Goal: Task Accomplishment & Management: Use online tool/utility

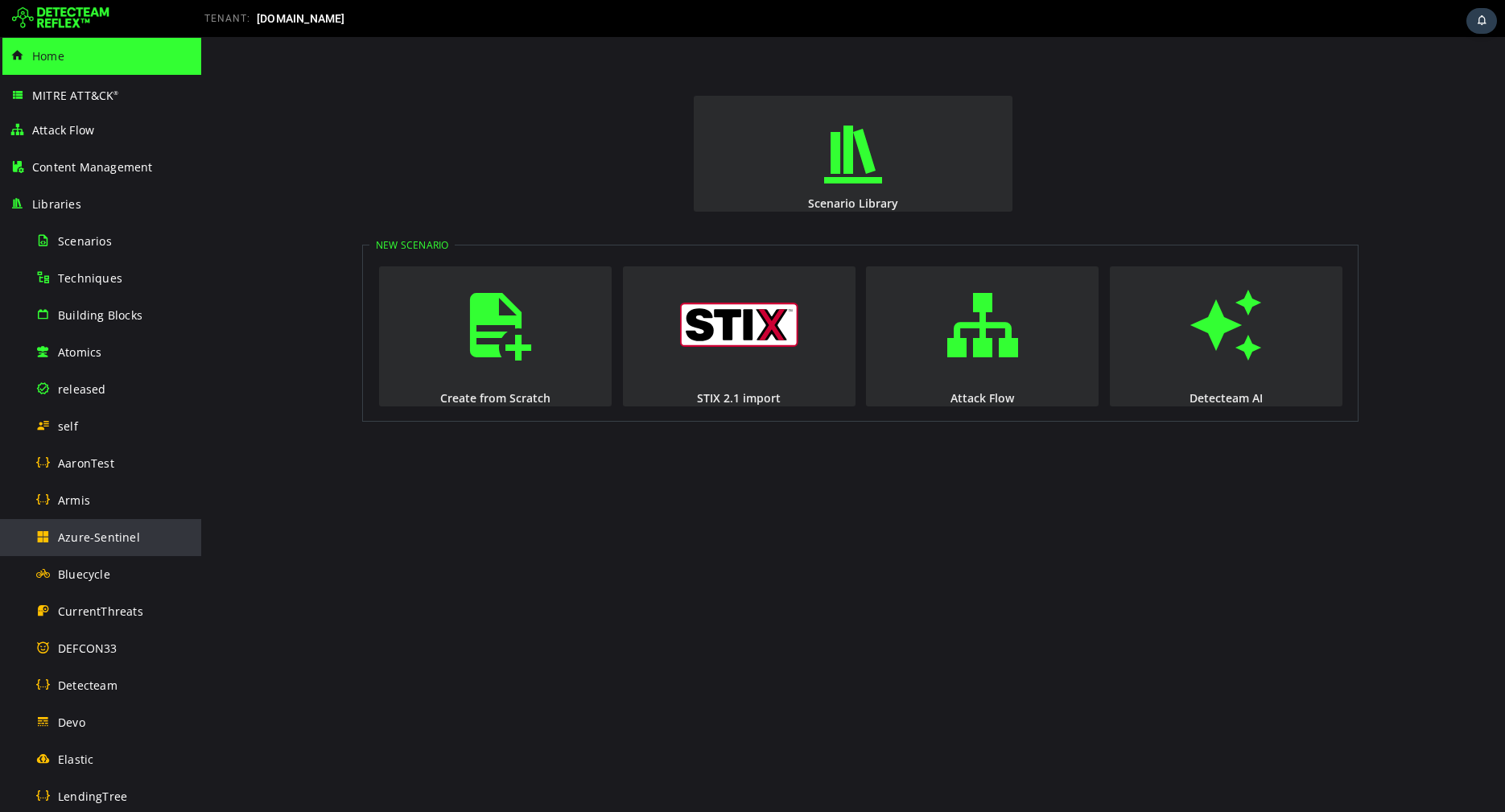
scroll to position [8, 0]
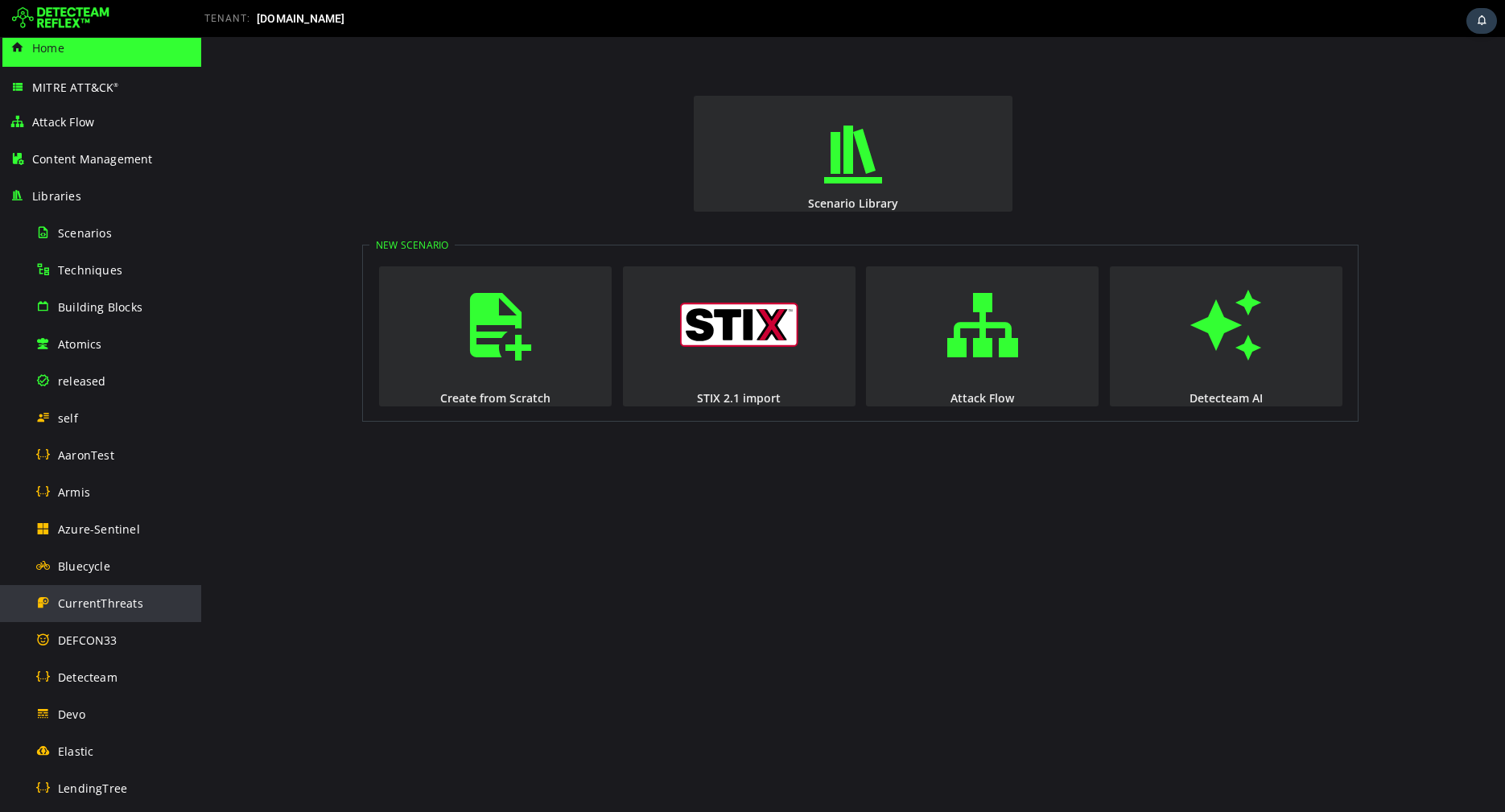
click at [121, 600] on span "CurrentThreats" at bounding box center [100, 603] width 85 height 16
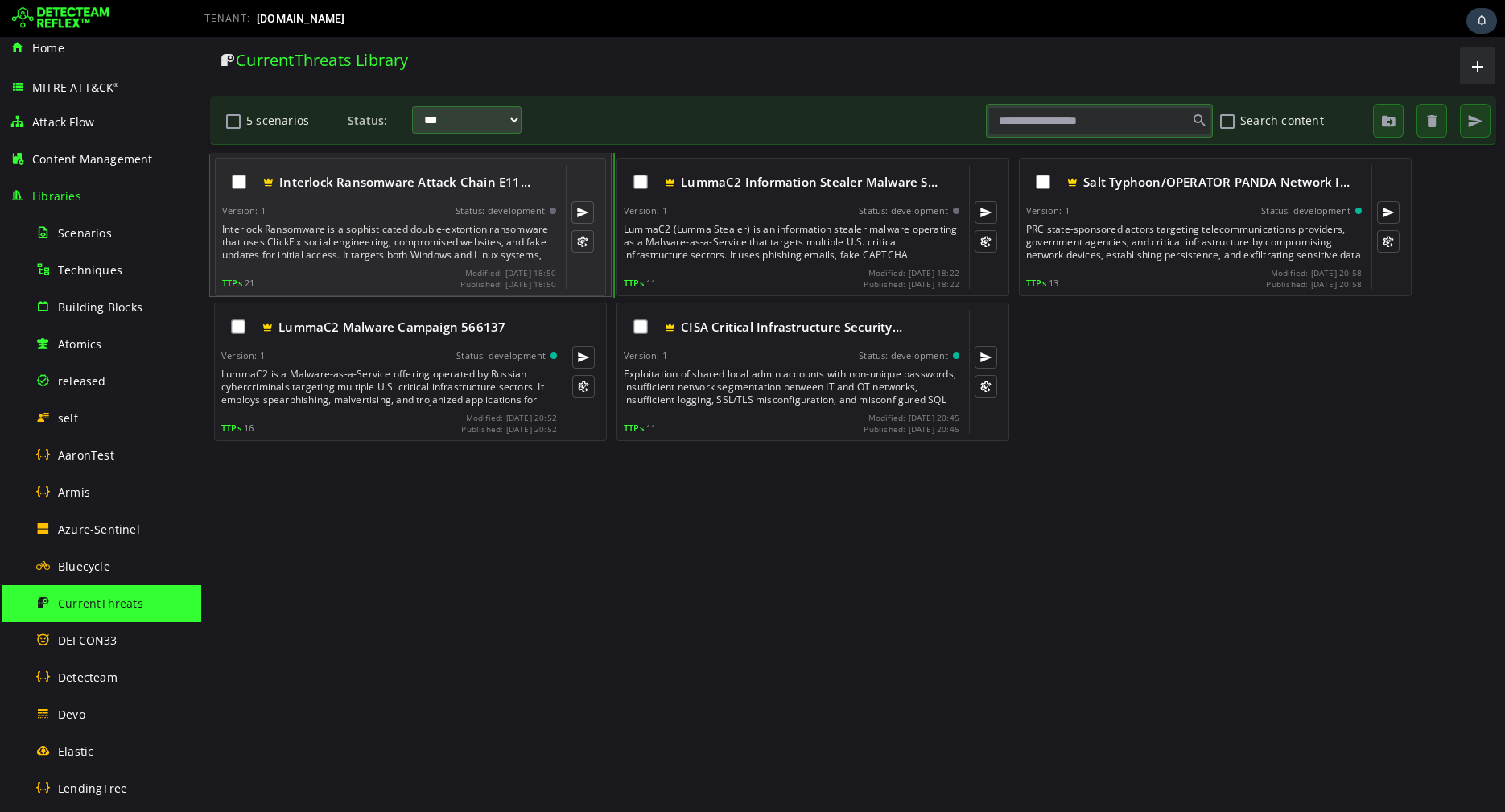
click at [458, 225] on div "Interlock Ransomware is a sophisticated double-extortion ransomware that uses C…" at bounding box center [391, 242] width 337 height 38
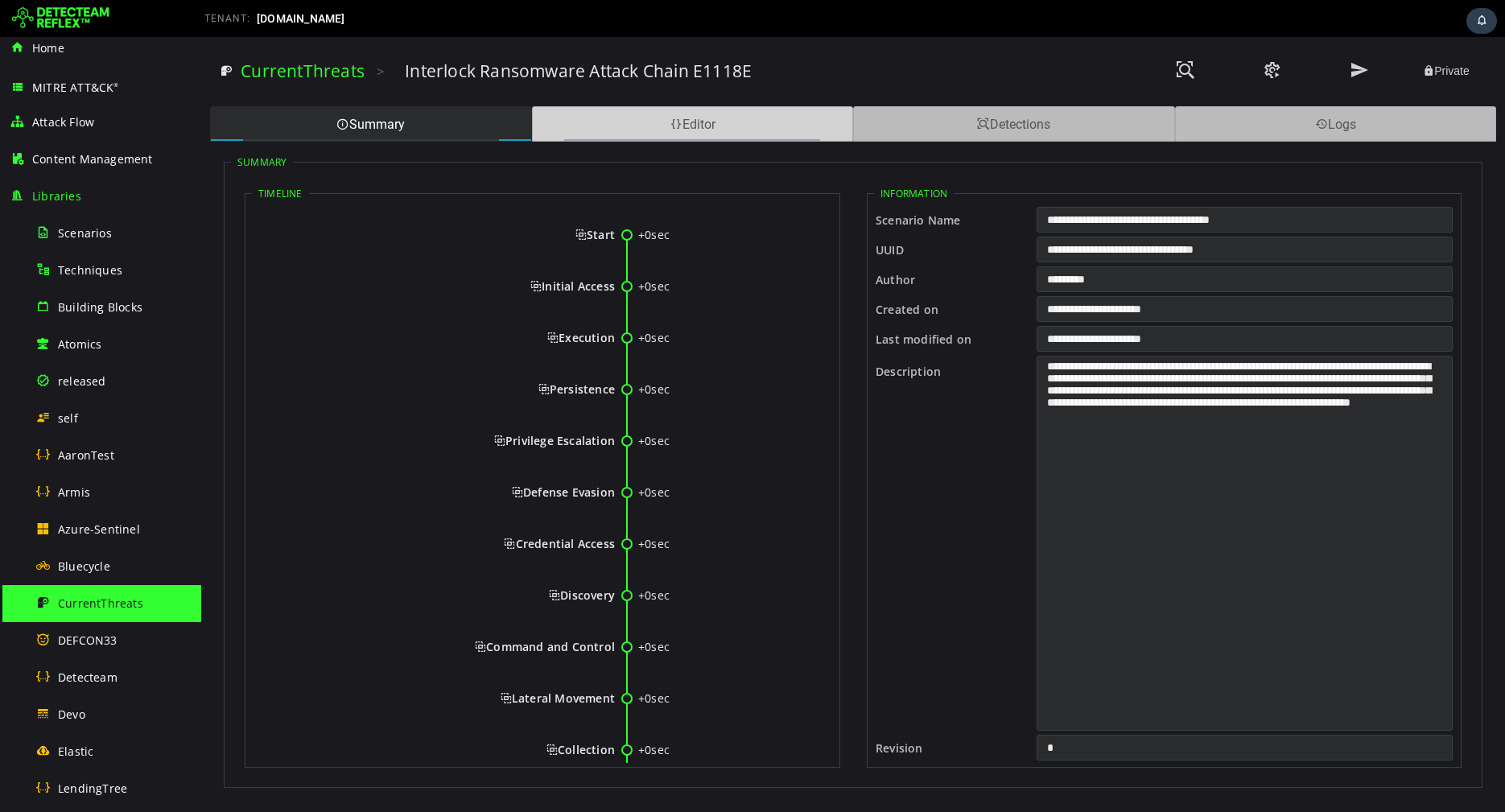
click at [636, 125] on div "Editor" at bounding box center [693, 123] width 322 height 35
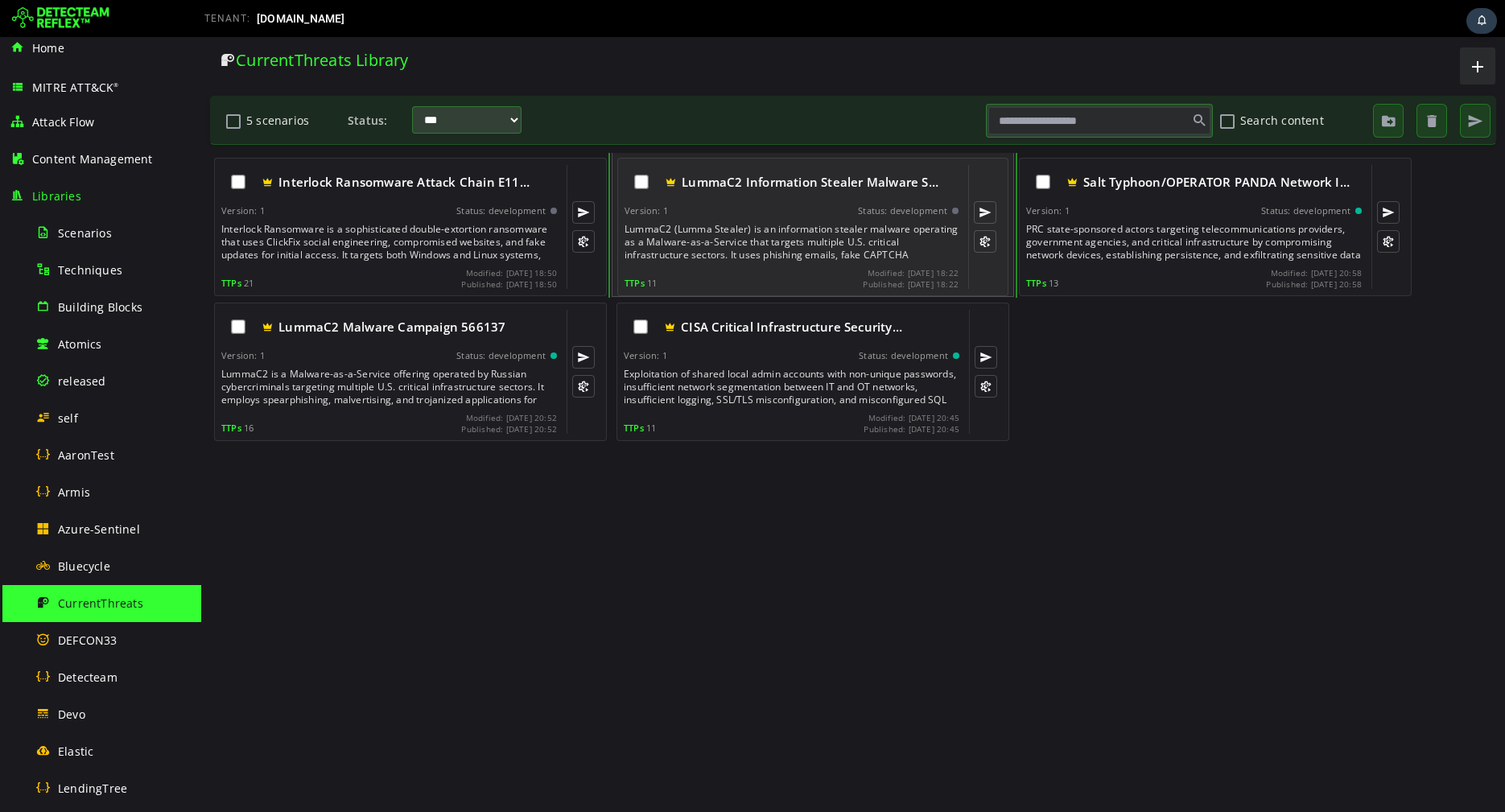
click at [706, 228] on div "LummaC2 (Lumma Stealer) is an information stealer malware operating as a Malwar…" at bounding box center [793, 242] width 337 height 38
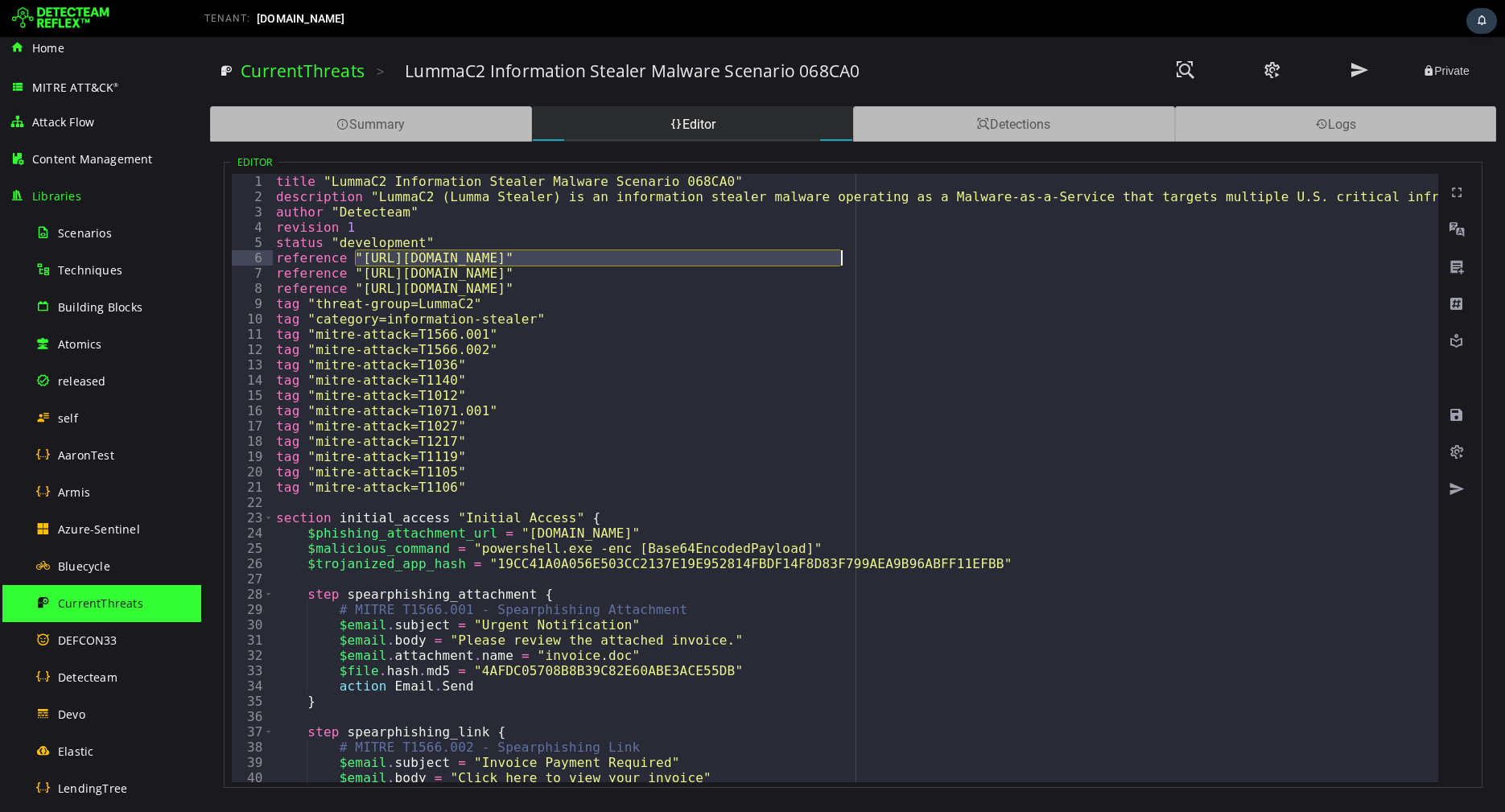
drag, startPoint x: 356, startPoint y: 257, endPoint x: 838, endPoint y: 256, distance: 482.0
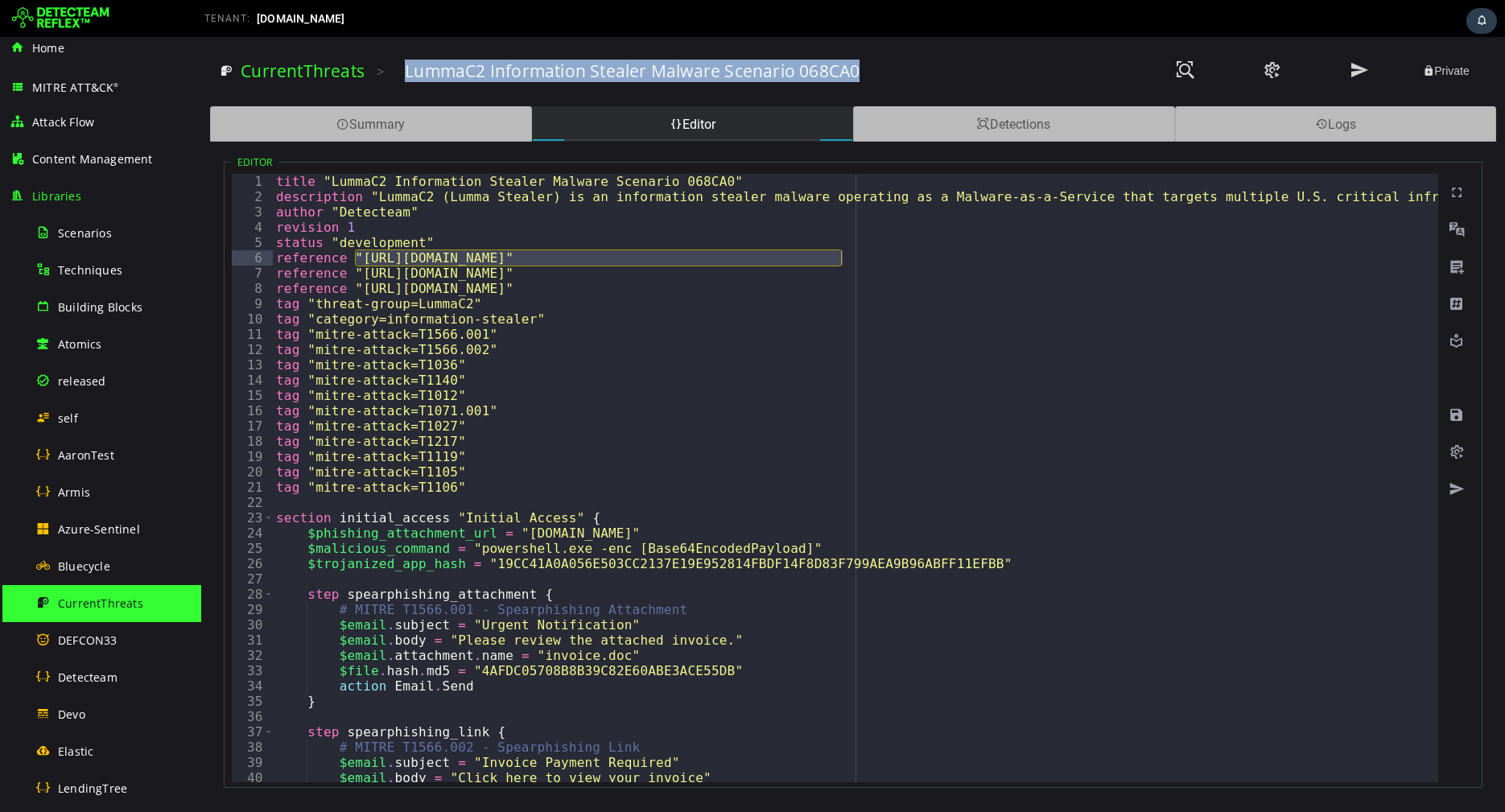
copy h3 "LummaC2 Information Stealer Malware Scenario 068CA0"
drag, startPoint x: 404, startPoint y: 74, endPoint x: 860, endPoint y: 78, distance: 456.0
click at [860, 78] on div "LummaC2 Information Stealer Malware Scenario 068CA0" at bounding box center [767, 71] width 725 height 23
click at [345, 73] on link "CurrentThreats" at bounding box center [303, 71] width 124 height 23
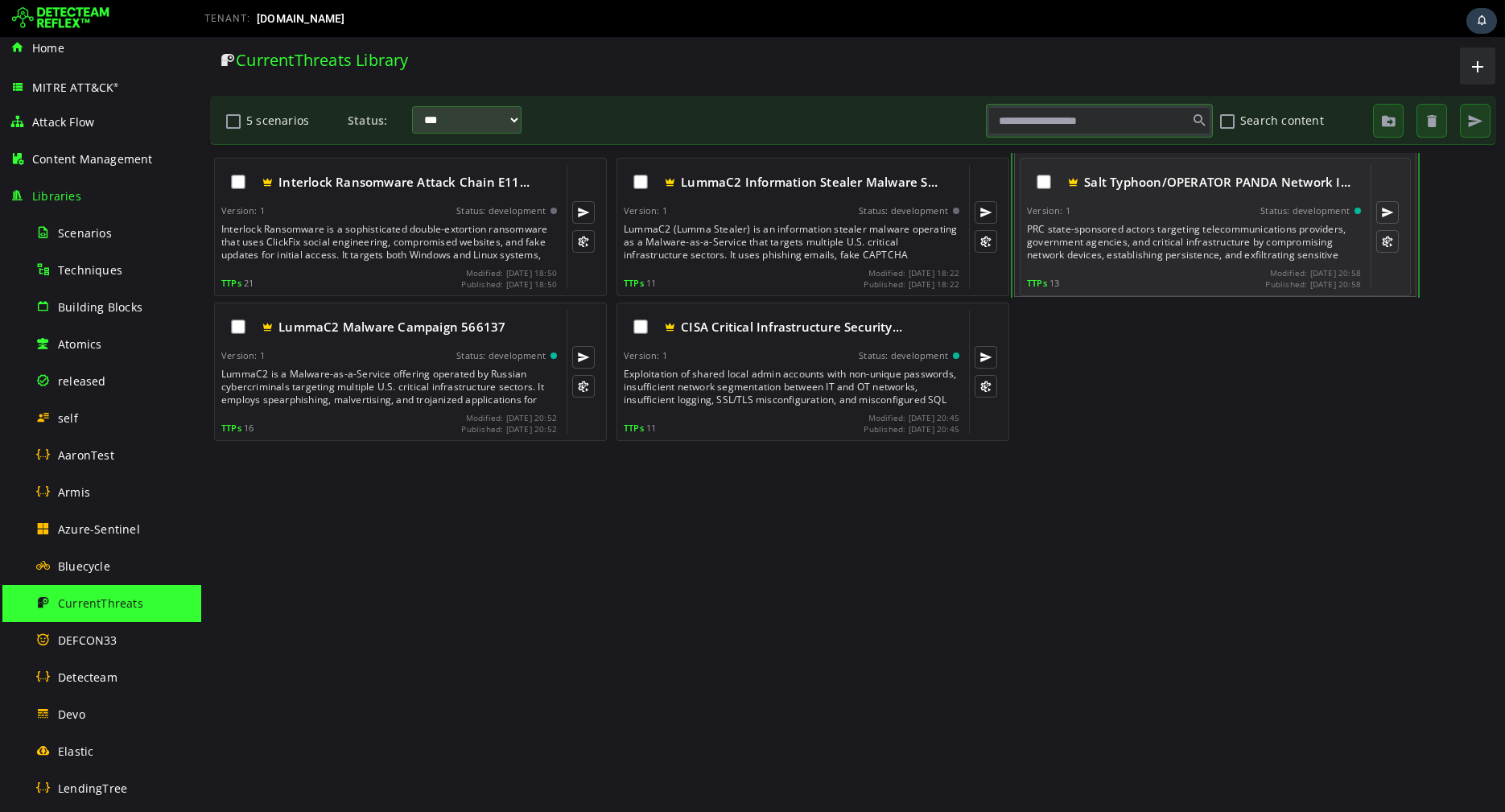
click at [1139, 251] on div "PRC state-sponsored actors targeting telecommunications providers, government a…" at bounding box center [1195, 242] width 337 height 38
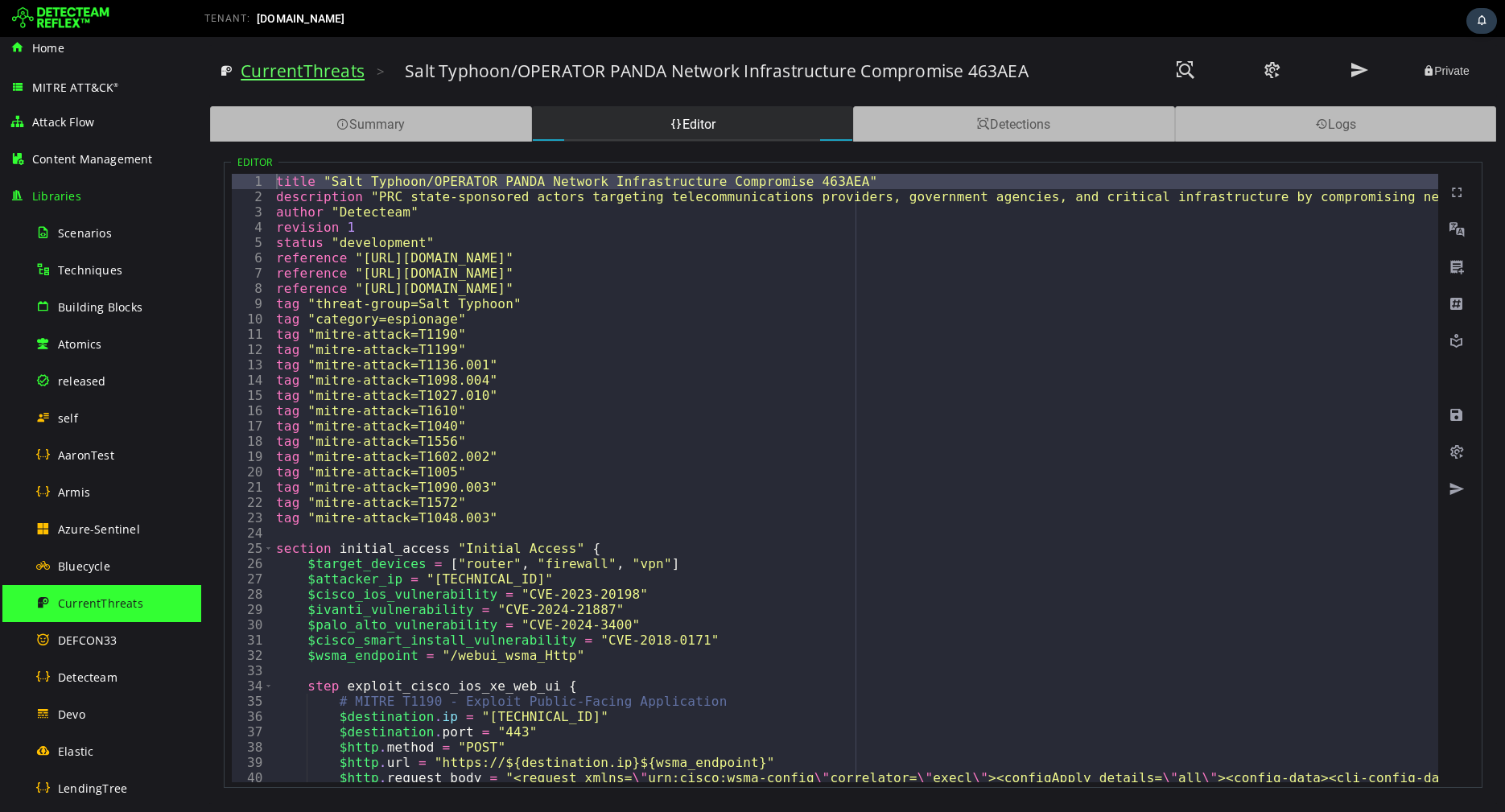
click at [345, 71] on link "CurrentThreats" at bounding box center [303, 71] width 124 height 23
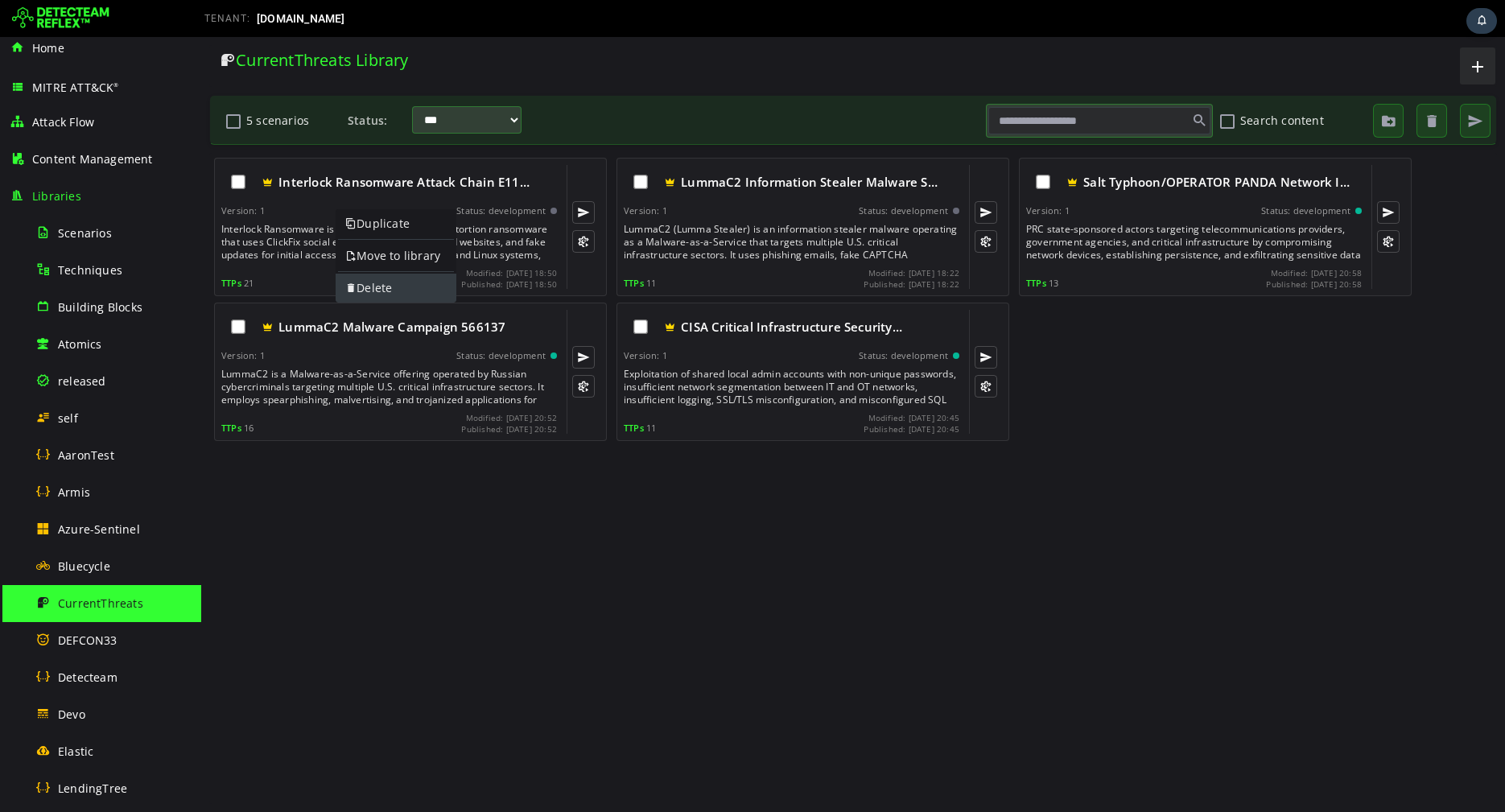
click at [360, 282] on link "Delete" at bounding box center [396, 288] width 121 height 29
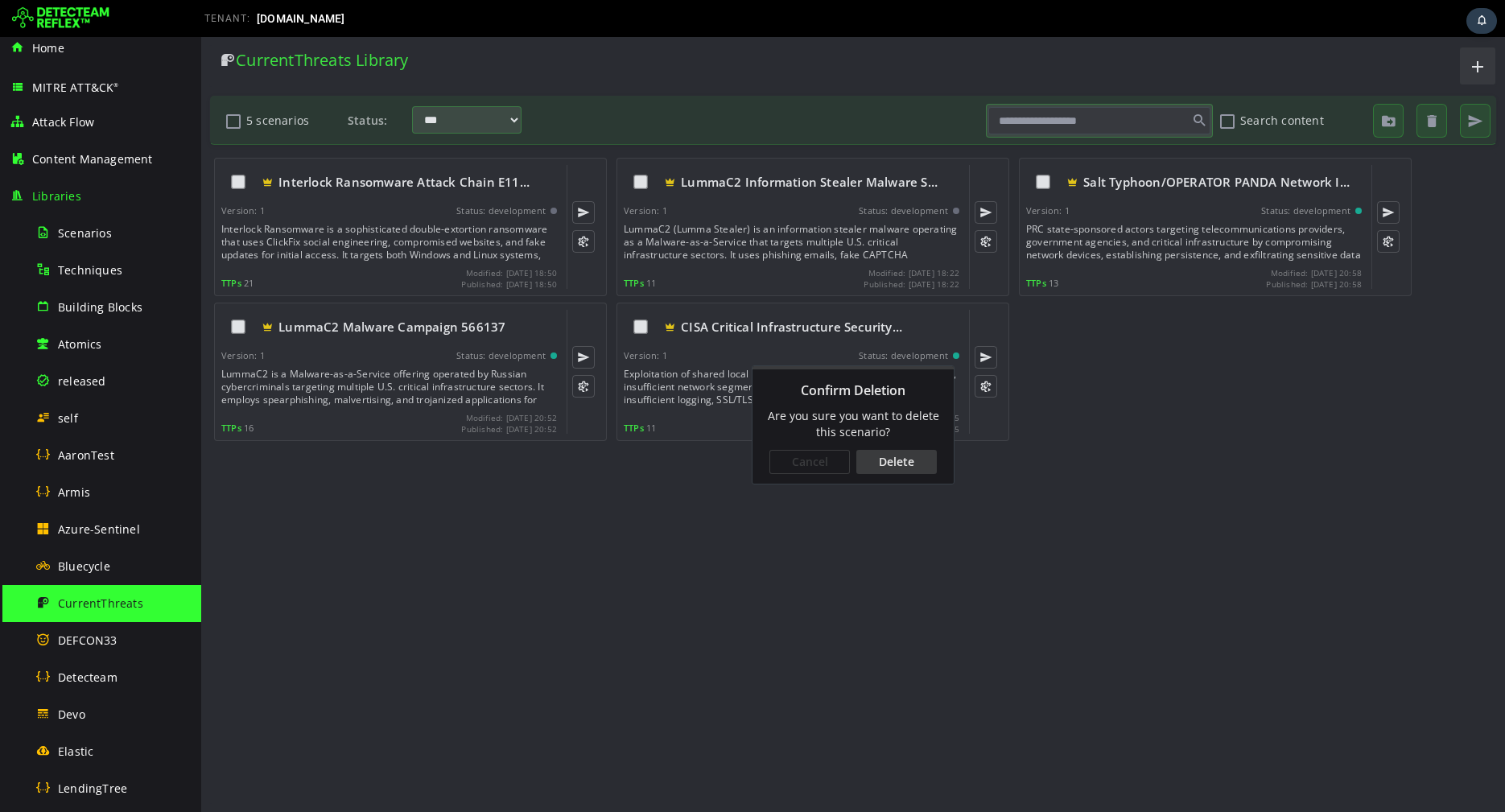
click at [882, 462] on div "Delete" at bounding box center [896, 462] width 81 height 25
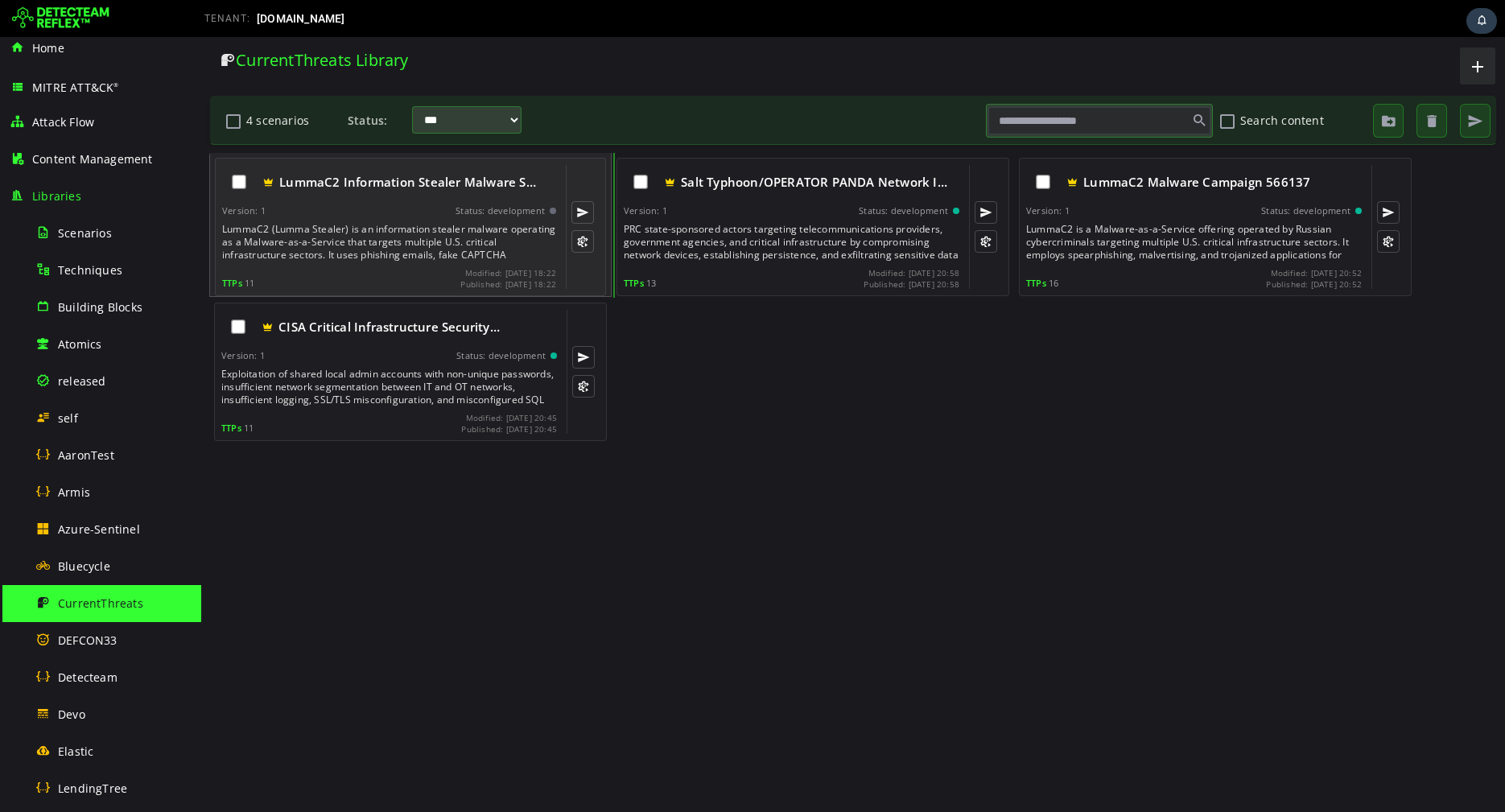
click at [441, 262] on div "LummaC2 Information Stealer Malware S… Version: 1 Status: development LummaC2 (…" at bounding box center [389, 227] width 334 height 124
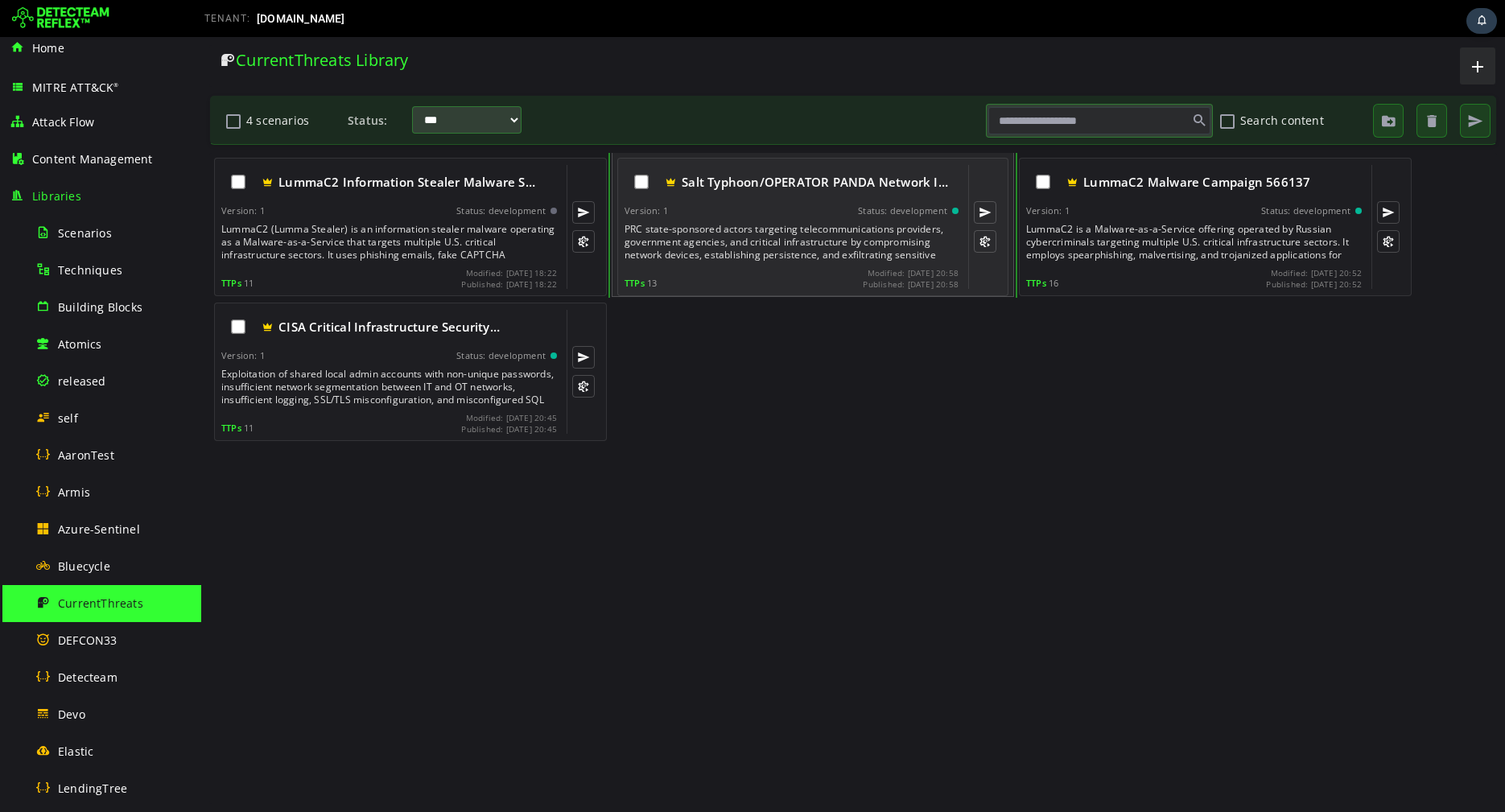
click at [744, 248] on div "PRC state-sponsored actors targeting telecommunications providers, government a…" at bounding box center [793, 242] width 337 height 38
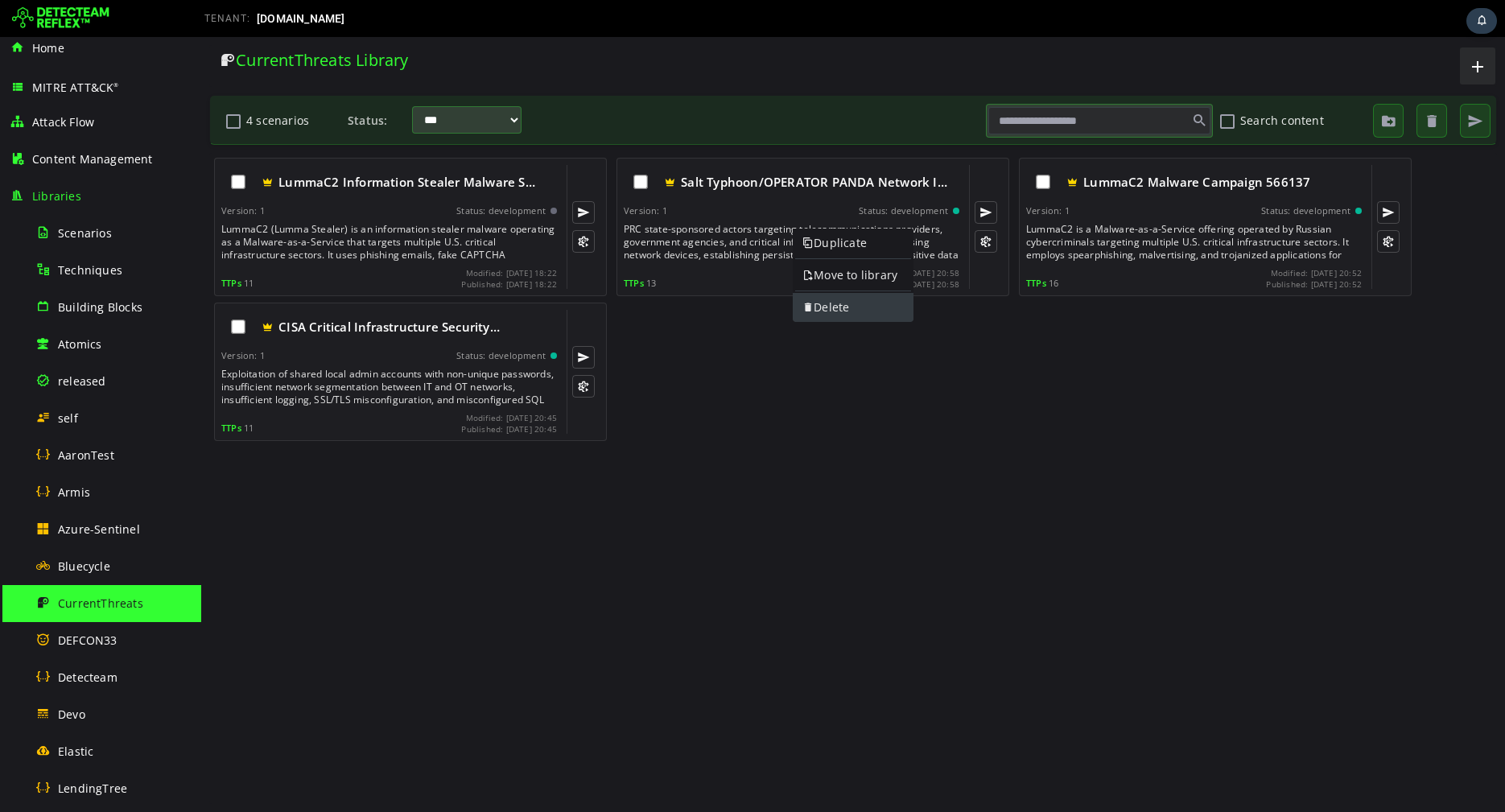
click at [819, 301] on link "Delete" at bounding box center [853, 307] width 121 height 29
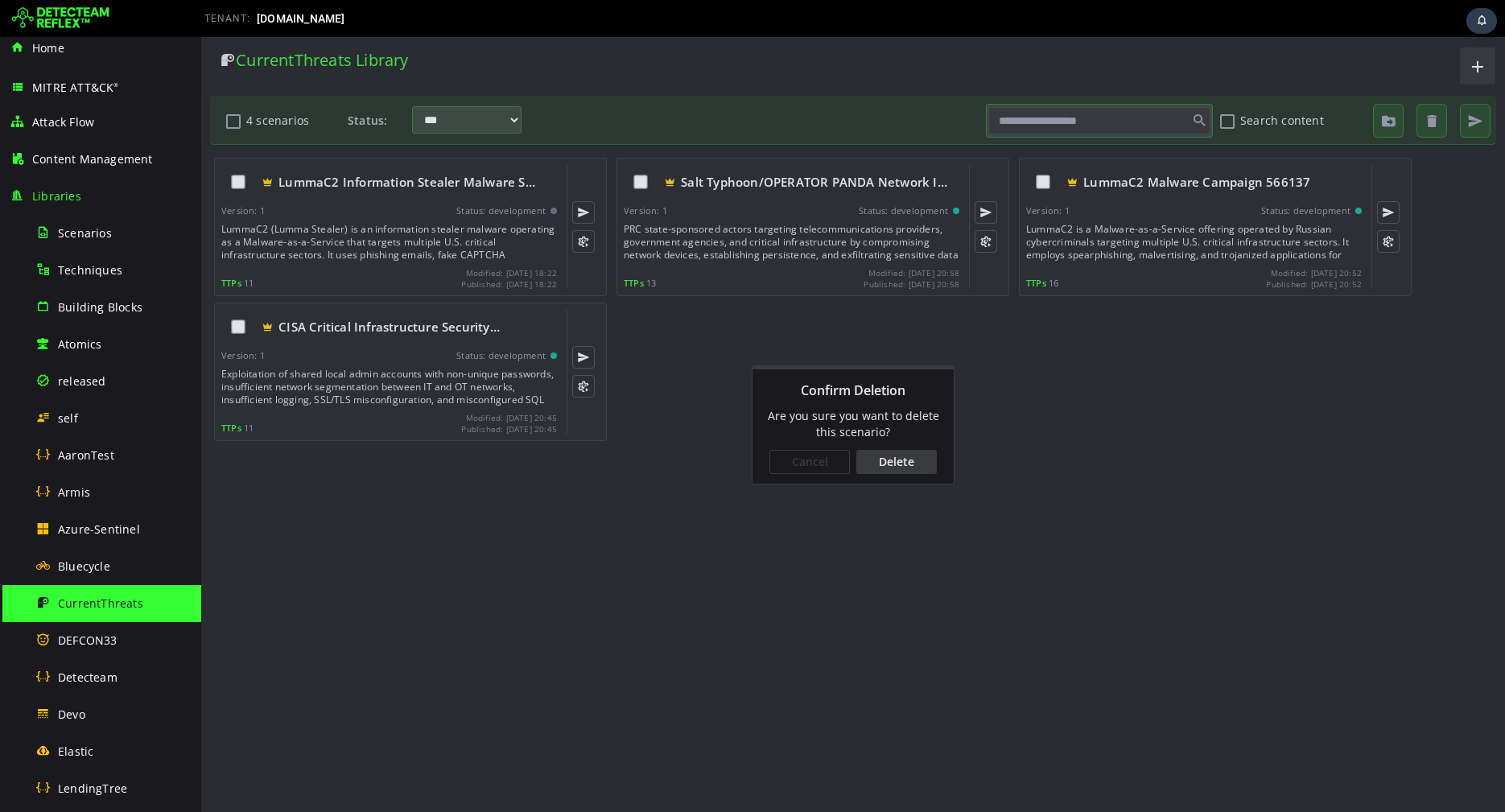
click at [891, 480] on div "Cancel Delete" at bounding box center [853, 462] width 201 height 43
click at [904, 463] on div "Delete" at bounding box center [896, 462] width 81 height 25
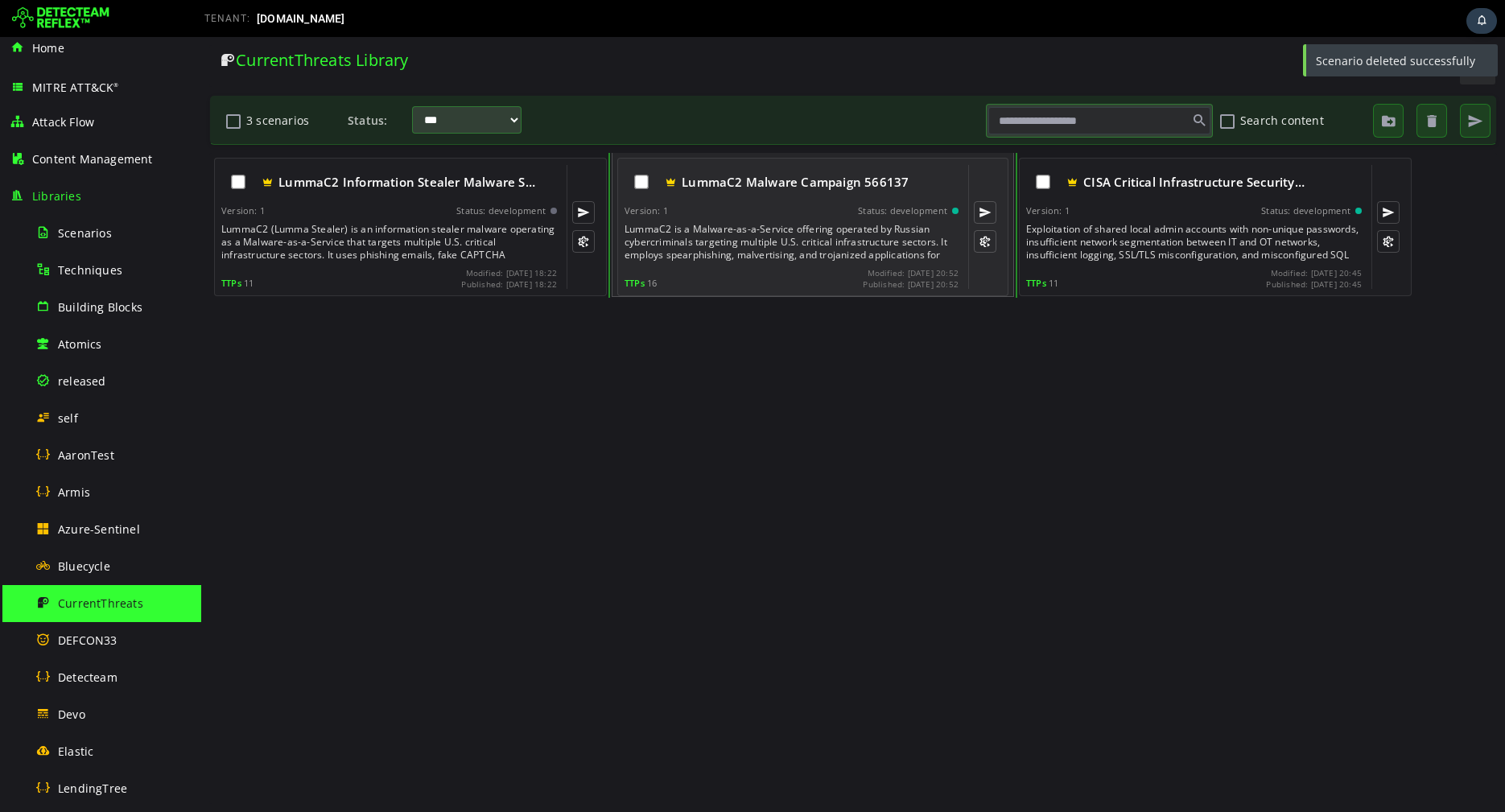
click at [770, 270] on div "TTPs 16 Modified: 2025-09-10 20:52 Published: 2025-09-10 20:52" at bounding box center [791, 279] width 334 height 21
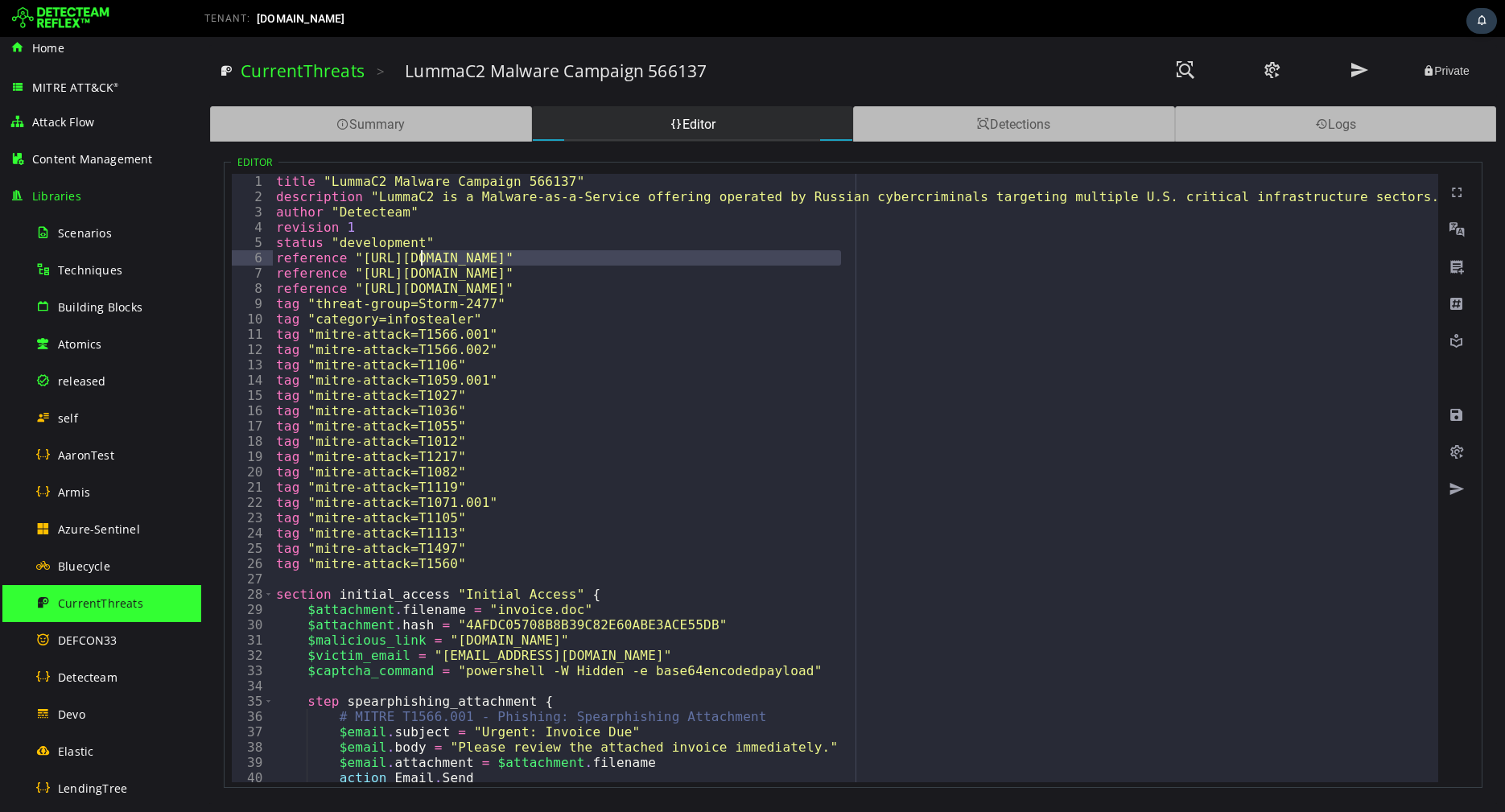
drag, startPoint x: 840, startPoint y: 255, endPoint x: 417, endPoint y: 259, distance: 423.0
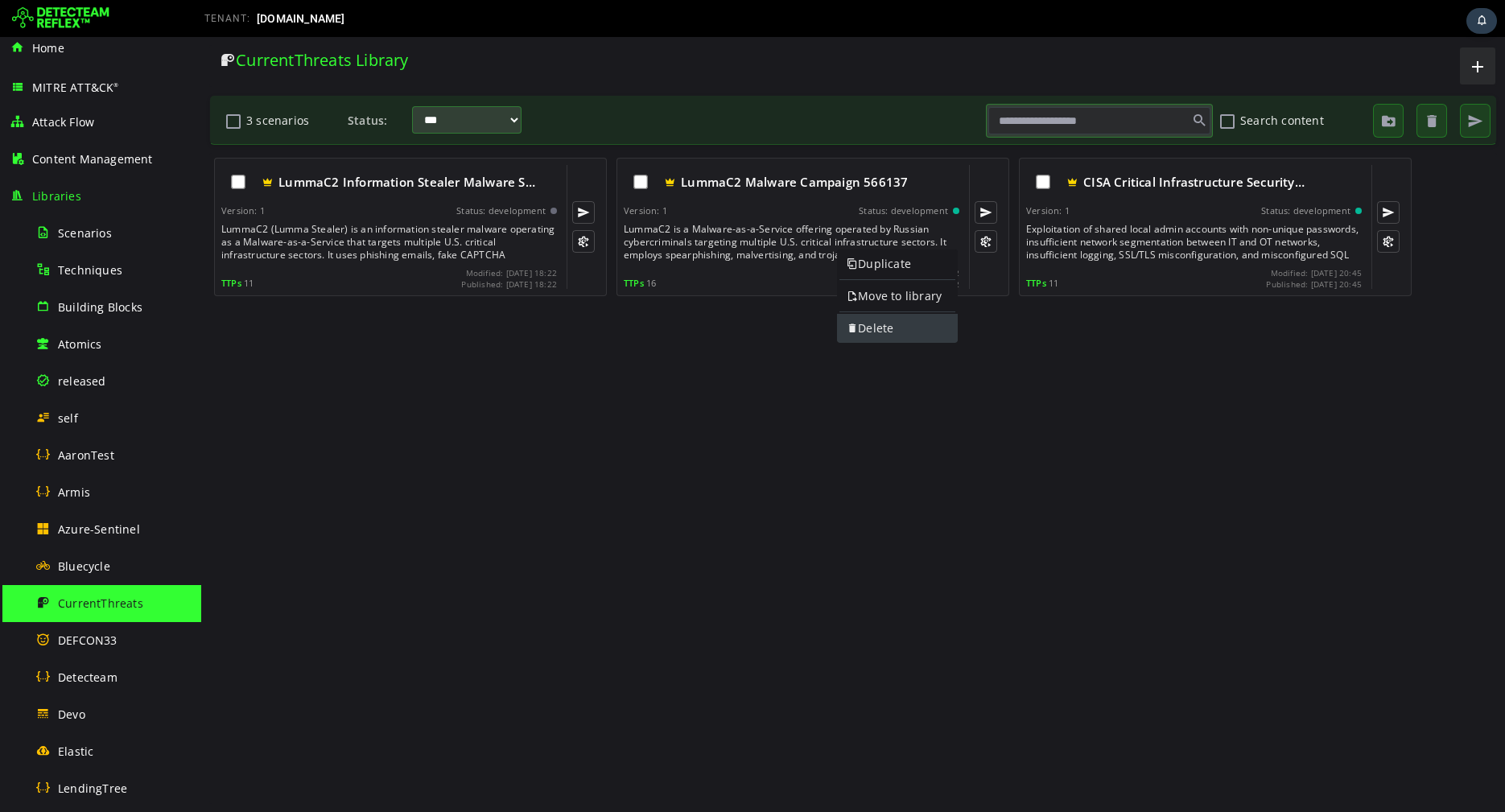
click at [862, 323] on link "Delete" at bounding box center [898, 328] width 121 height 29
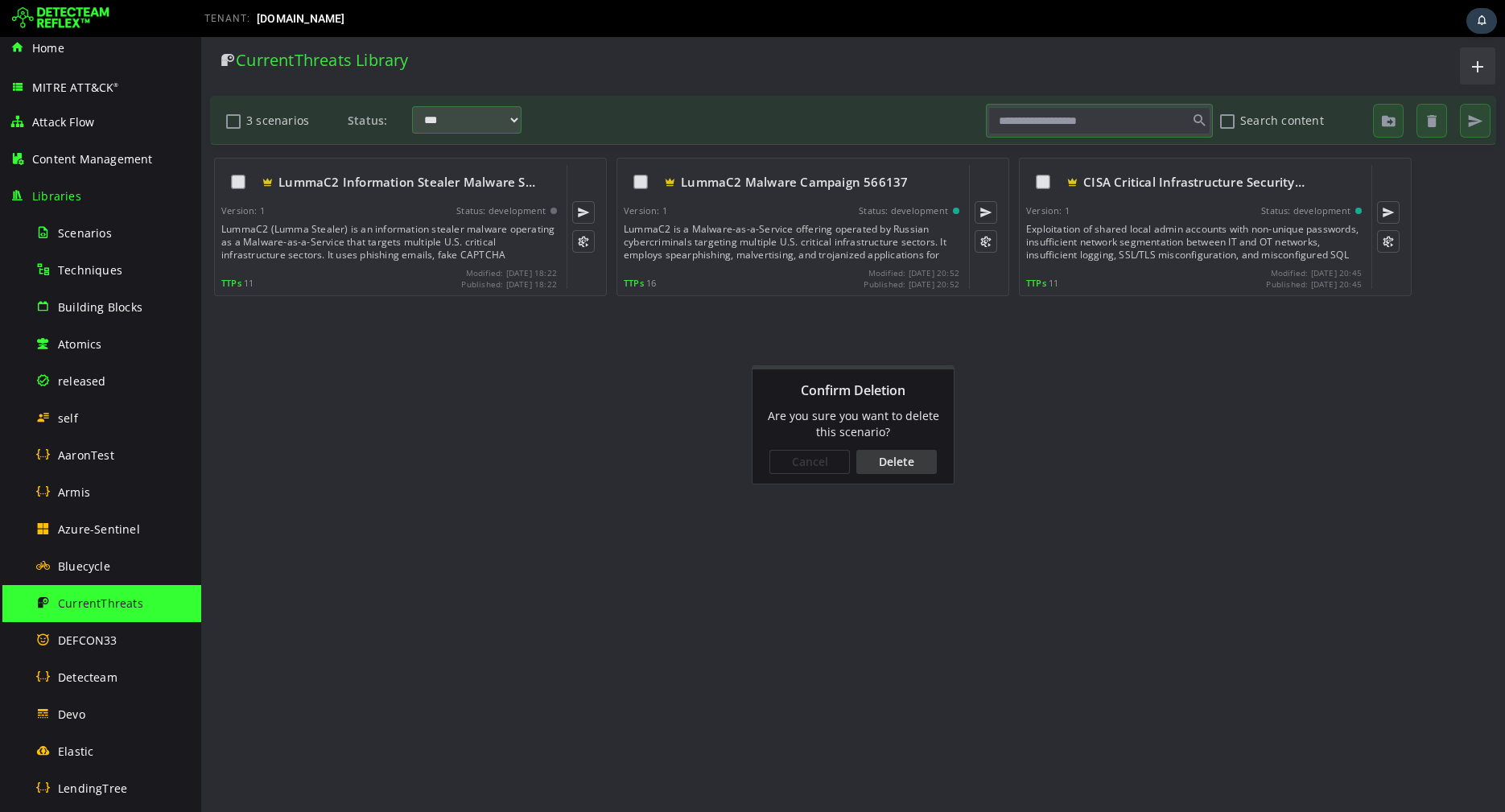
click at [890, 457] on div "Delete" at bounding box center [896, 462] width 81 height 25
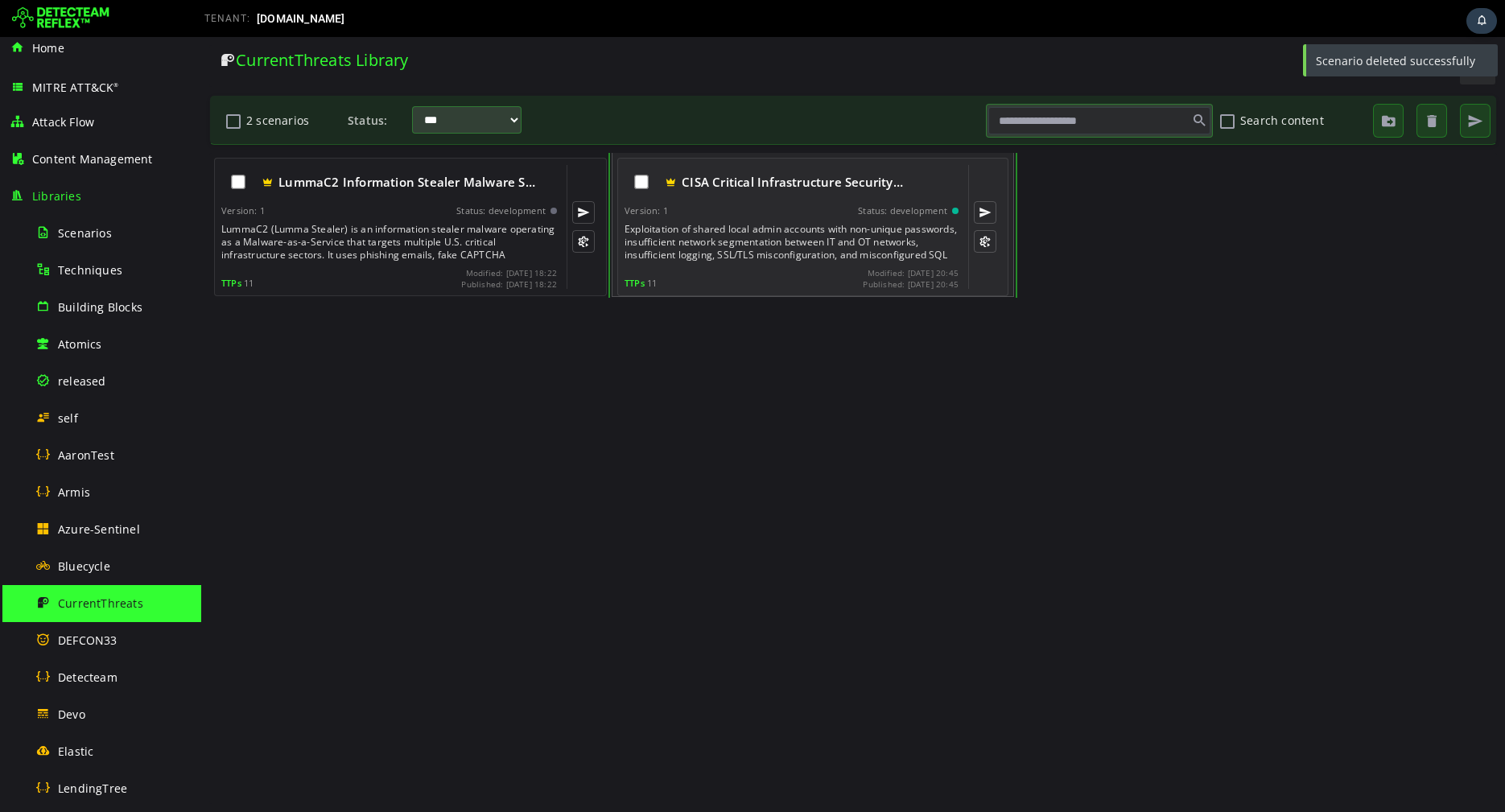
click at [830, 265] on div "CISA Critical Infrastructure Security… Version: 1 Status: development Exploitat…" at bounding box center [791, 227] width 334 height 124
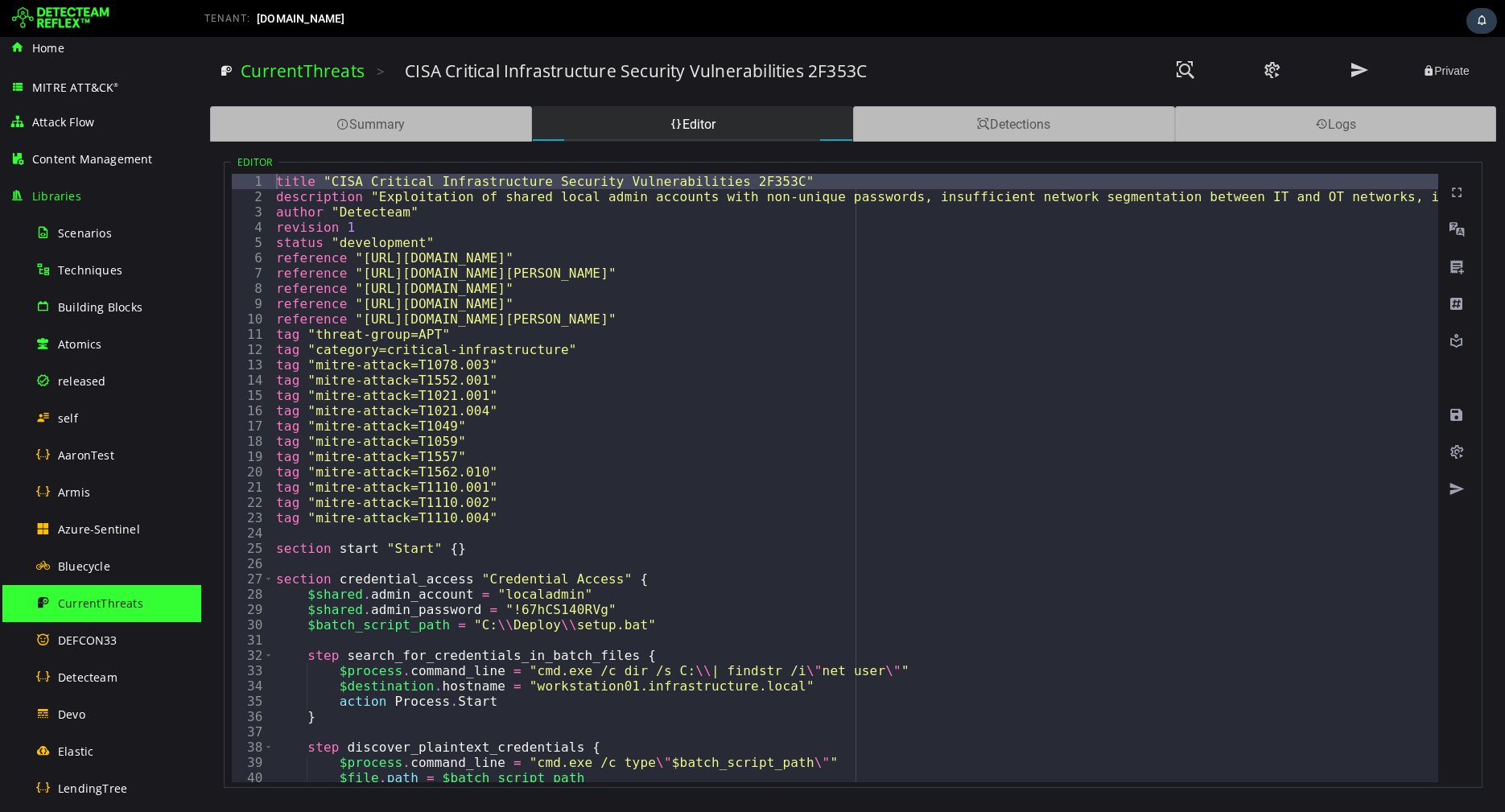
type textarea "**********"
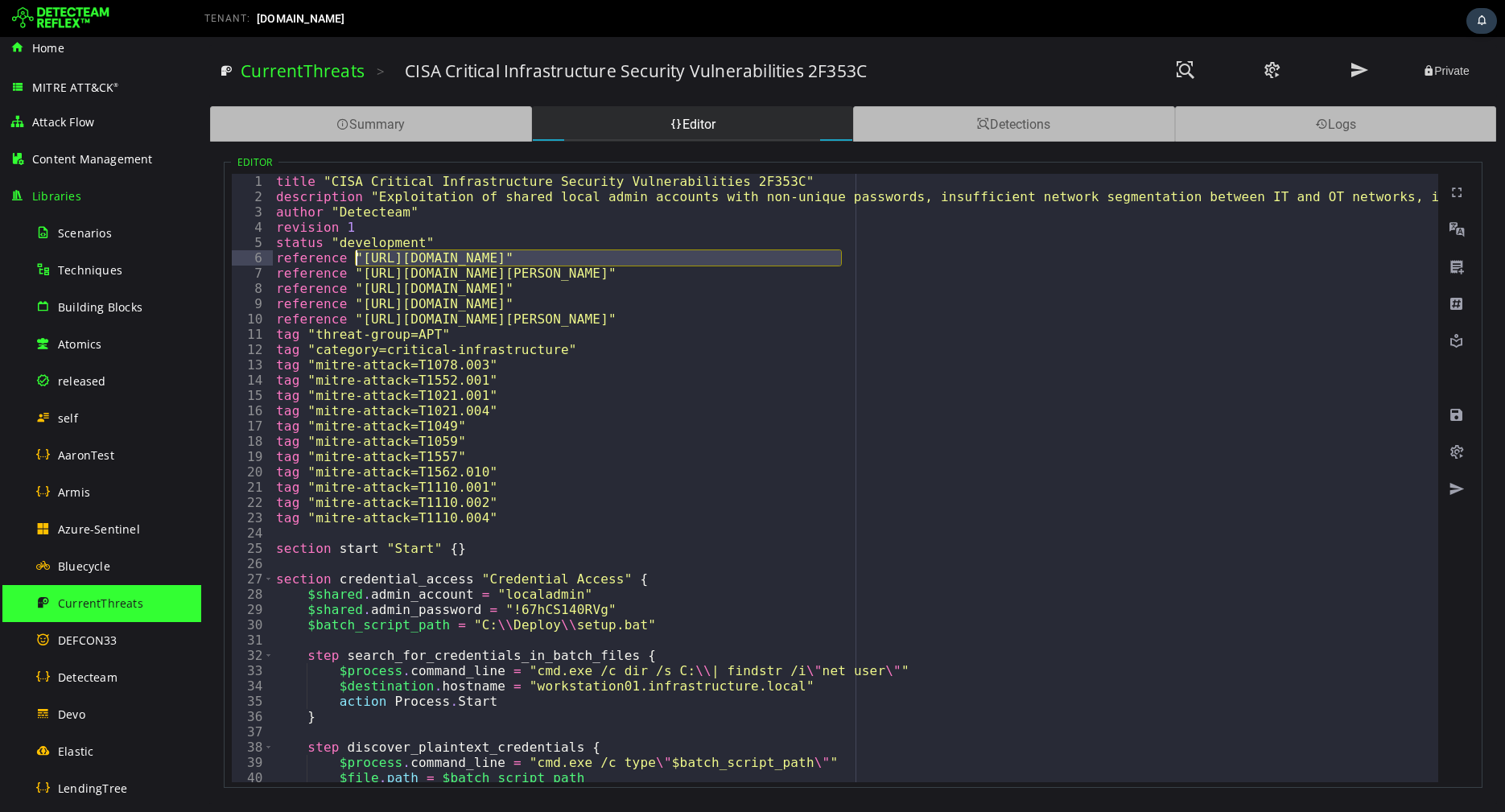
drag, startPoint x: 840, startPoint y: 253, endPoint x: 354, endPoint y: 258, distance: 486.0
click at [354, 258] on div "title "CISA Critical Infrastructure Security Vulnerabilities 2F353C" descriptio…" at bounding box center [1511, 493] width 2476 height 639
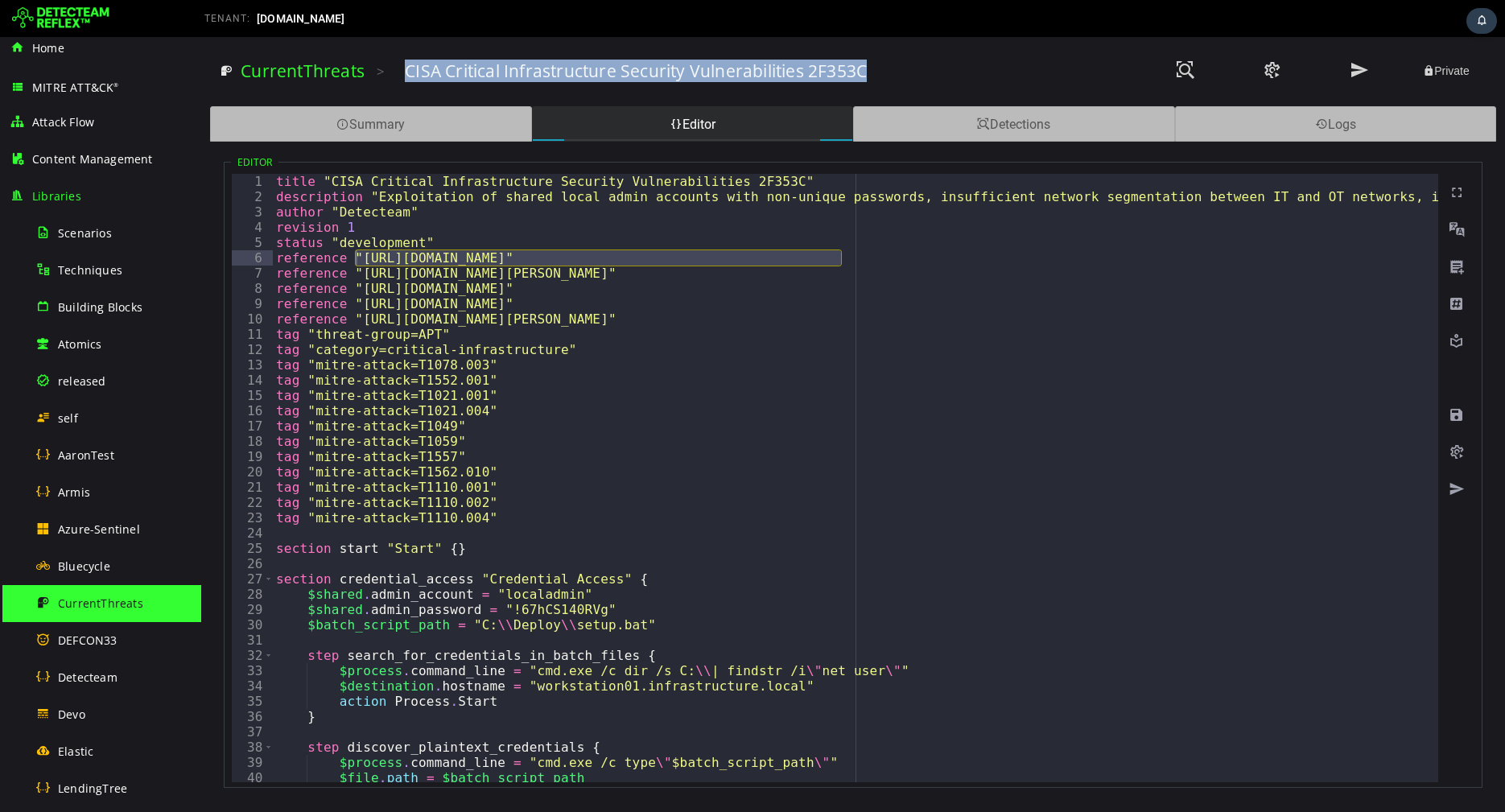
copy h3 "CISA Critical Infrastructure Security Vulnerabilities 2F353C"
drag, startPoint x: 881, startPoint y: 74, endPoint x: 405, endPoint y: 72, distance: 476.0
click at [405, 72] on div "CISA Critical Infrastructure Security Vulnerabilities 2F353C" at bounding box center [767, 71] width 725 height 23
click at [327, 79] on link "CurrentThreats" at bounding box center [303, 71] width 124 height 23
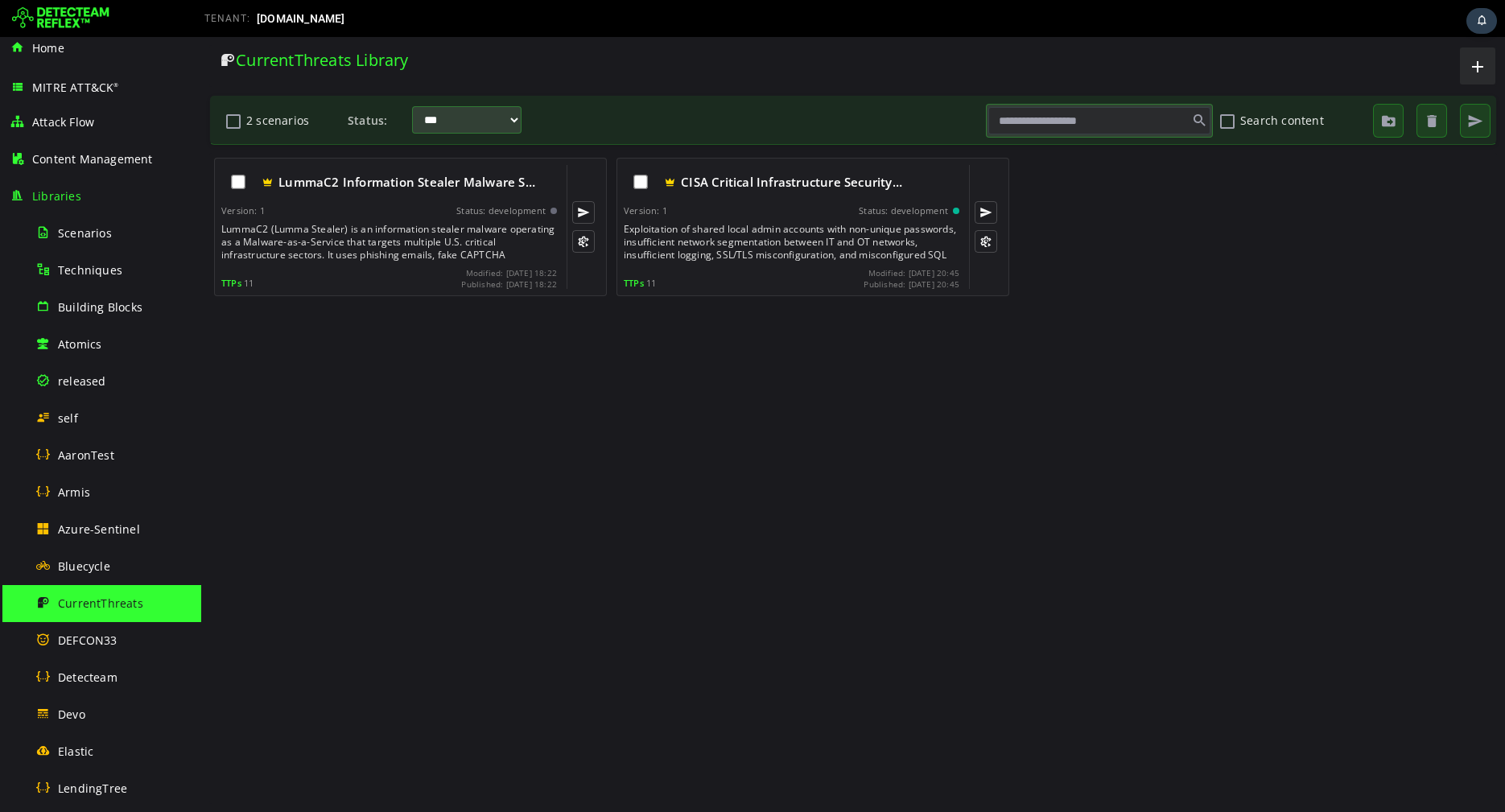
click at [71, 25] on img at bounding box center [60, 19] width 97 height 26
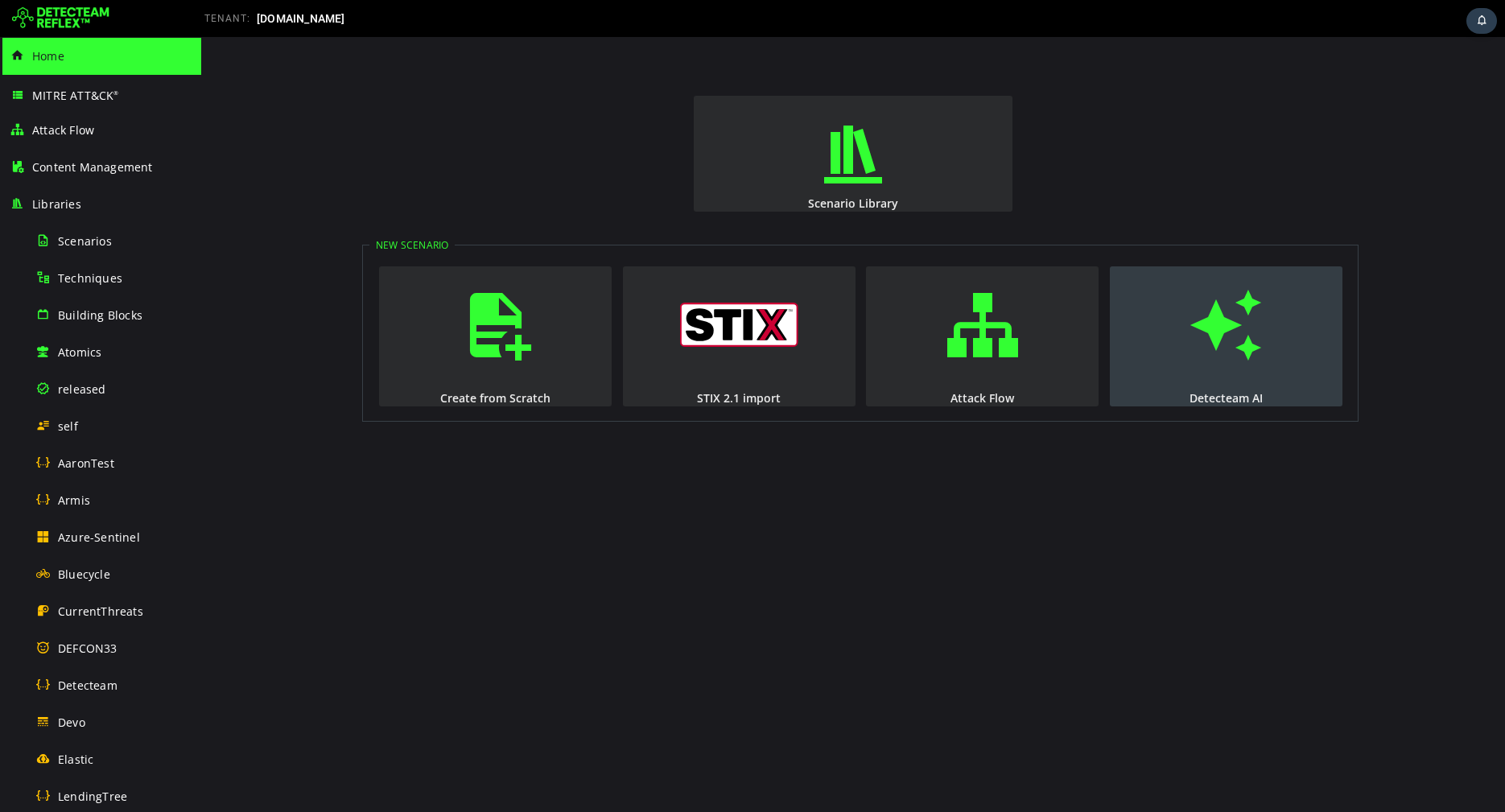
click at [1218, 348] on span "button" at bounding box center [1226, 325] width 16 height 109
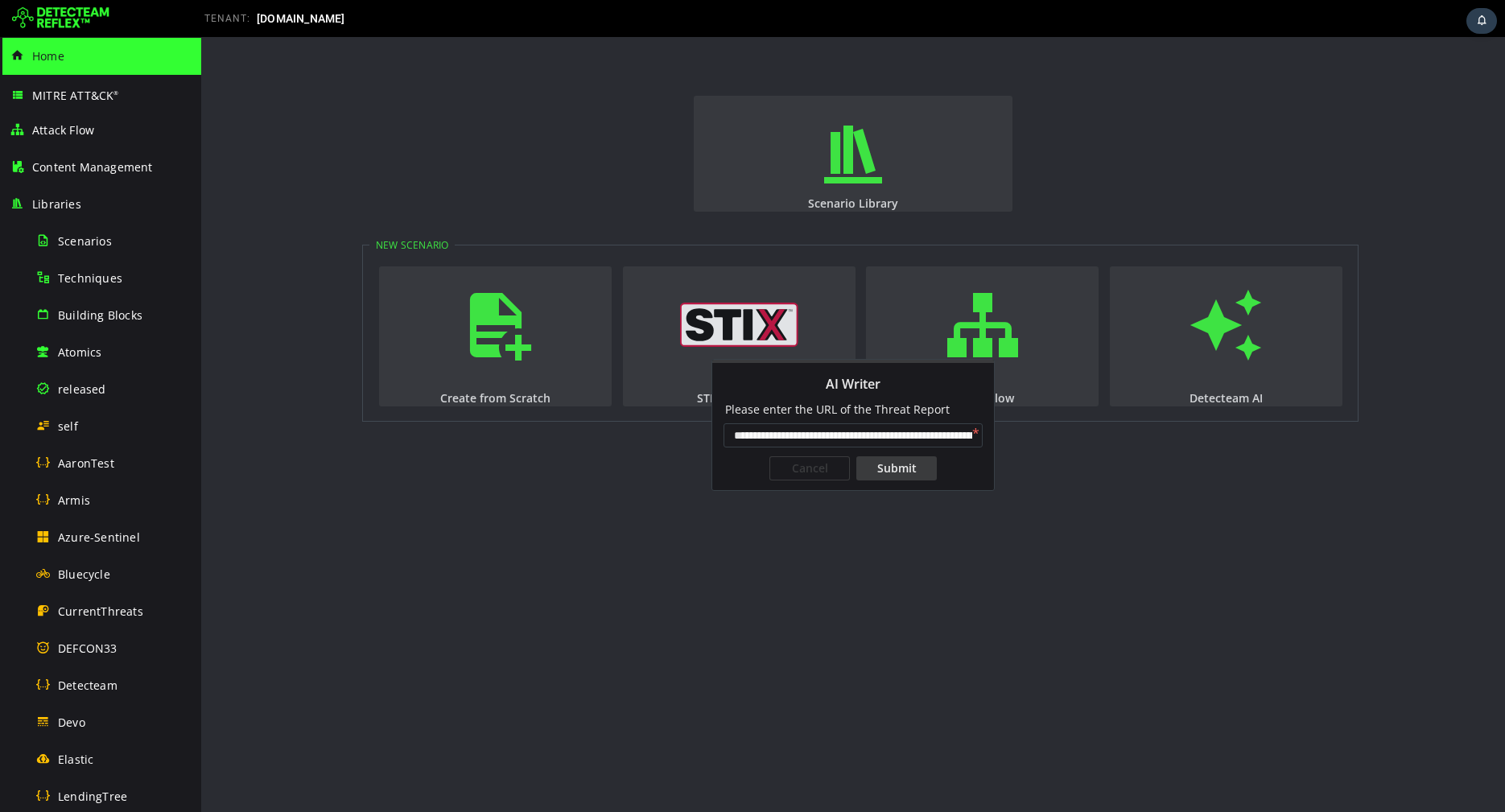
scroll to position [0, 129]
type input "**********"
click at [921, 467] on div "Submit" at bounding box center [896, 469] width 81 height 25
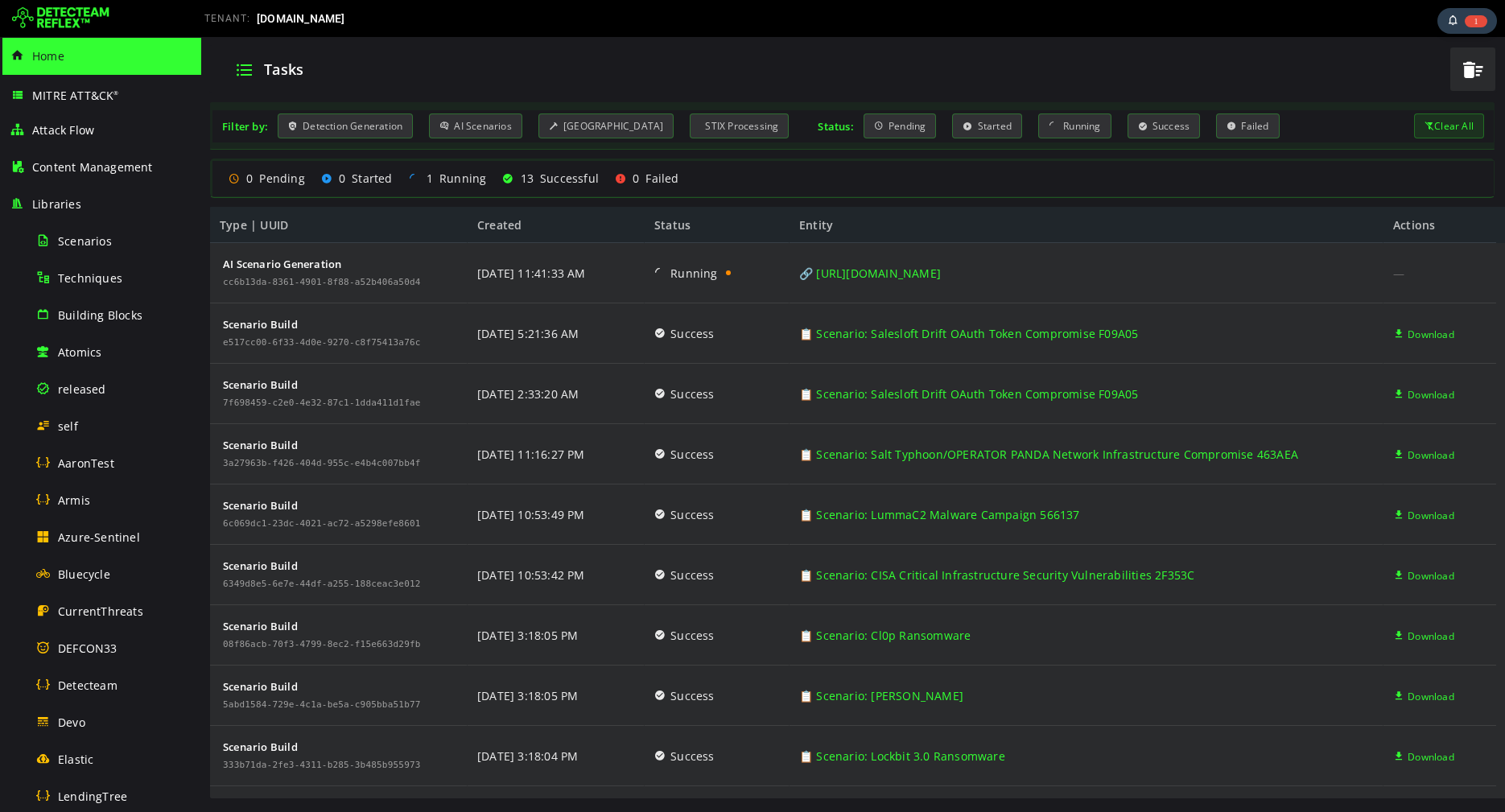
click at [56, 25] on img at bounding box center [60, 19] width 97 height 26
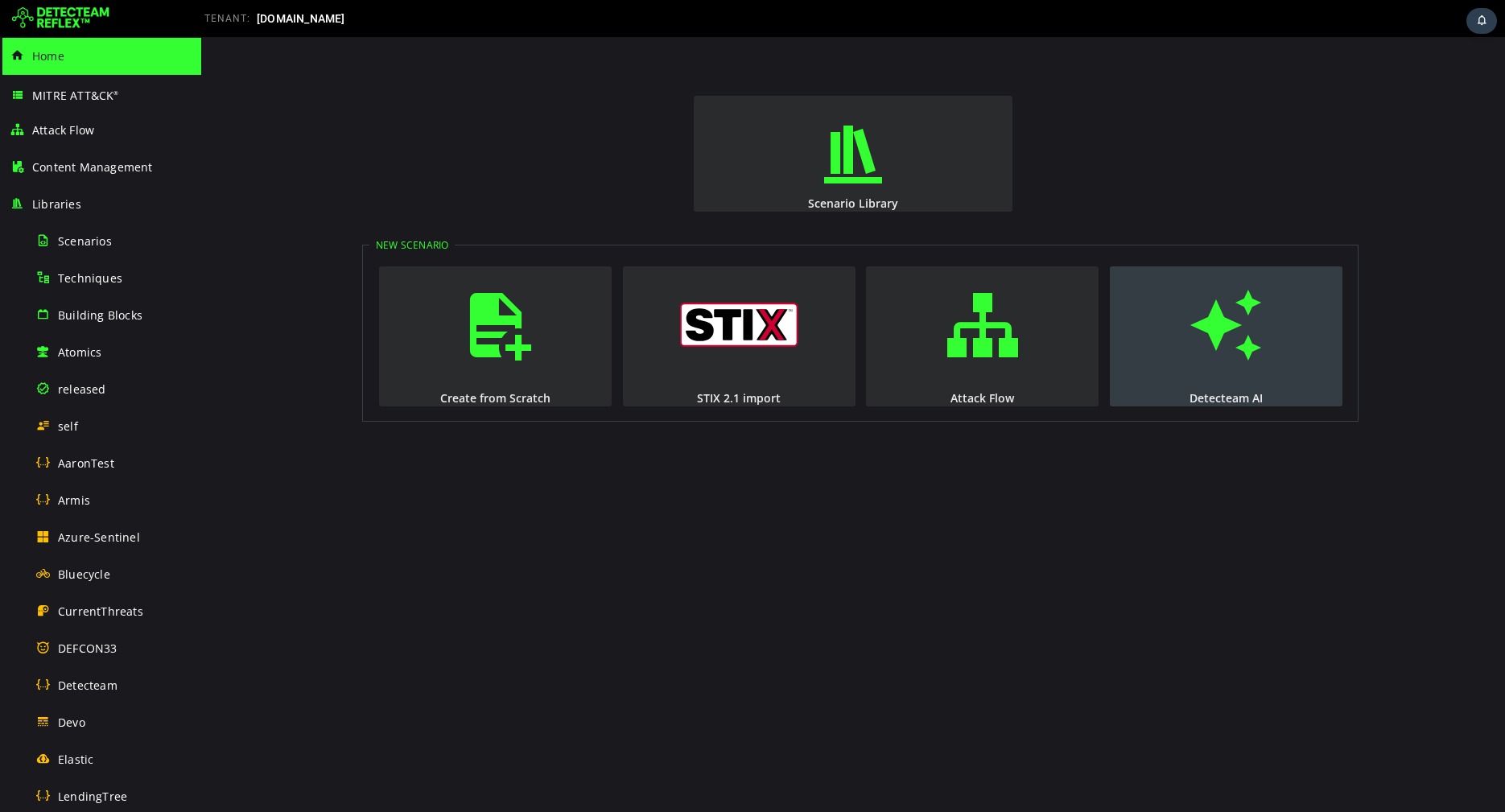
click at [1218, 351] on span "button" at bounding box center [1226, 325] width 16 height 109
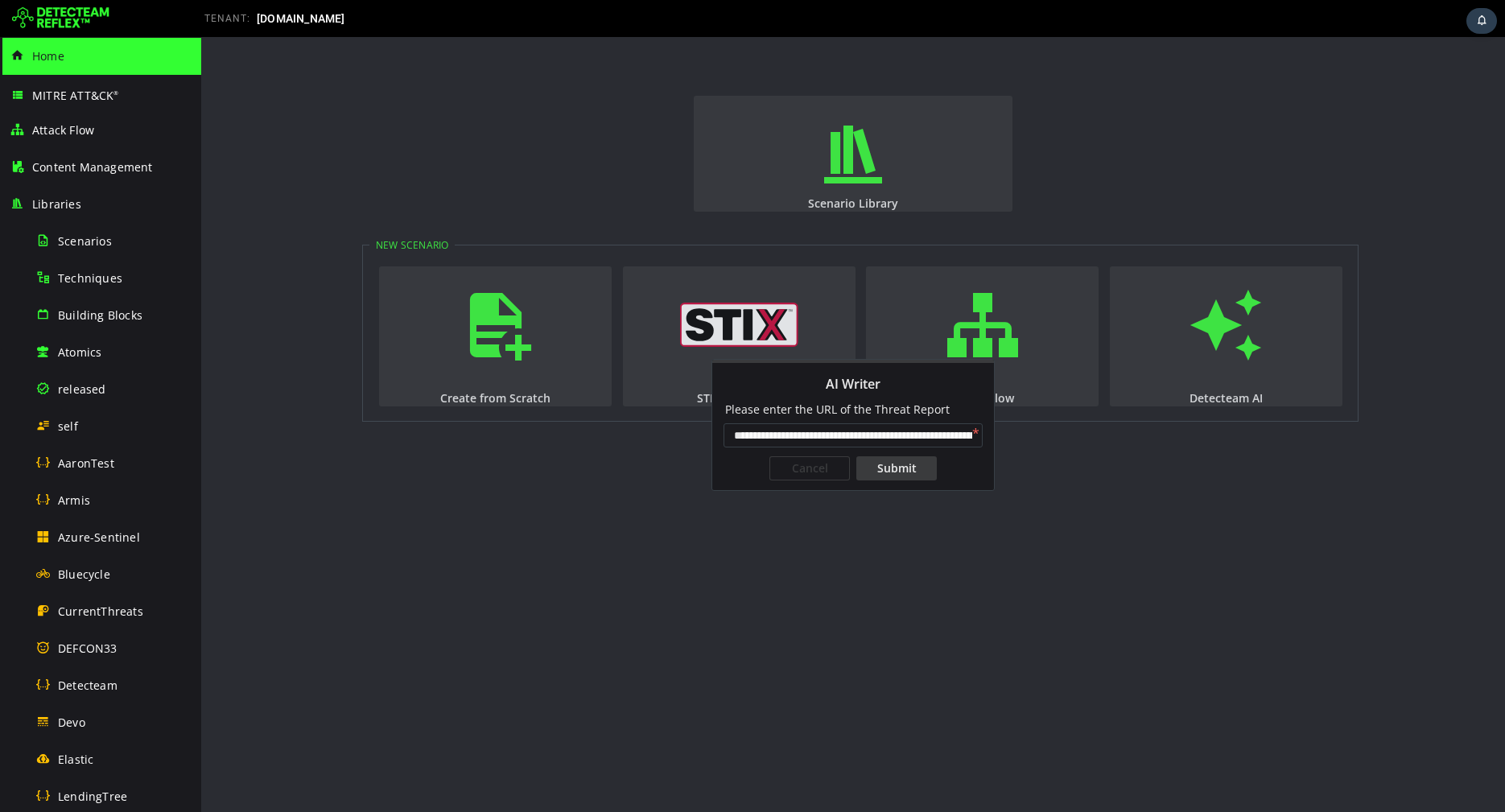
scroll to position [0, 129]
type input "**********"
click at [902, 462] on div "Submit" at bounding box center [896, 469] width 81 height 25
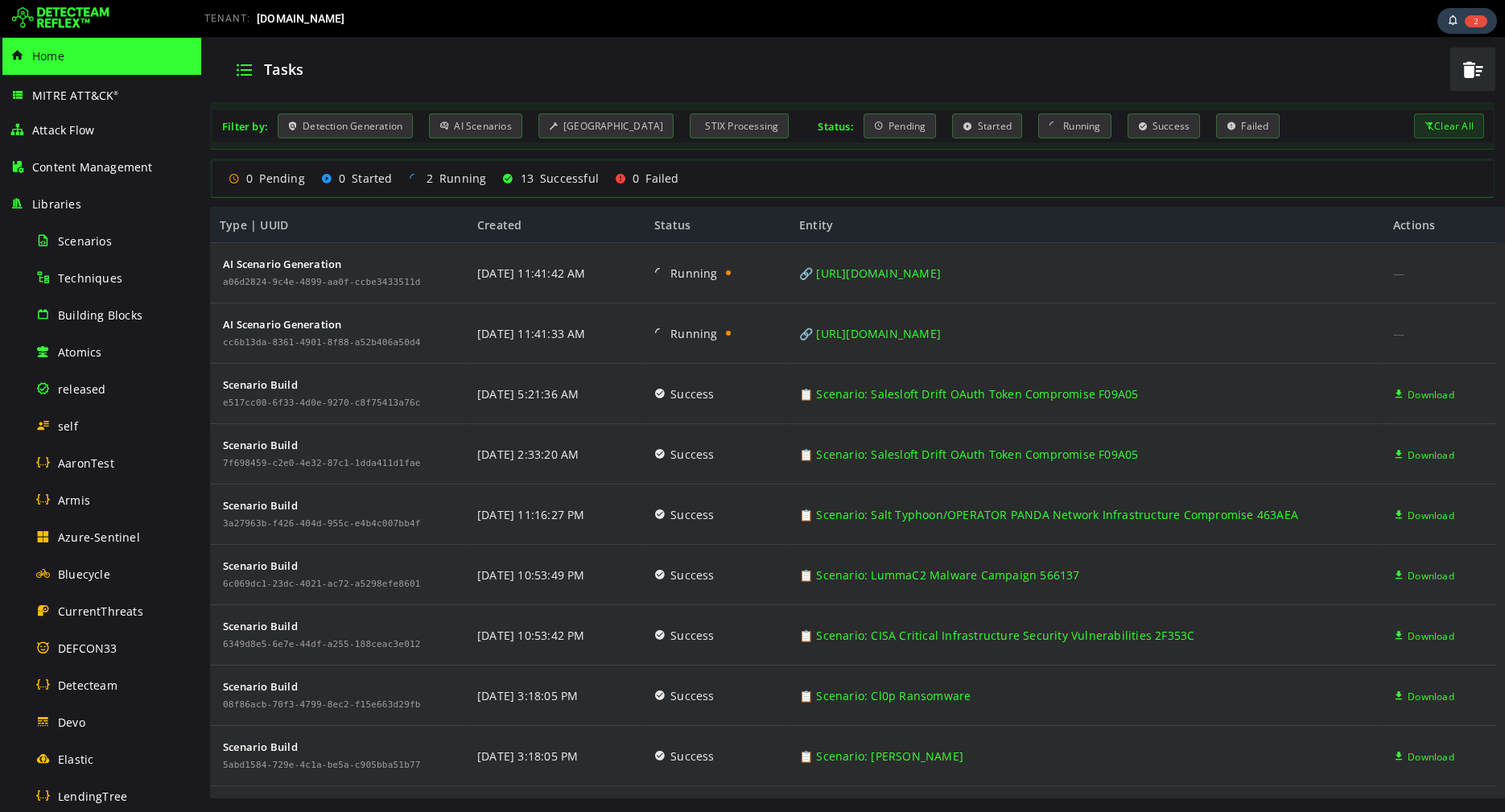
click at [73, 25] on img at bounding box center [60, 19] width 97 height 26
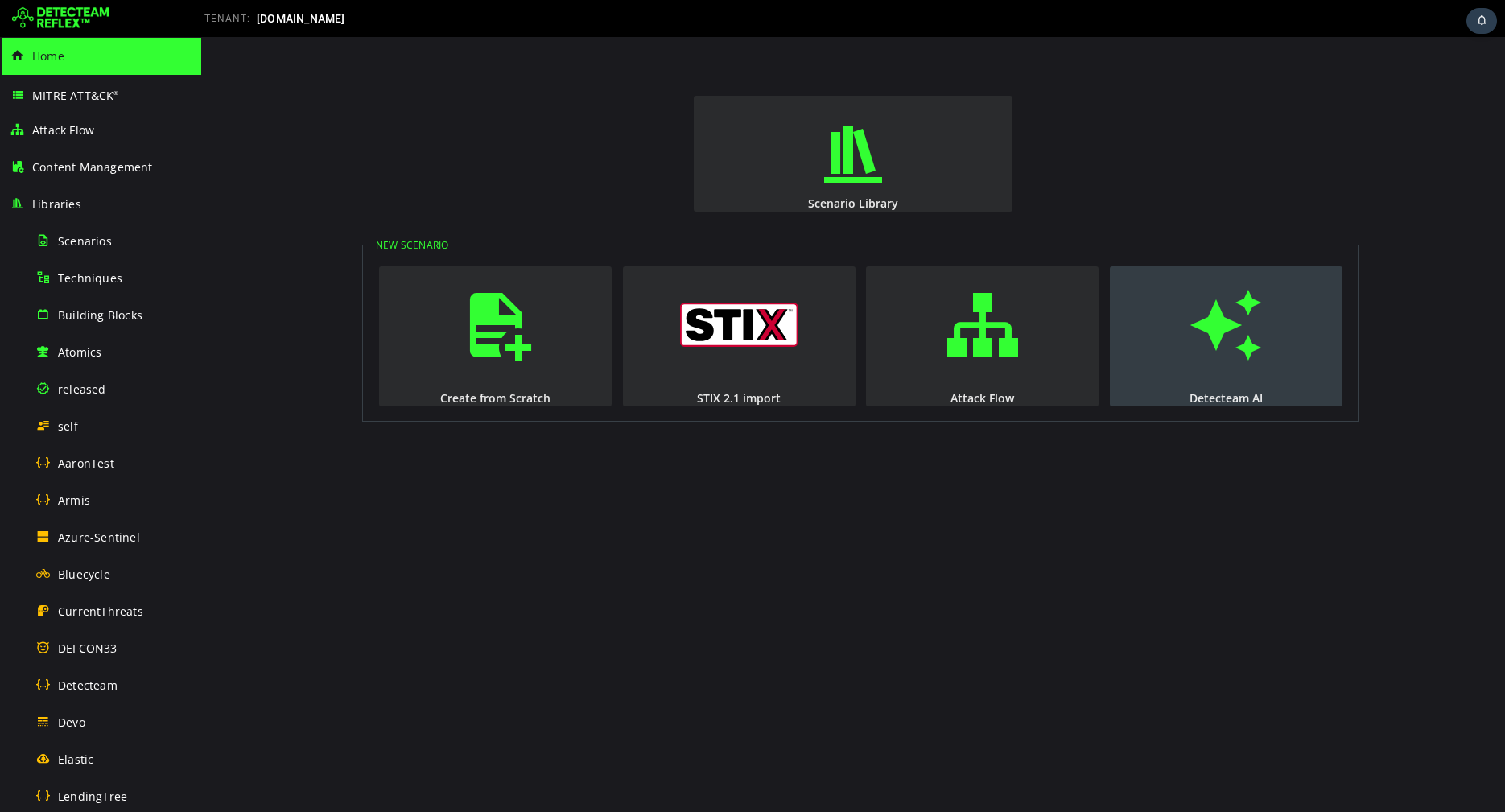
click at [1218, 371] on span "button" at bounding box center [1226, 325] width 16 height 109
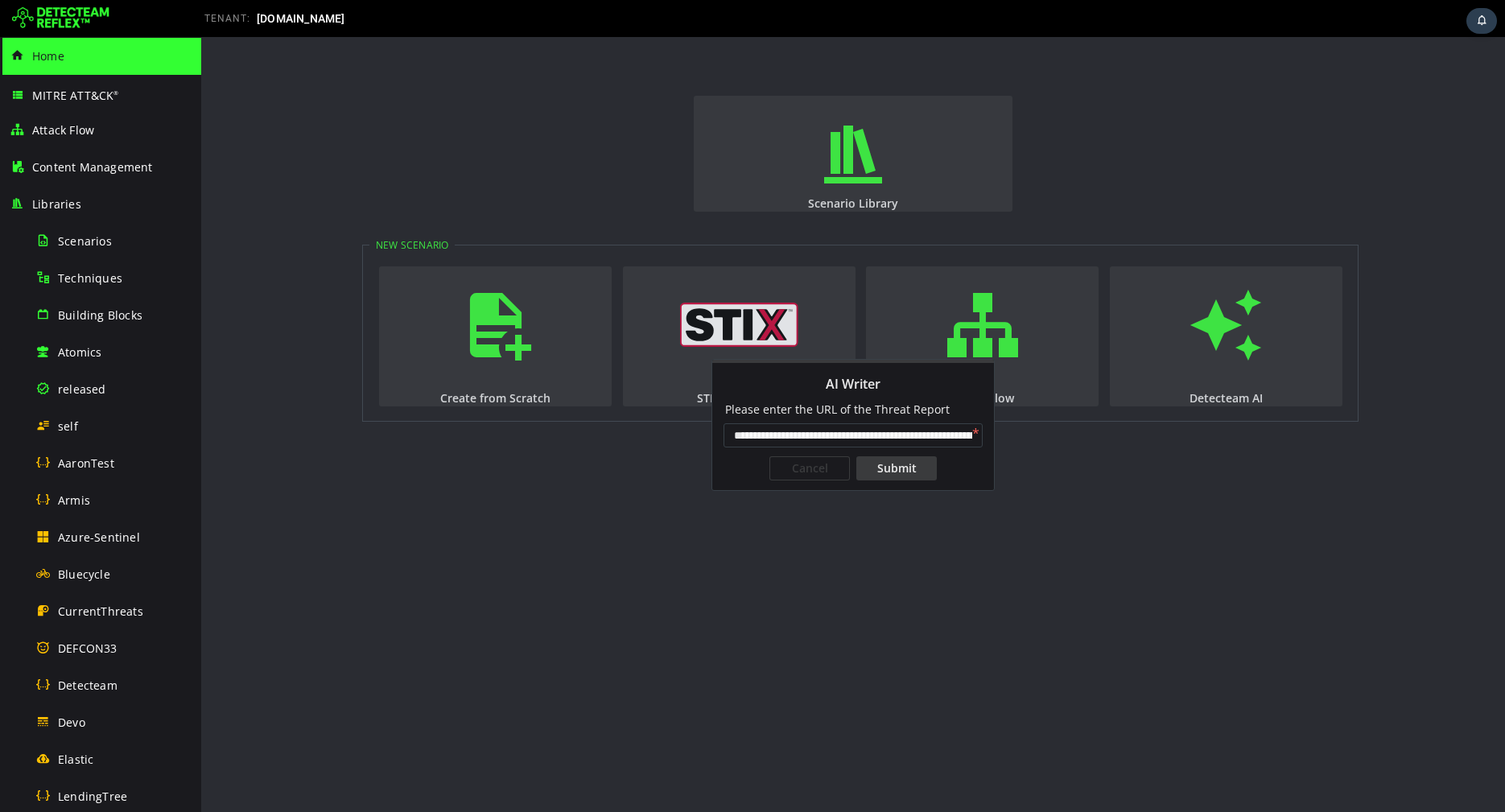
scroll to position [0, 129]
type input "**********"
click at [898, 458] on div "Submit" at bounding box center [896, 469] width 81 height 25
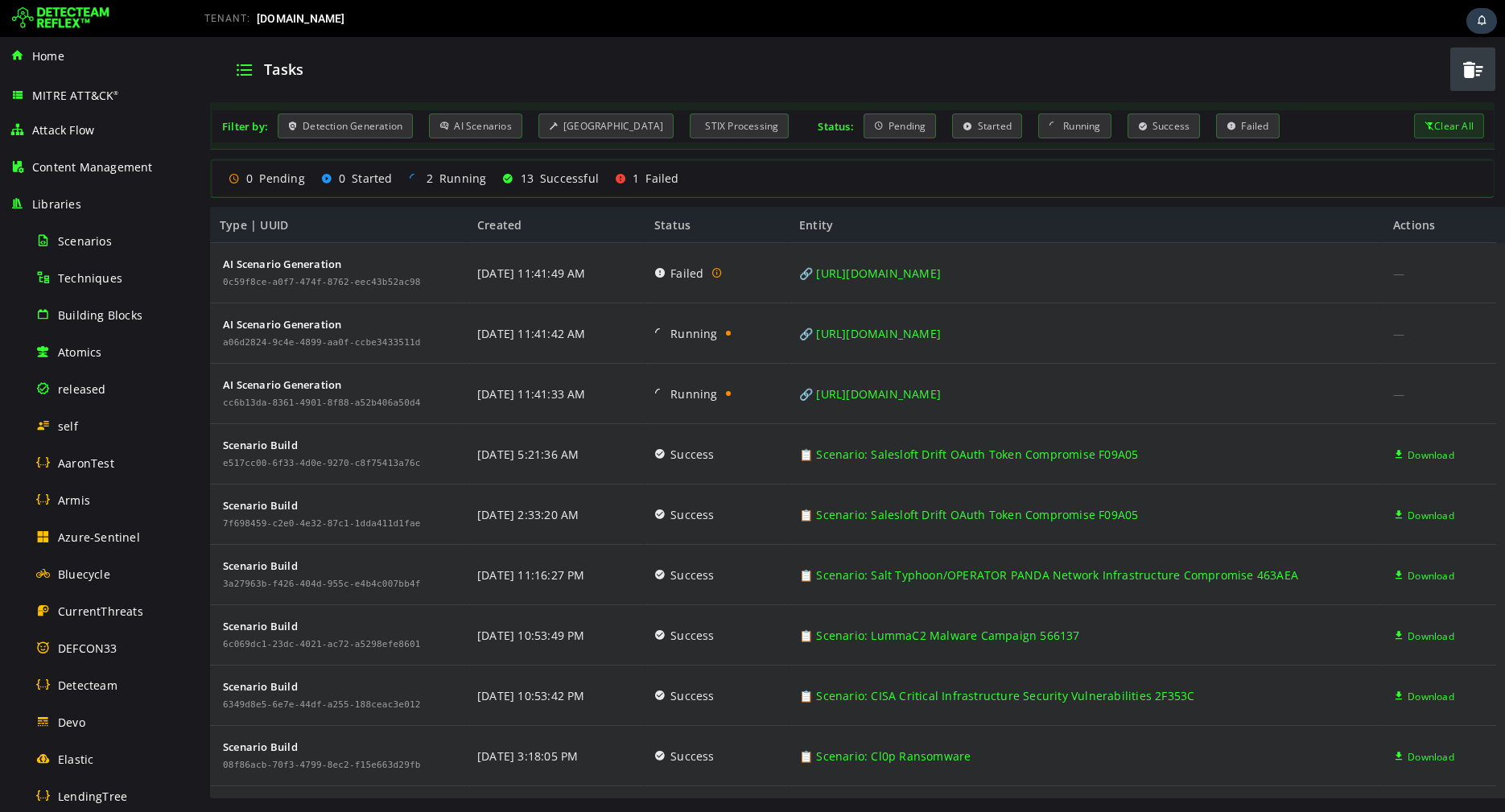
click at [1475, 77] on span "button" at bounding box center [1473, 69] width 25 height 33
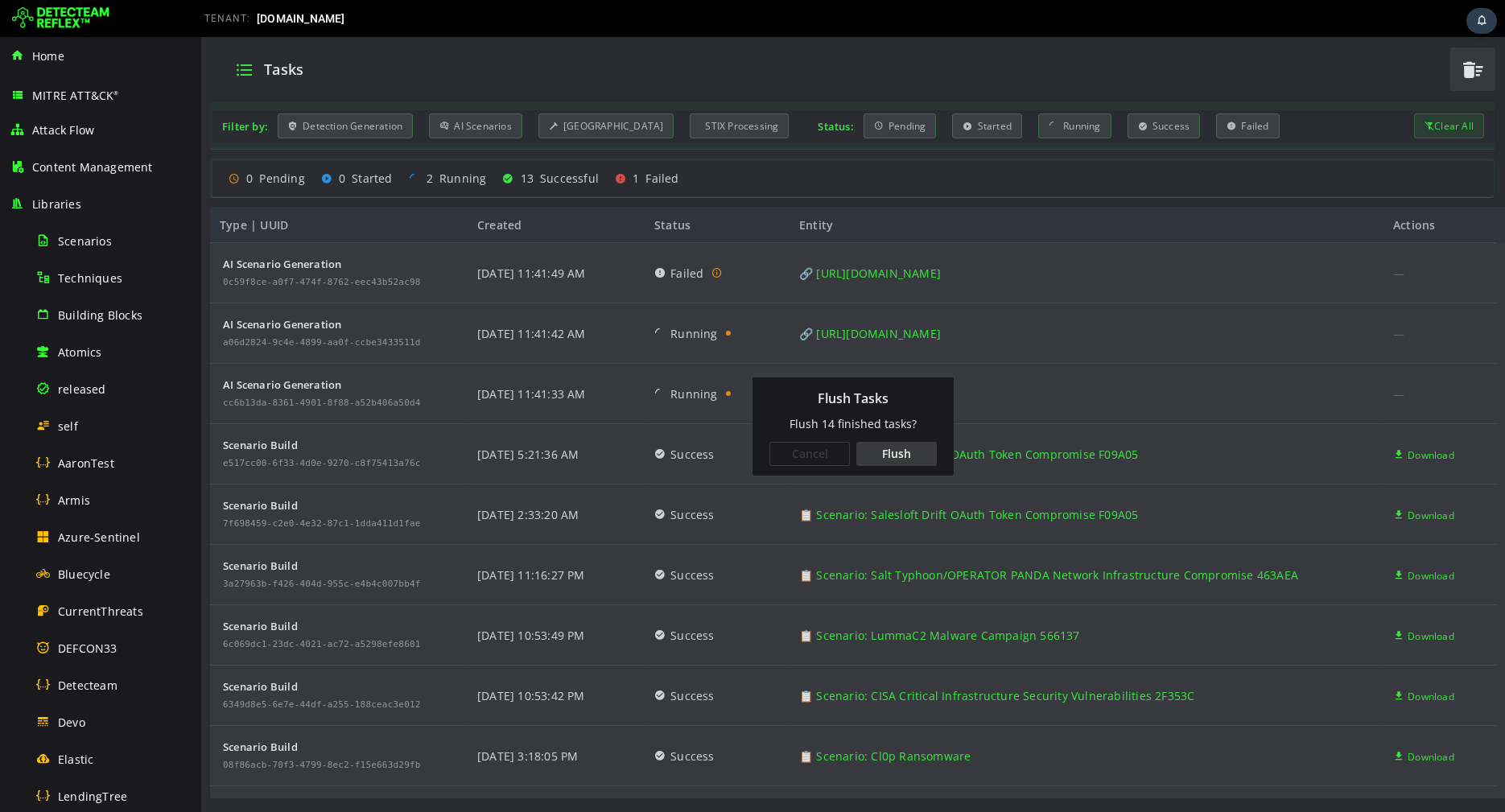
click at [900, 455] on div "Flush" at bounding box center [896, 454] width 81 height 25
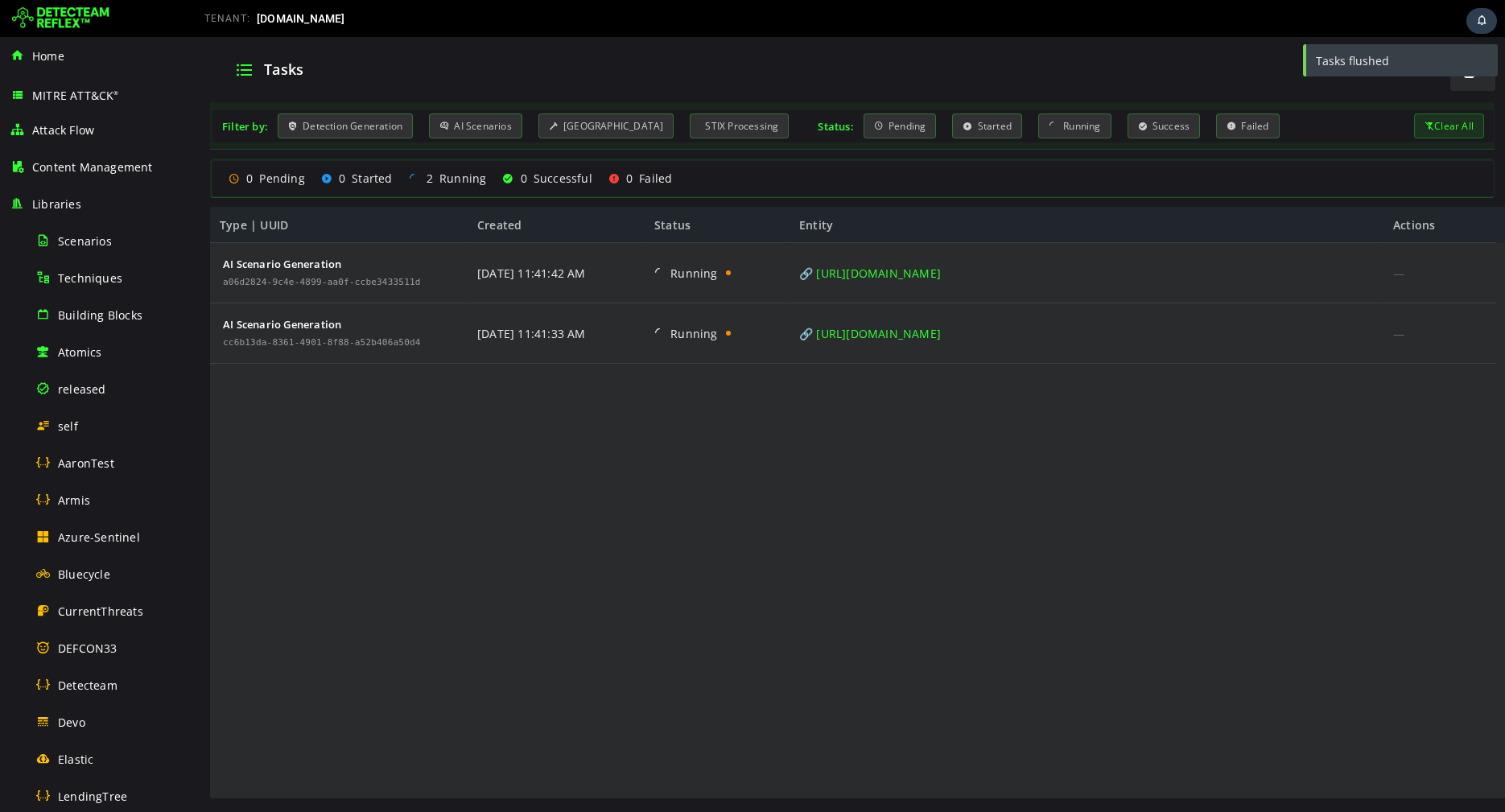
click at [65, 26] on img at bounding box center [60, 19] width 97 height 26
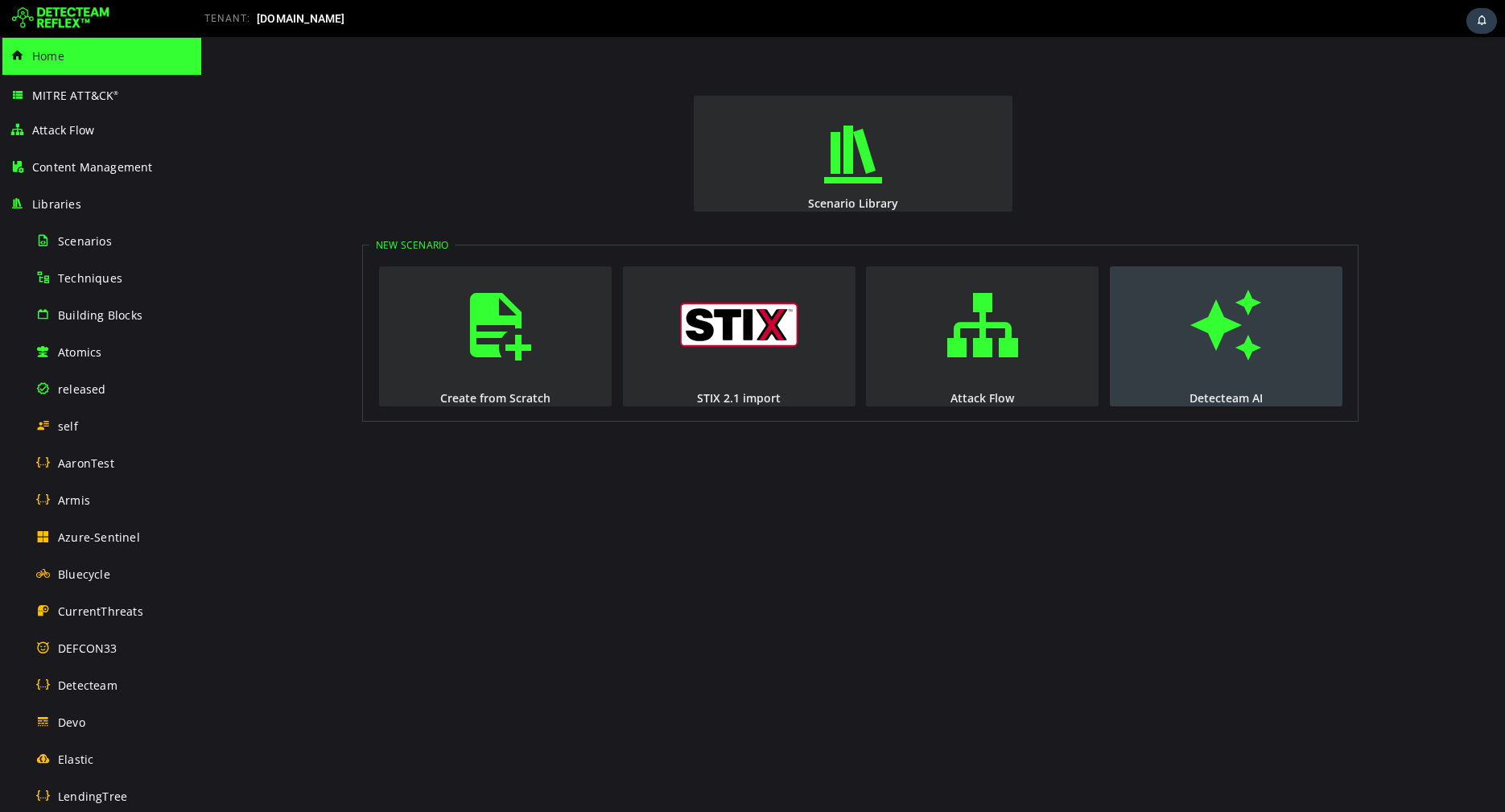
click at [1218, 369] on span "button" at bounding box center [1226, 325] width 16 height 109
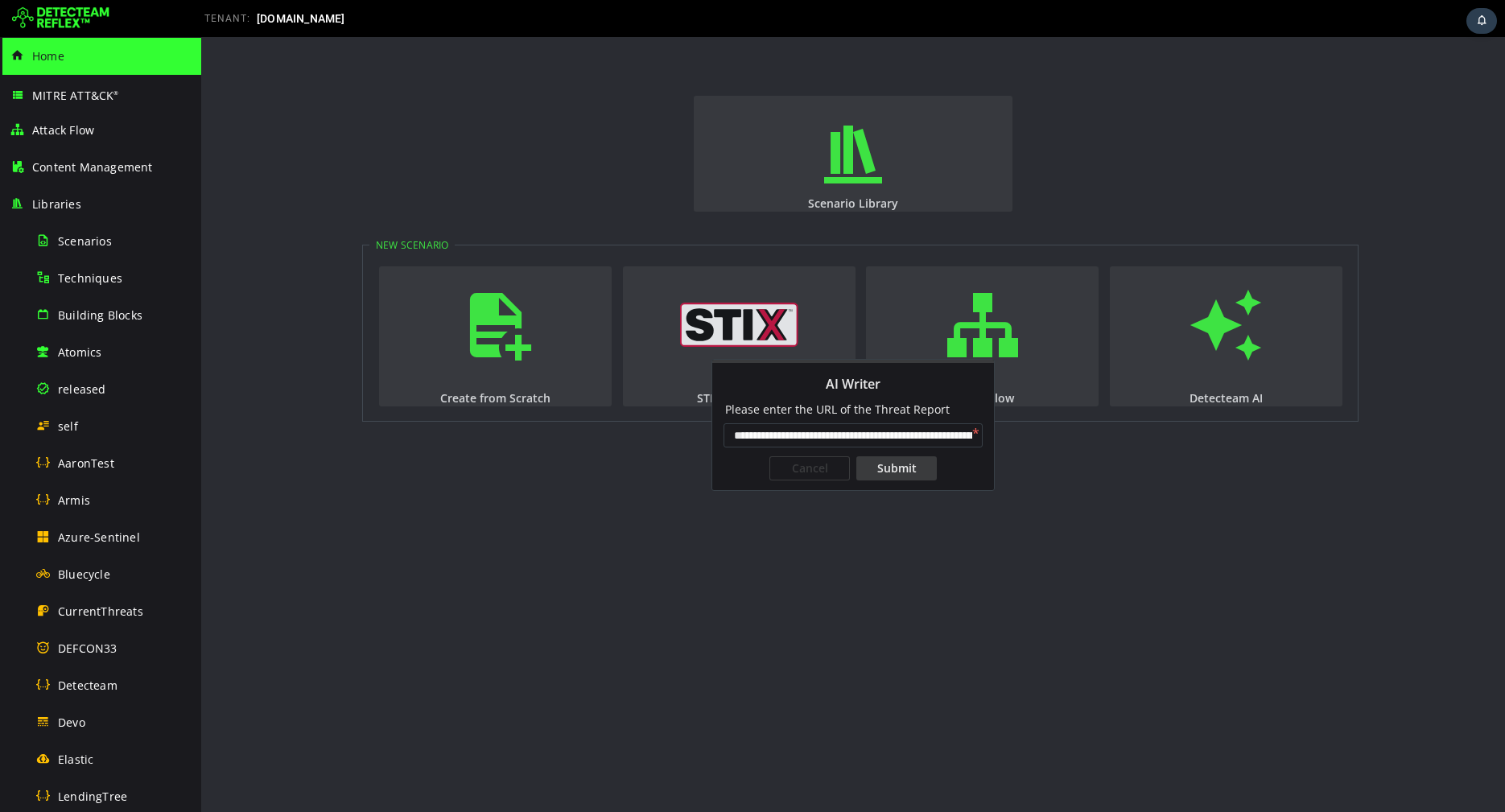
scroll to position [0, 129]
type input "**********"
click at [909, 468] on div "Submit" at bounding box center [896, 469] width 81 height 25
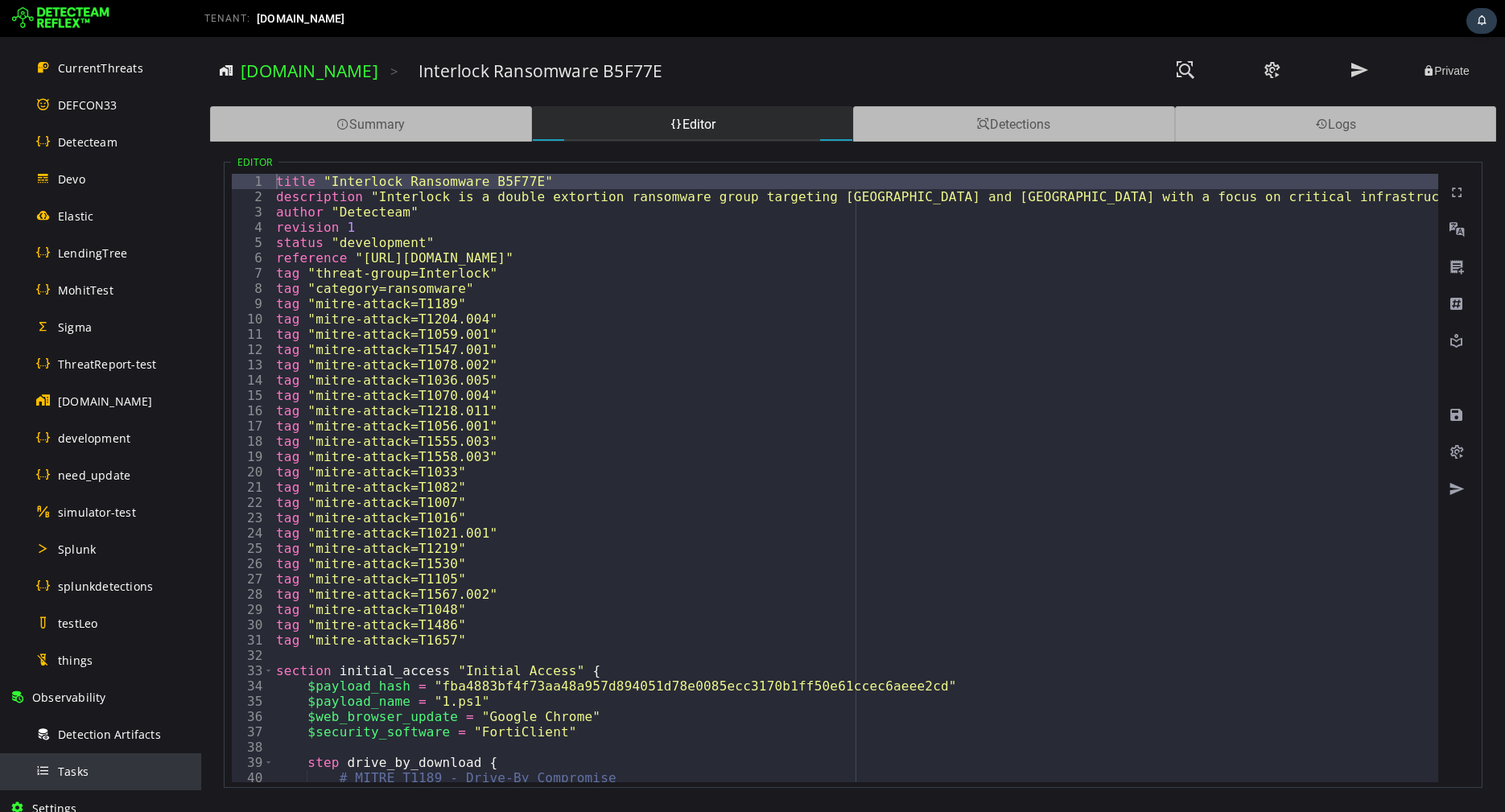
click at [74, 760] on div "Tasks" at bounding box center [113, 771] width 156 height 36
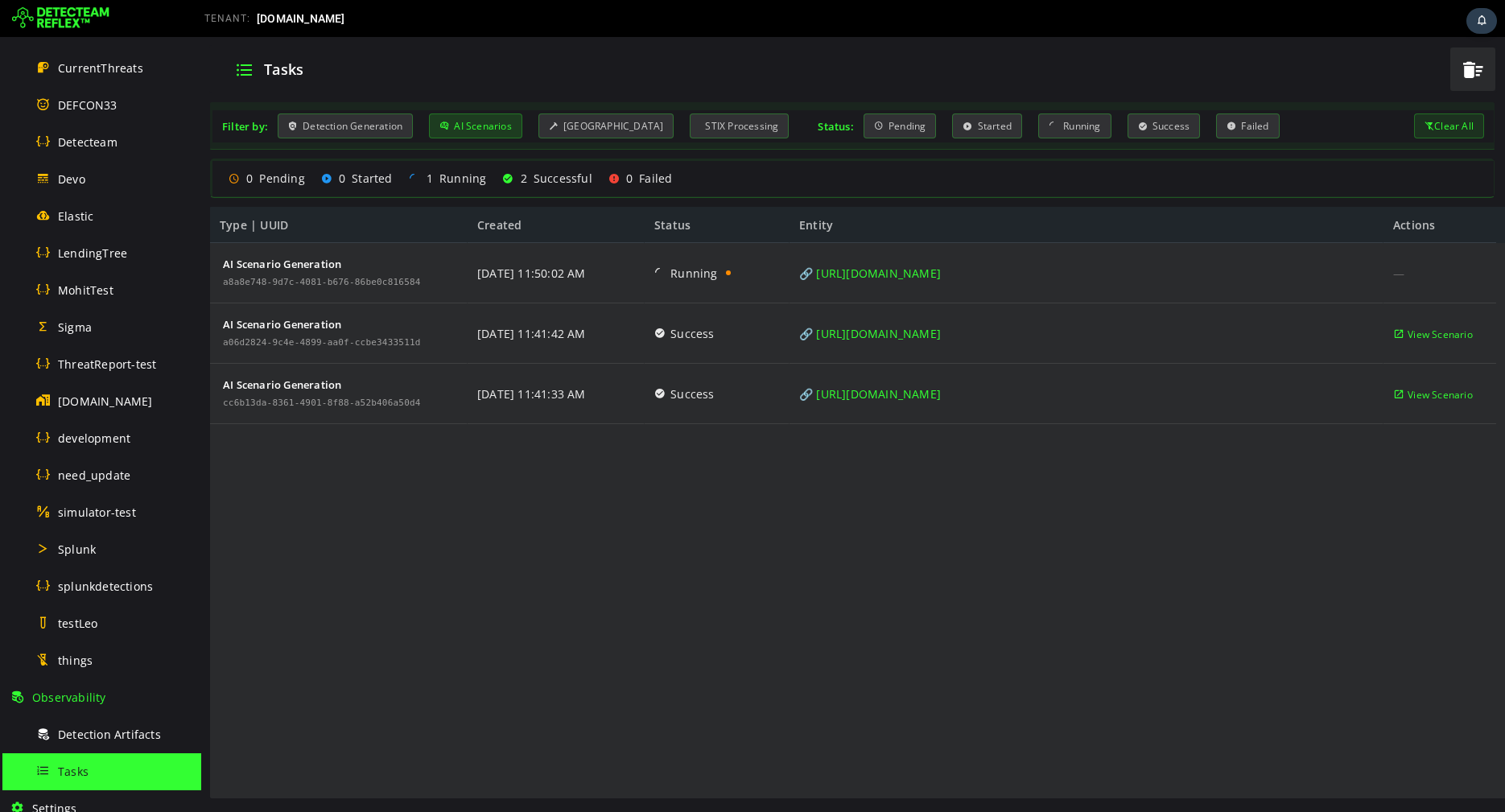
click at [492, 130] on div "AI Scenarios" at bounding box center [476, 126] width 93 height 25
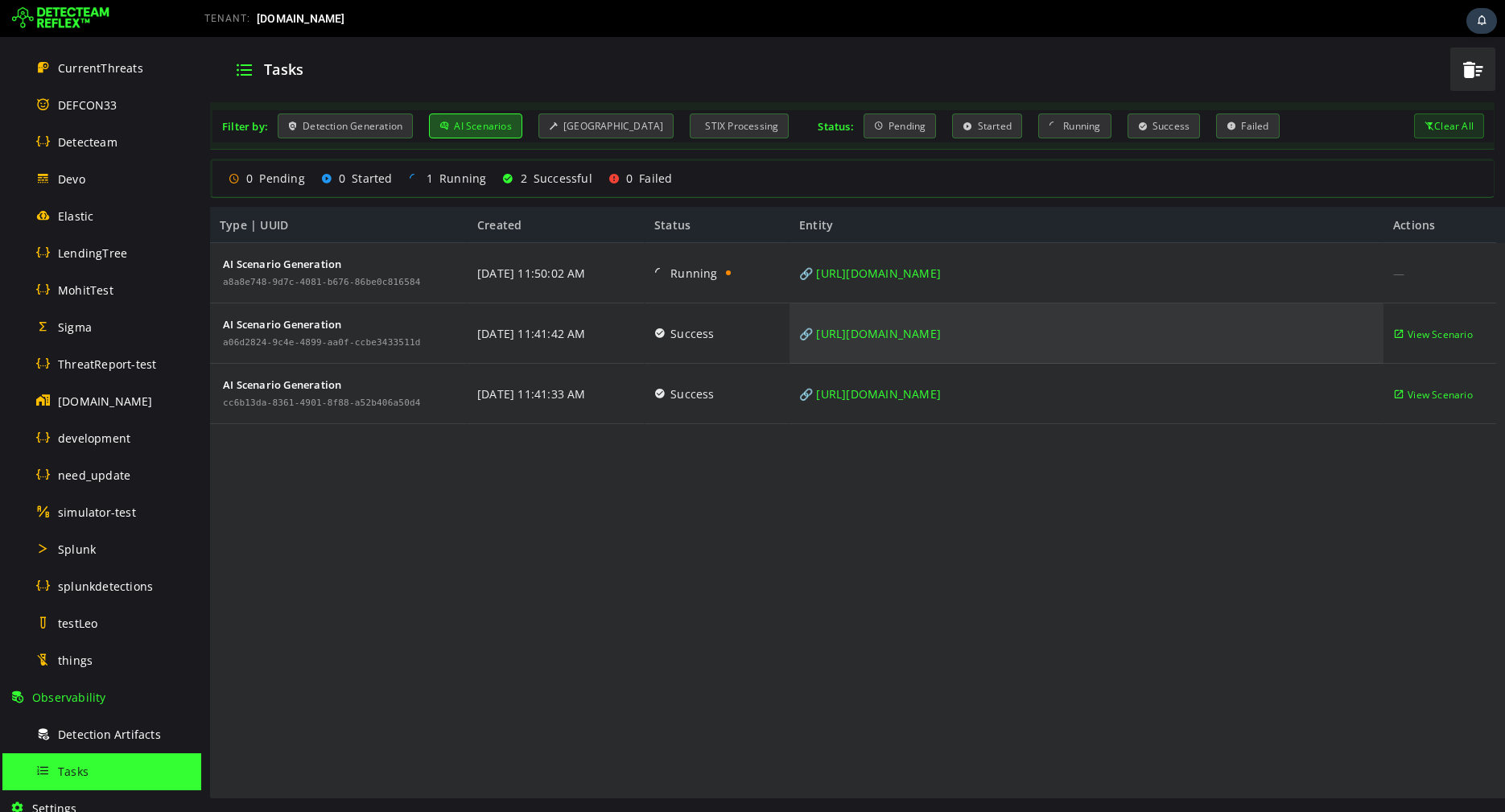
drag, startPoint x: 1222, startPoint y: 335, endPoint x: 815, endPoint y: 332, distance: 407.0
click at [815, 332] on div "🔗 [URL][DOMAIN_NAME]" at bounding box center [1086, 333] width 594 height 60
copy link "ttps://[DOMAIN_NAME][URL]"
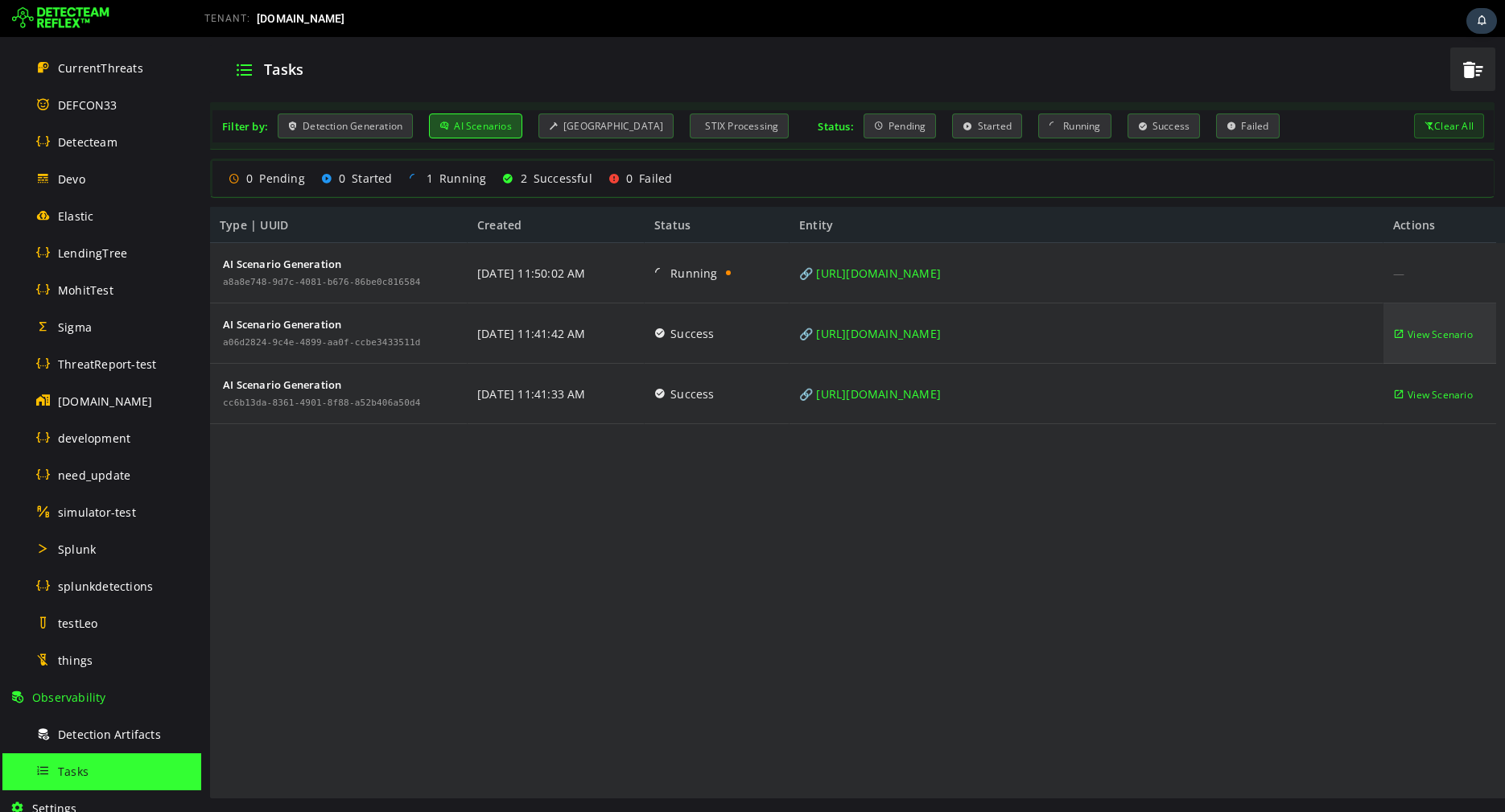
click at [1424, 337] on span "View Scenario" at bounding box center [1440, 334] width 65 height 60
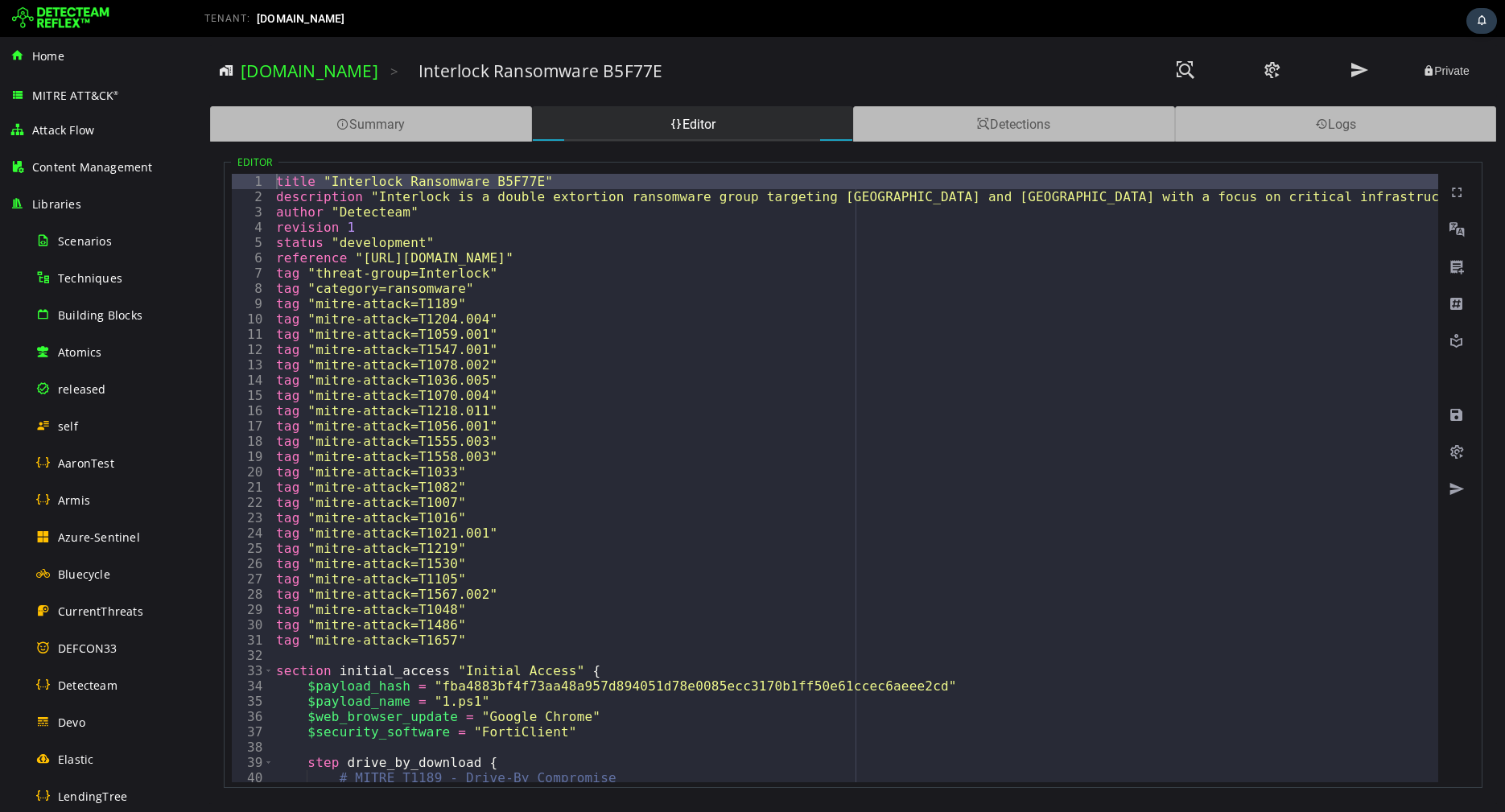
type textarea "**********"
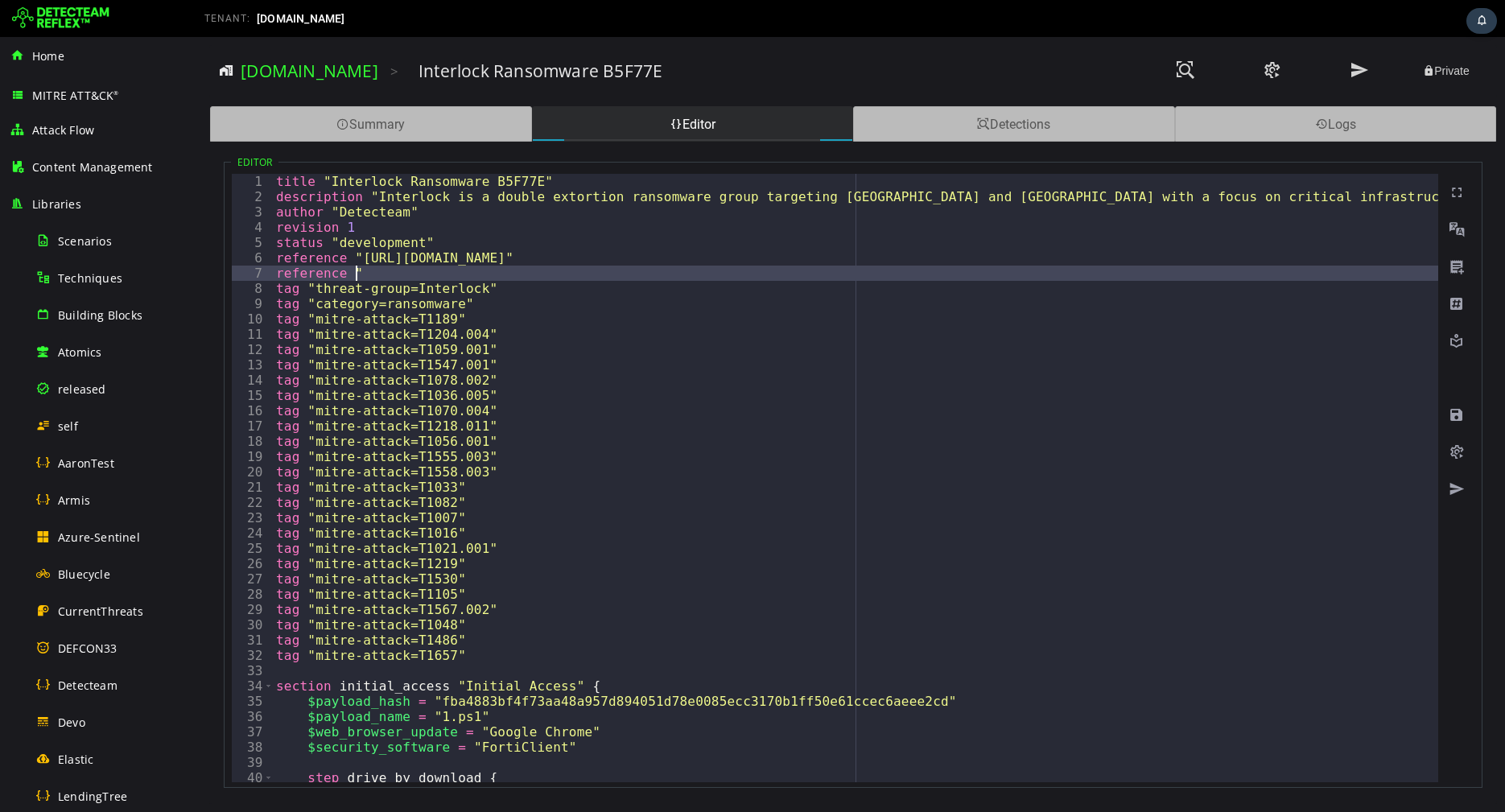
paste textarea "**********"
type textarea "**********"
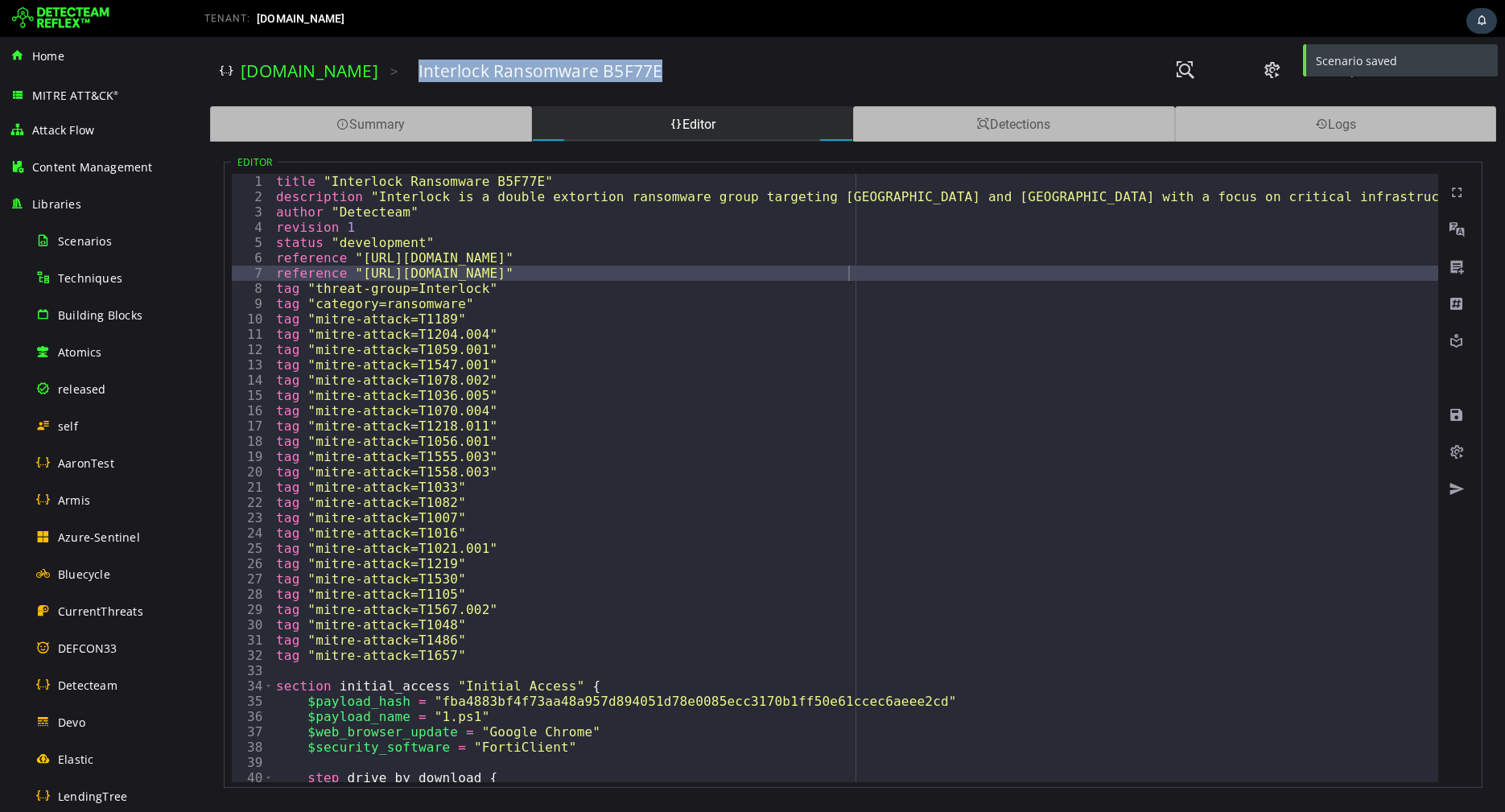
drag, startPoint x: 406, startPoint y: 70, endPoint x: 690, endPoint y: 89, distance: 284.6
click at [690, 89] on div "[DOMAIN_NAME] > Interlock Ransomware B5F77E Private" at bounding box center [853, 71] width 1267 height 44
click at [661, 72] on div "Interlock Ransomware B5F77E" at bounding box center [774, 71] width 711 height 23
drag, startPoint x: 676, startPoint y: 73, endPoint x: 403, endPoint y: 63, distance: 273.2
click at [403, 63] on div "[DOMAIN_NAME] > Interlock Ransomware B5F77E Private" at bounding box center [853, 71] width 1267 height 44
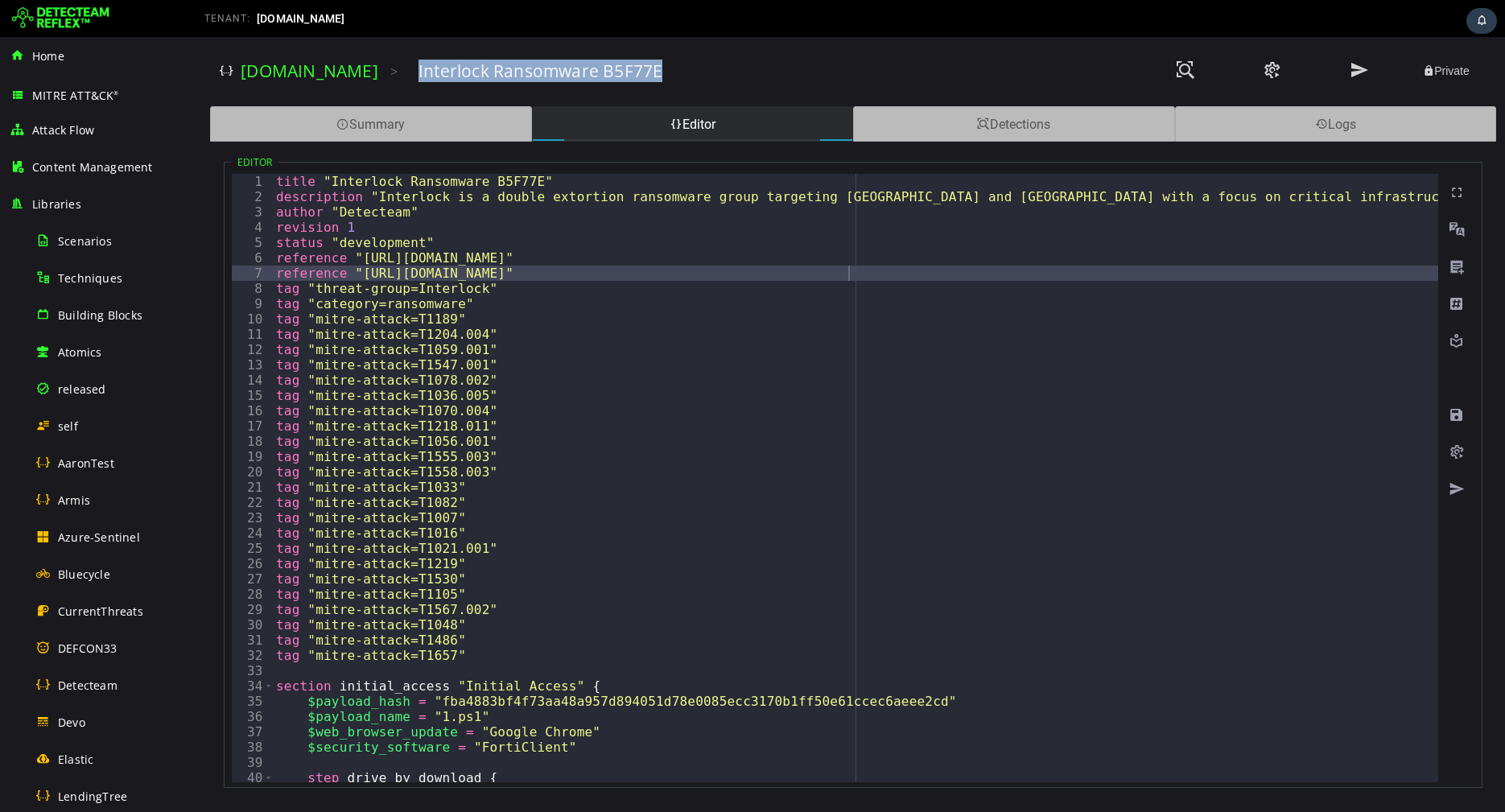
copy h3 "Interlock Ransomware B5F77E"
click at [329, 68] on link "[DOMAIN_NAME]" at bounding box center [310, 71] width 137 height 23
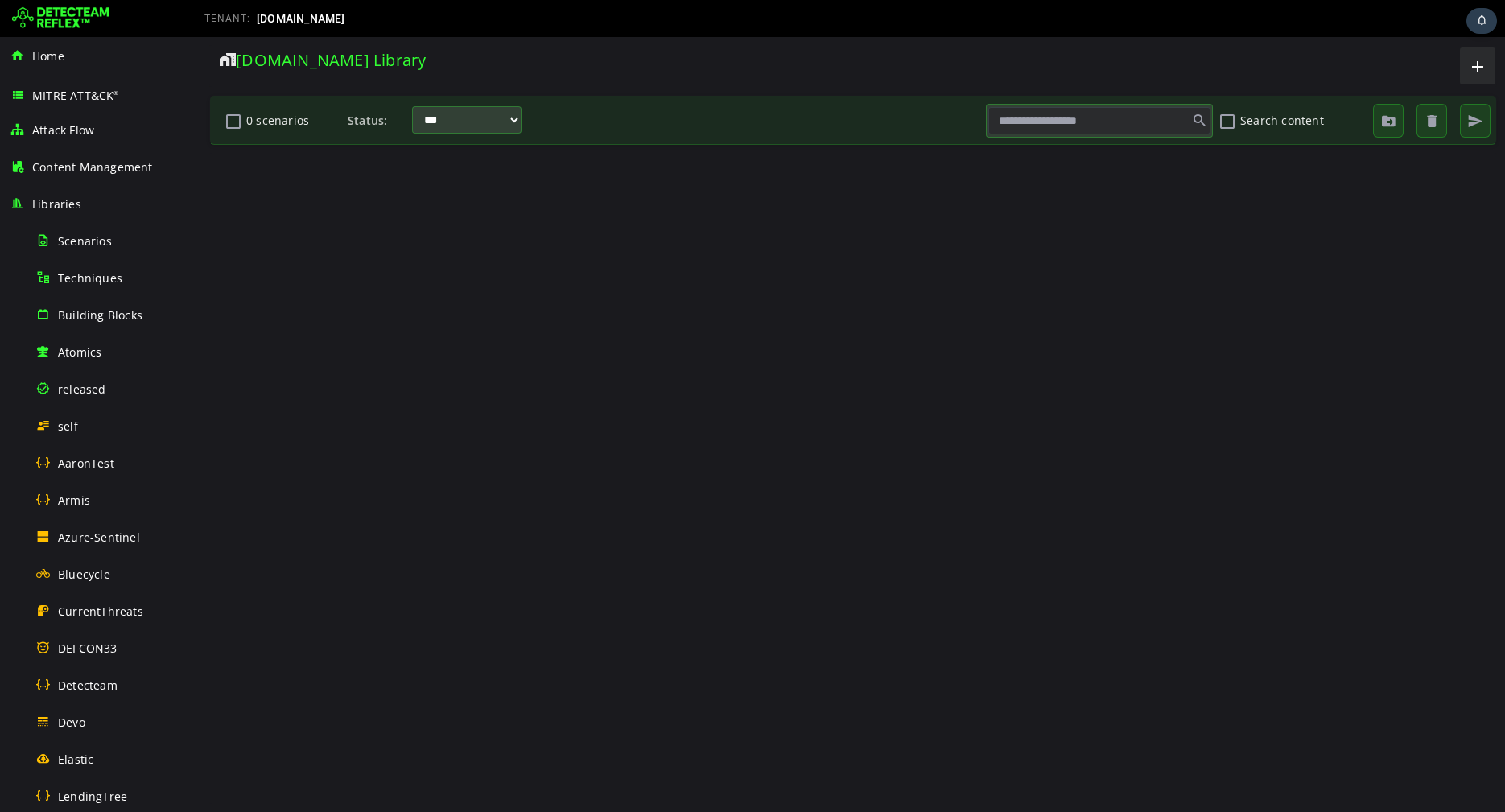
scroll to position [0, 0]
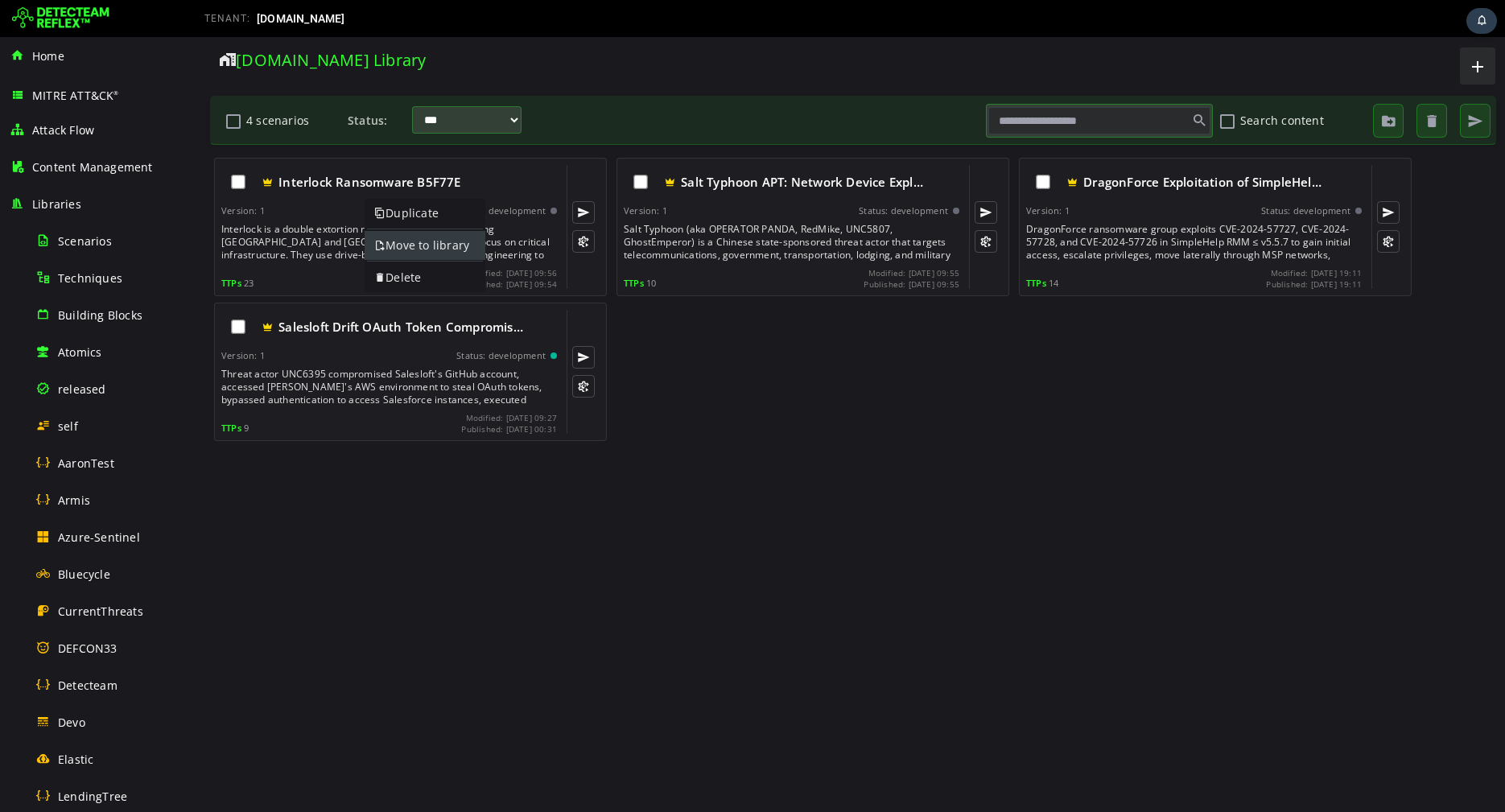
click at [382, 238] on span at bounding box center [380, 245] width 11 height 16
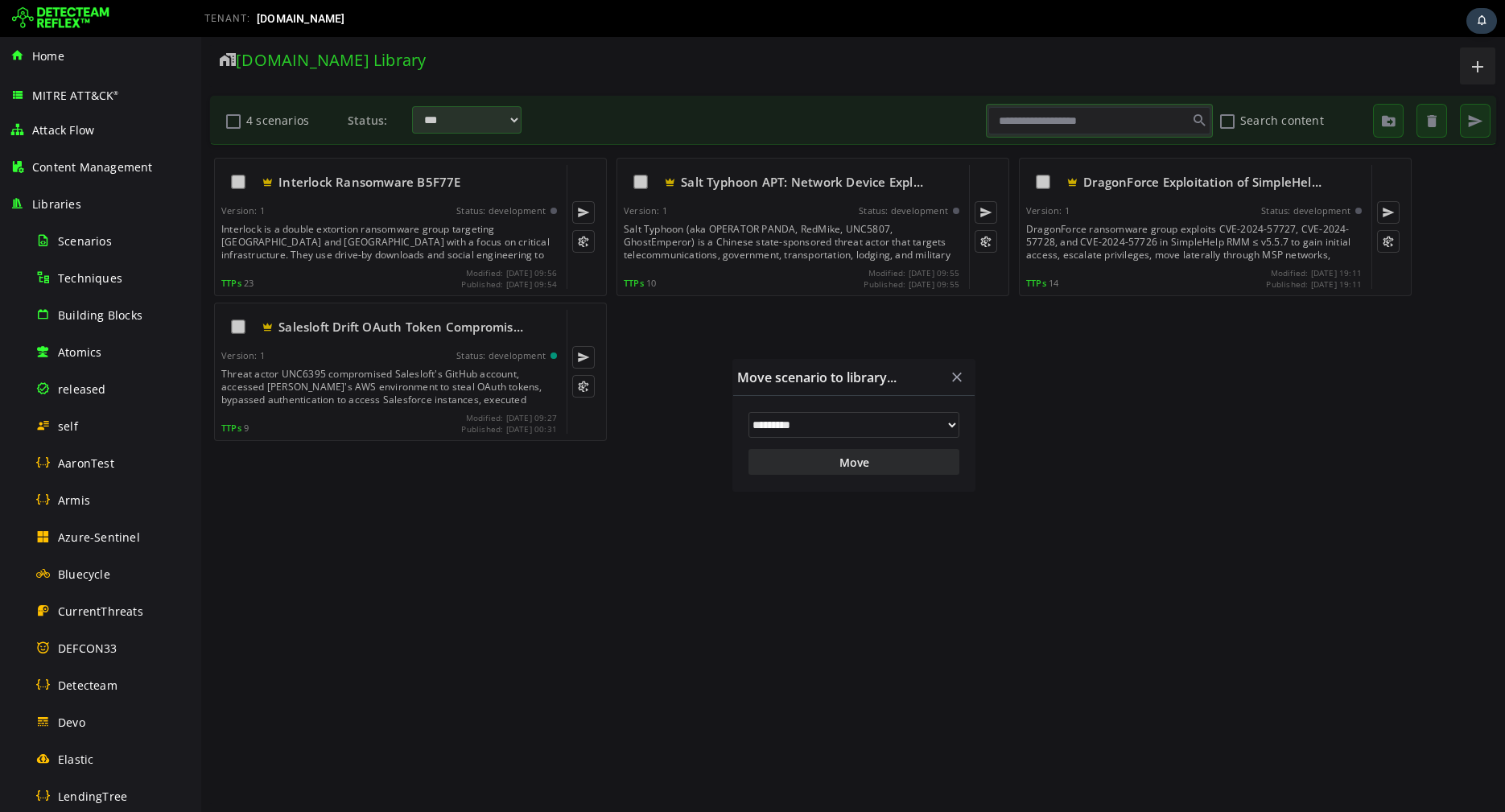
click at [775, 423] on select "**********" at bounding box center [854, 425] width 211 height 26
select select "**"
click at [748, 412] on select "**********" at bounding box center [854, 425] width 211 height 26
click at [854, 462] on button "Move" at bounding box center [854, 462] width 211 height 26
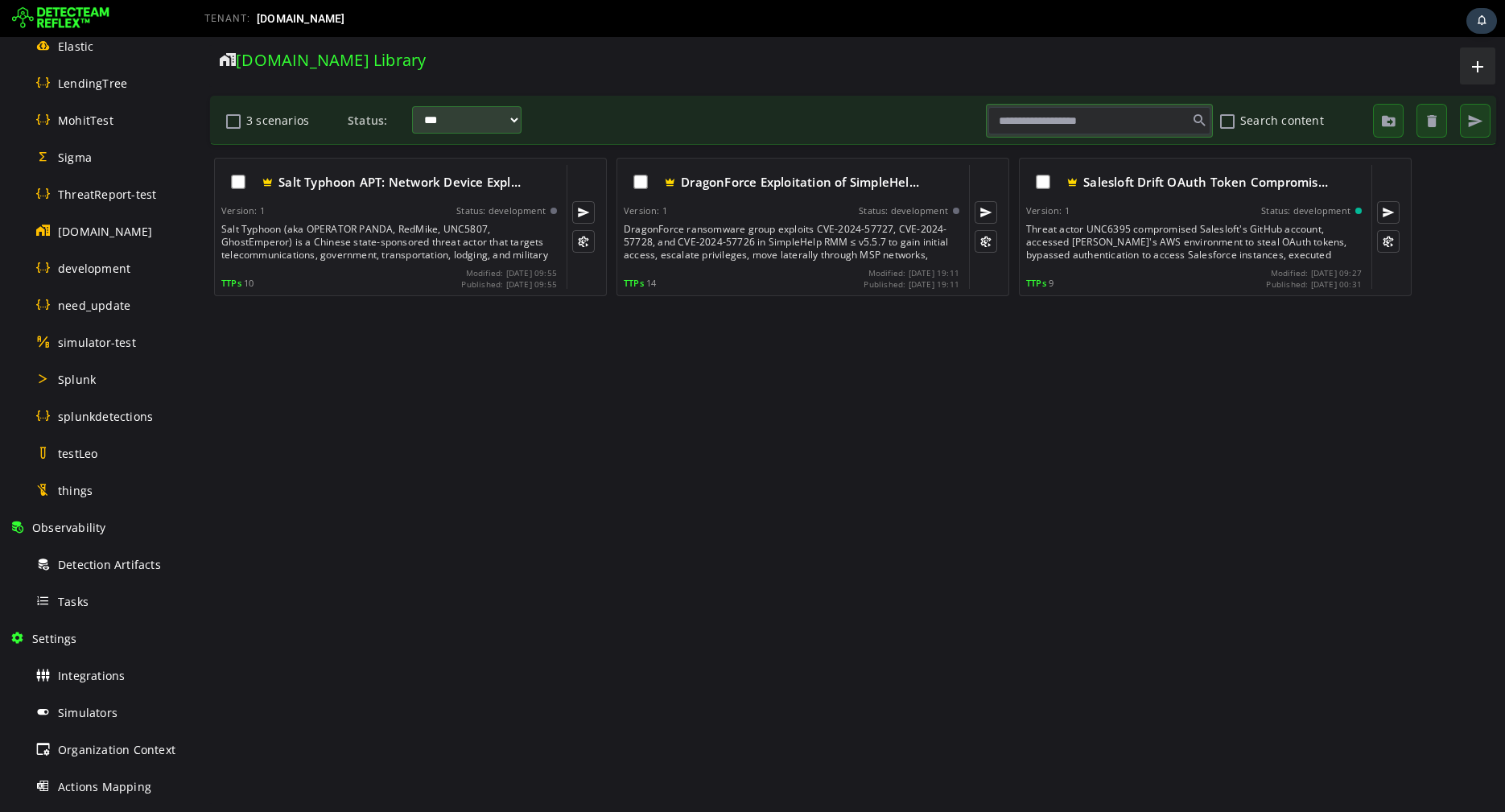
scroll to position [774, 0]
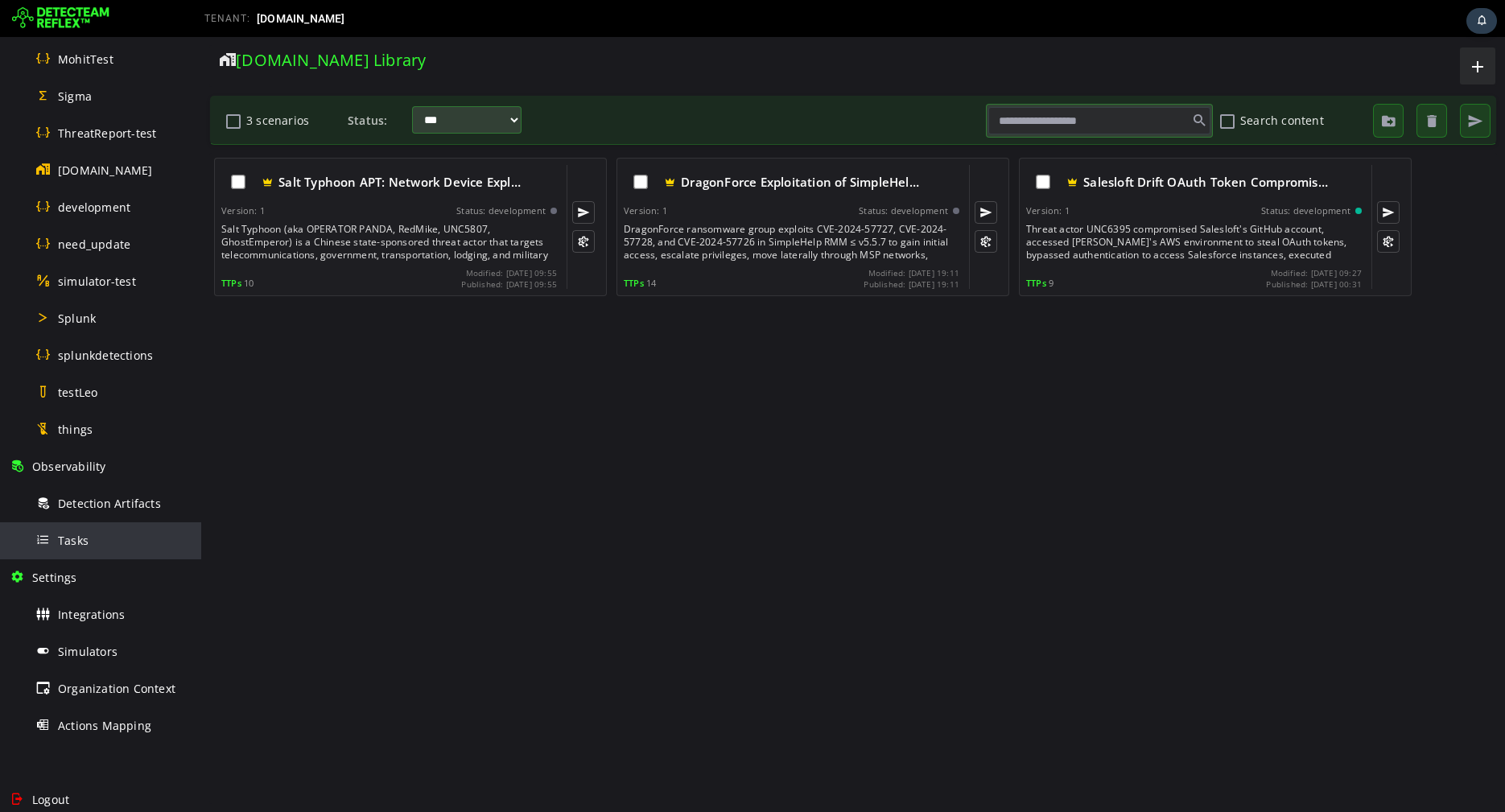
click at [81, 525] on div "Tasks" at bounding box center [113, 540] width 156 height 36
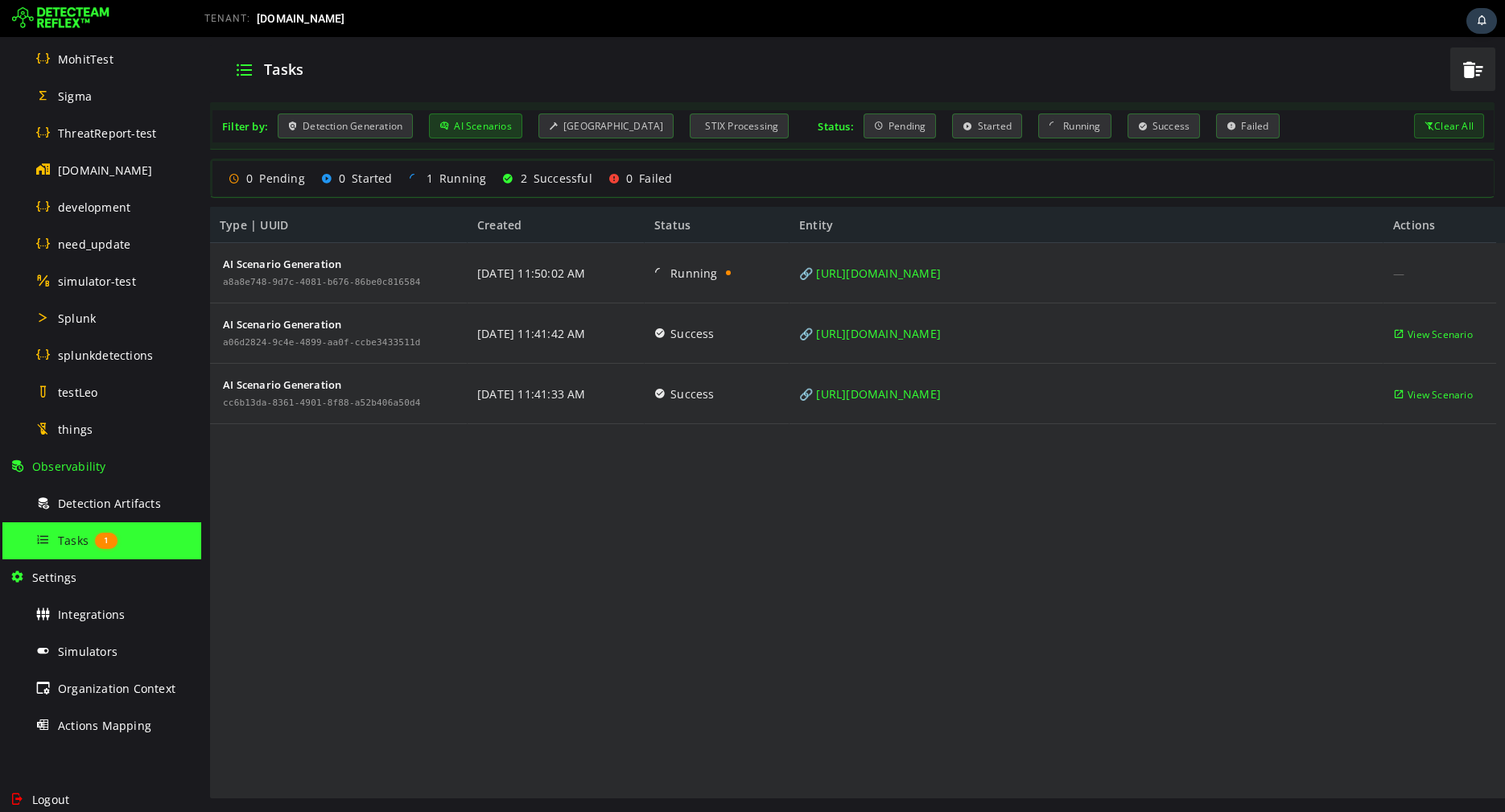
click at [494, 133] on div "AI Scenarios" at bounding box center [476, 126] width 93 height 25
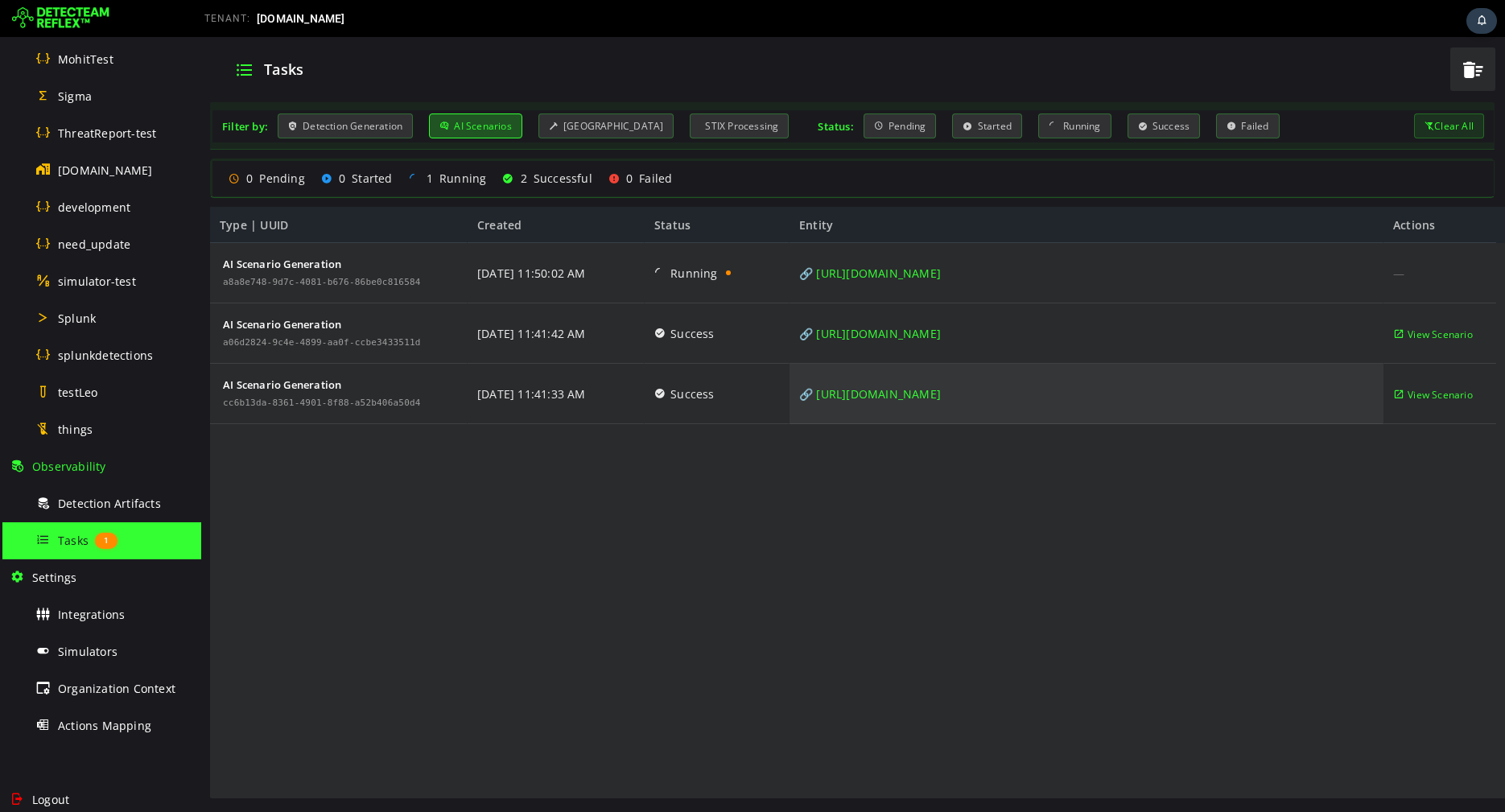
copy link "ttps://www.cisa.gov/news-events/cybersecurity-advisories/aa25-239a"
drag, startPoint x: 1241, startPoint y: 393, endPoint x: 813, endPoint y: 400, distance: 428.1
click at [813, 400] on div "🔗 [URL][DOMAIN_NAME]" at bounding box center [1086, 394] width 594 height 60
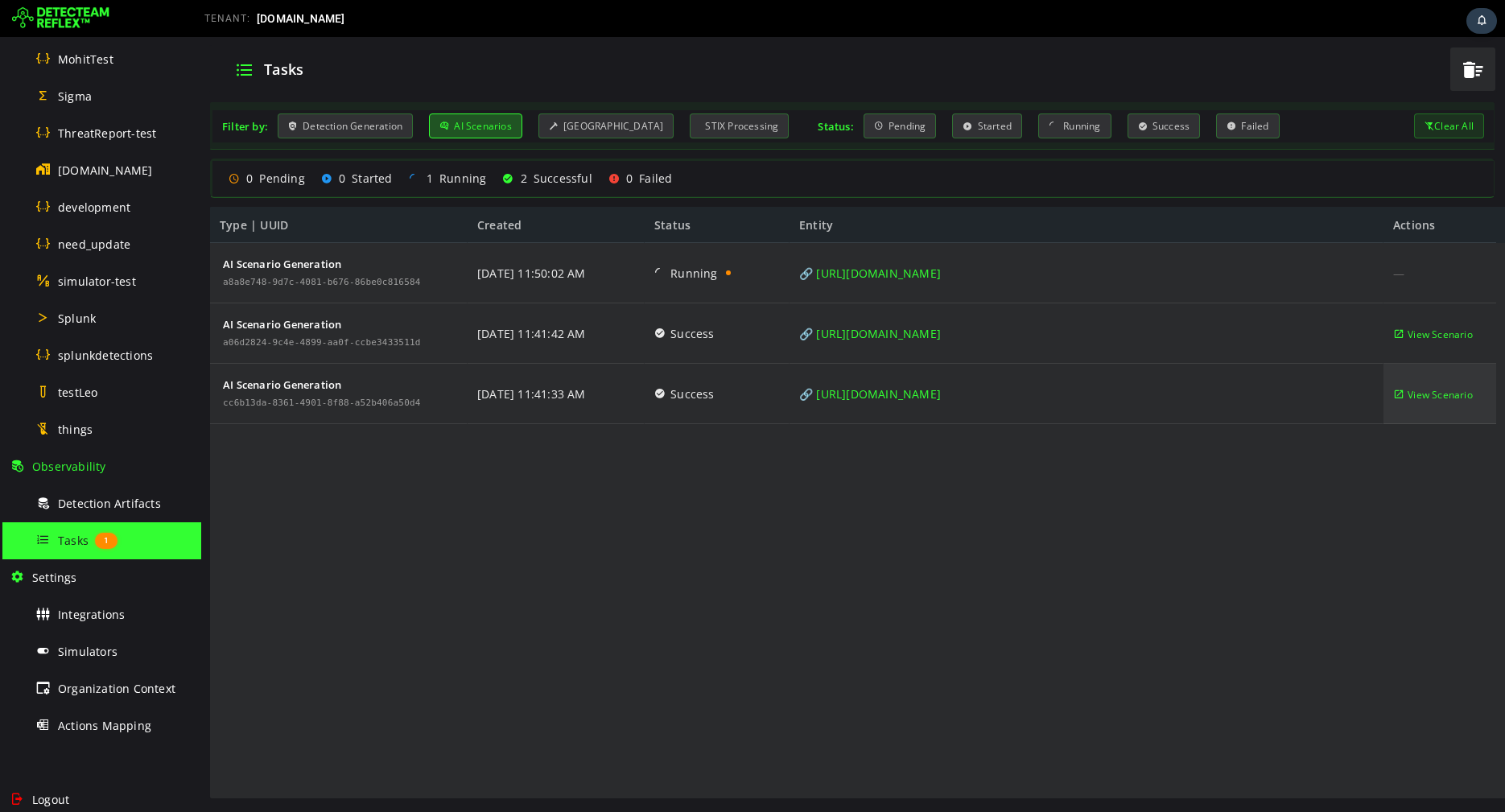
click at [1419, 391] on span "View Scenario" at bounding box center [1440, 395] width 65 height 60
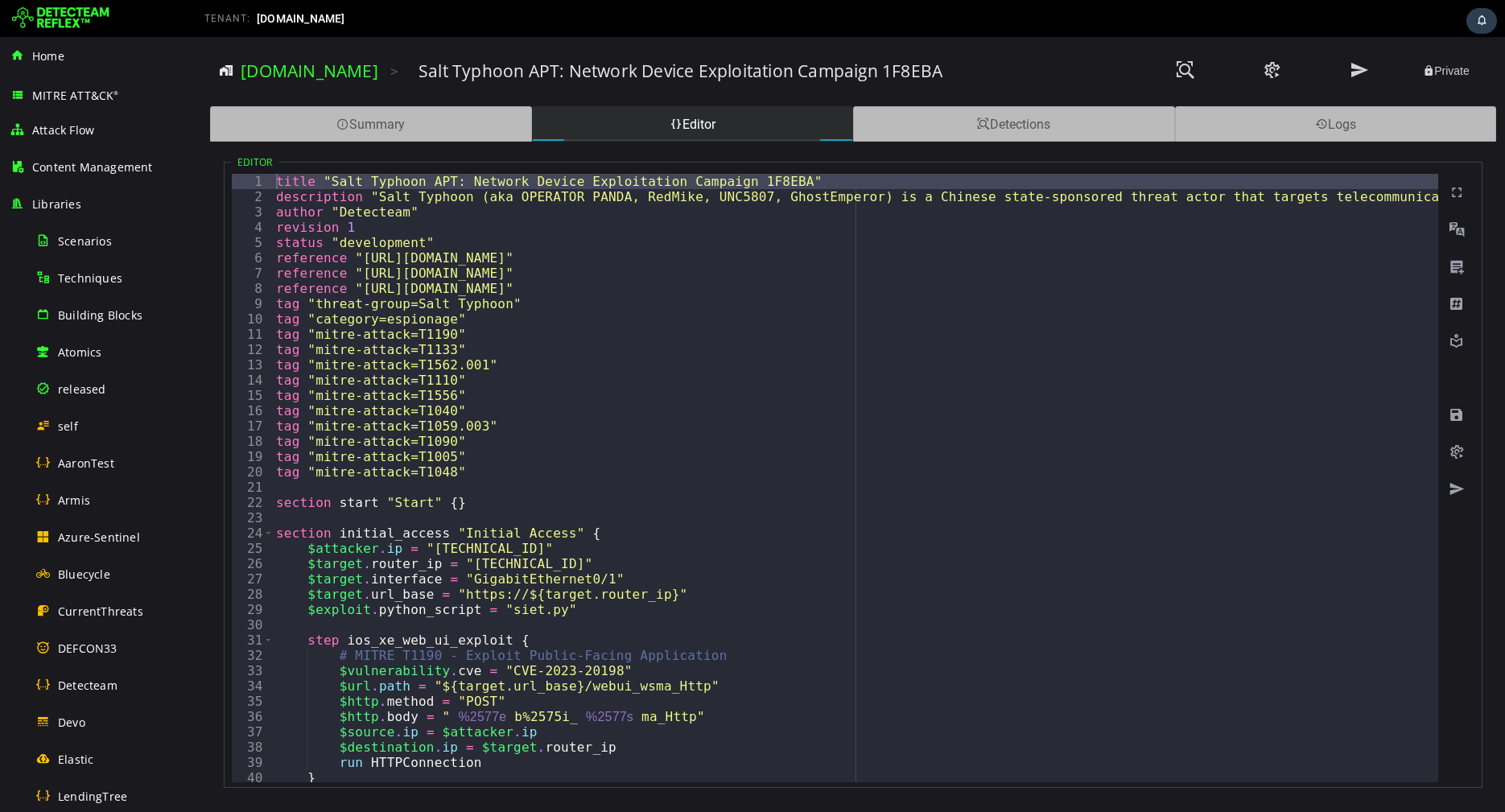
type textarea "**********"
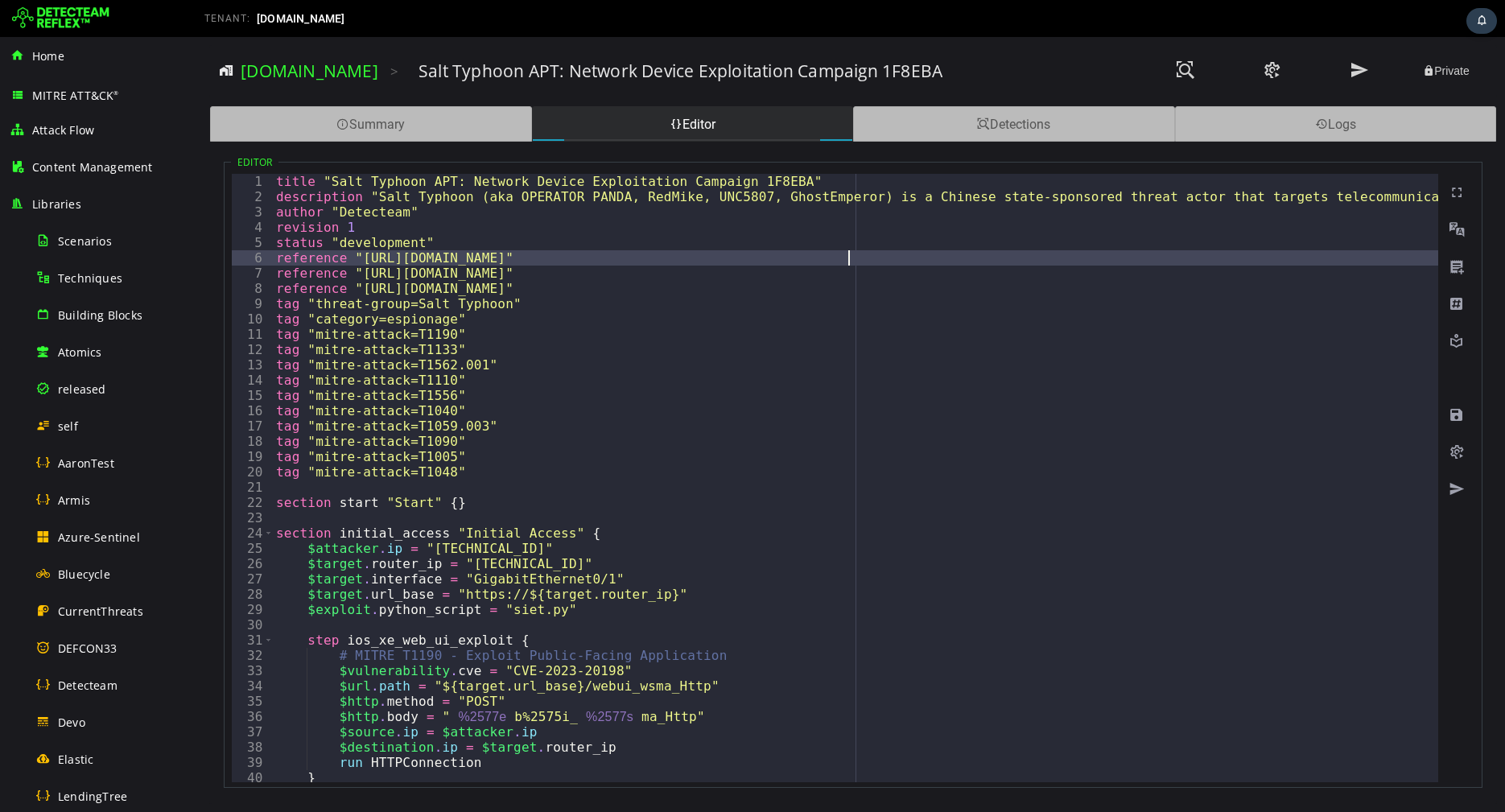
paste textarea "**********"
type textarea "**********"
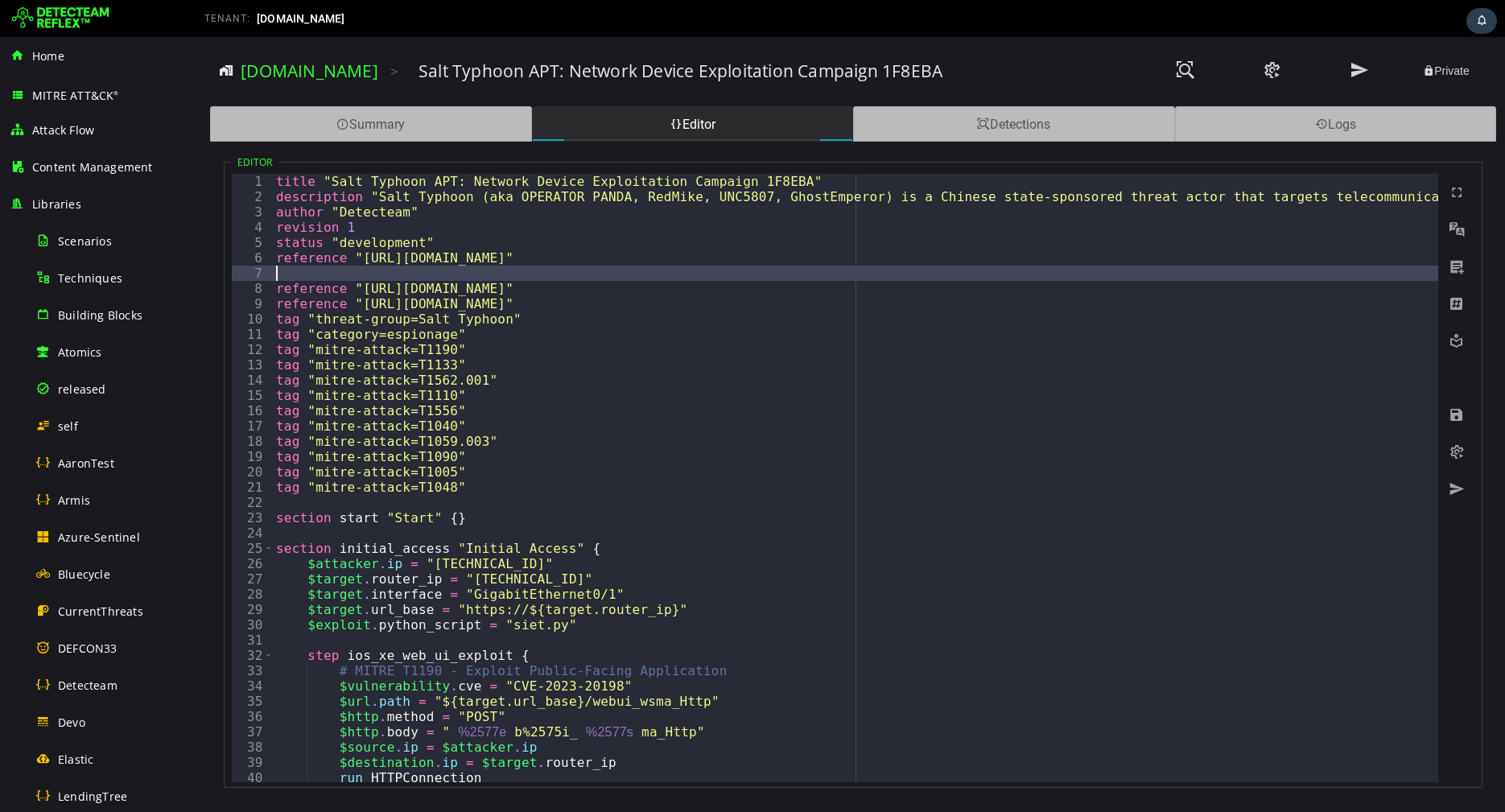
type textarea "**********"
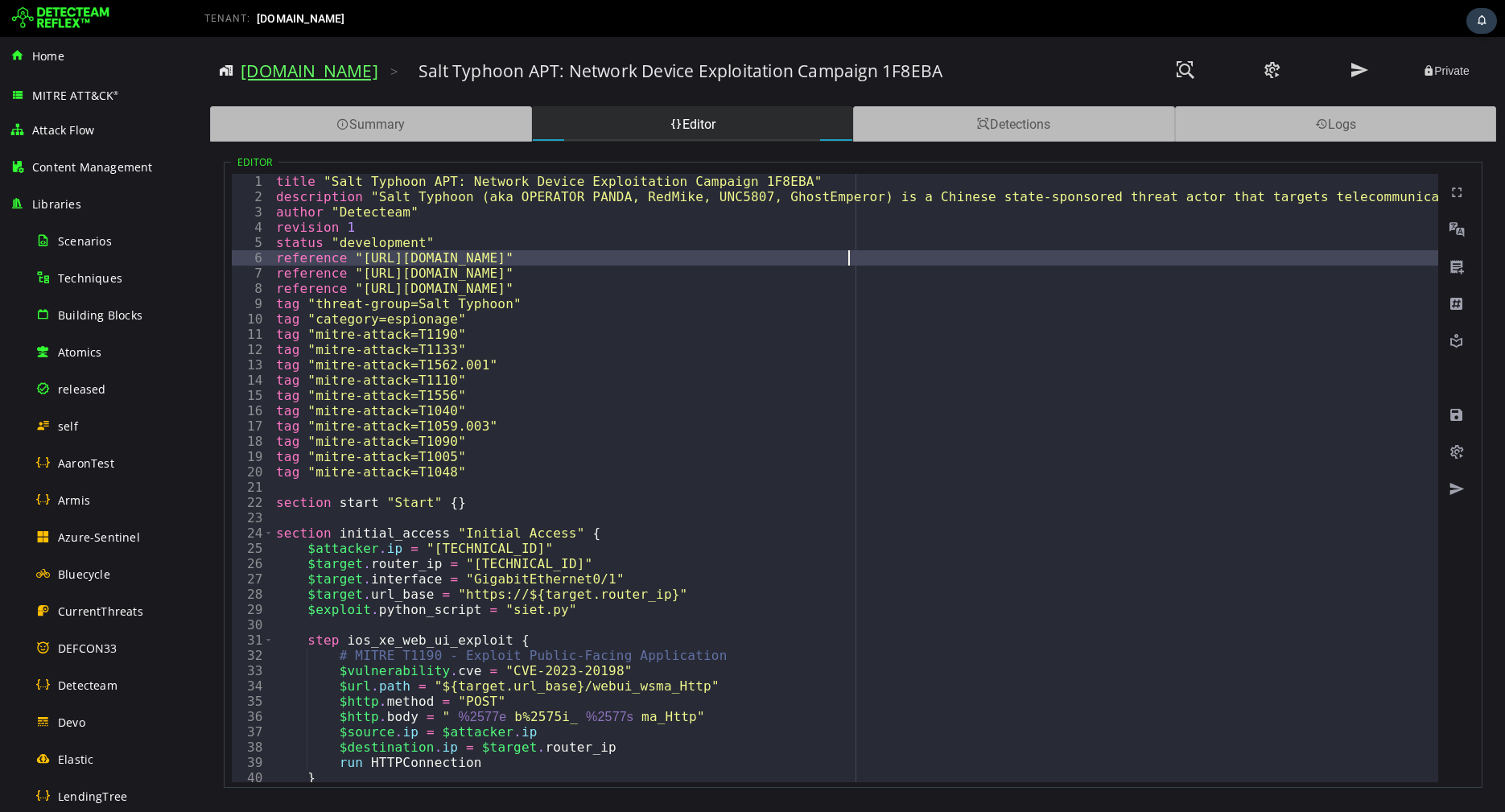
click at [286, 66] on link "[DOMAIN_NAME]" at bounding box center [310, 71] width 137 height 23
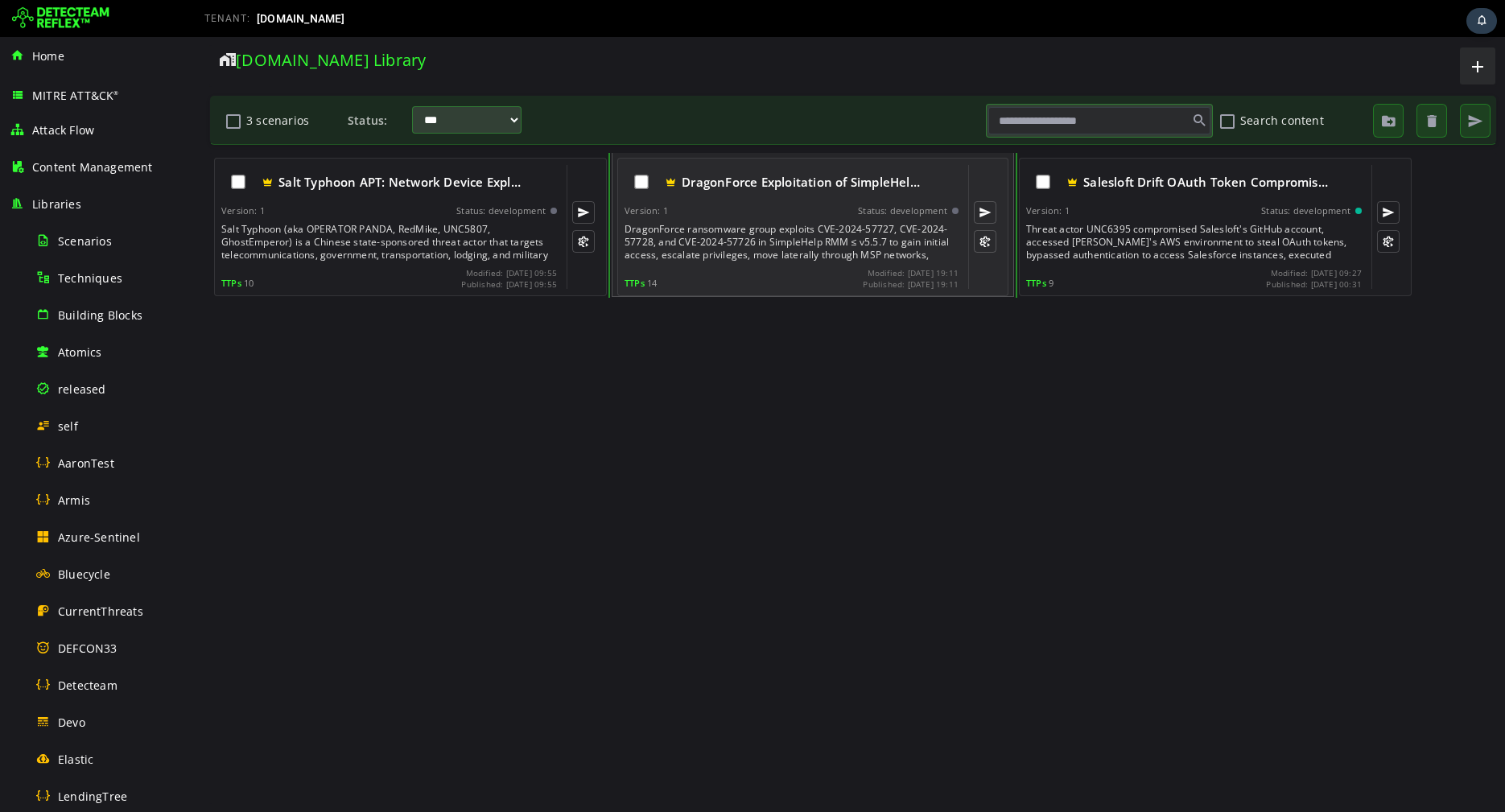
click at [711, 231] on div "DragonForce ransomware group exploits CVE-2024-57727, CVE-2024-57728, and CVE-2…" at bounding box center [793, 242] width 337 height 38
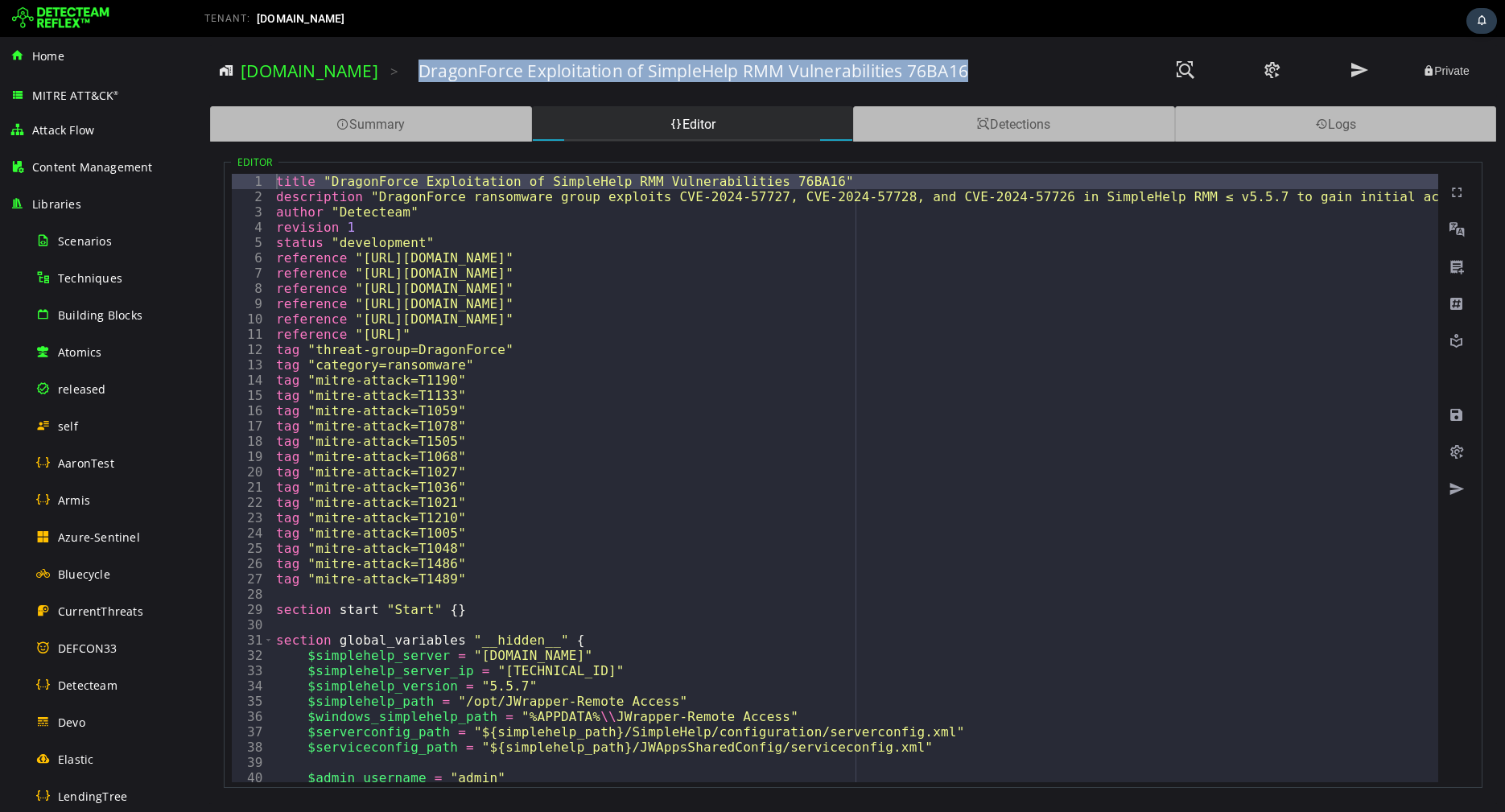
drag, startPoint x: 404, startPoint y: 69, endPoint x: 1027, endPoint y: 91, distance: 623.4
click at [1027, 91] on div "[DOMAIN_NAME] > DragonForce Exploitation of SimpleHelp RMM Vulnerabilities 76BA…" at bounding box center [853, 71] width 1267 height 44
copy h3 "DragonForce Exploitation of SimpleHelp RMM Vulnerabilities 76BA16"
click at [337, 69] on link "[DOMAIN_NAME]" at bounding box center [310, 71] width 137 height 23
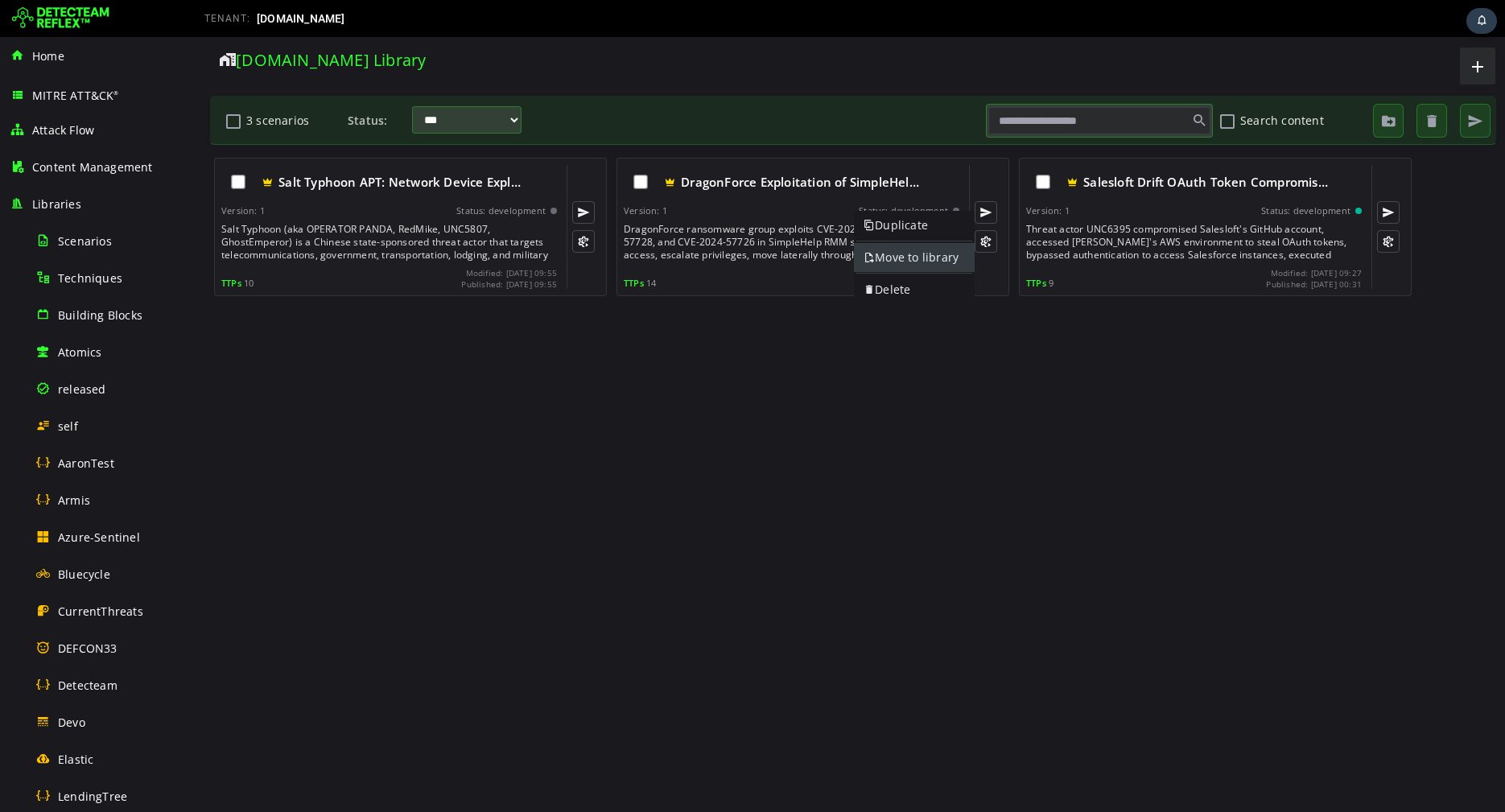
click at [895, 261] on link "Move to library" at bounding box center [914, 257] width 121 height 29
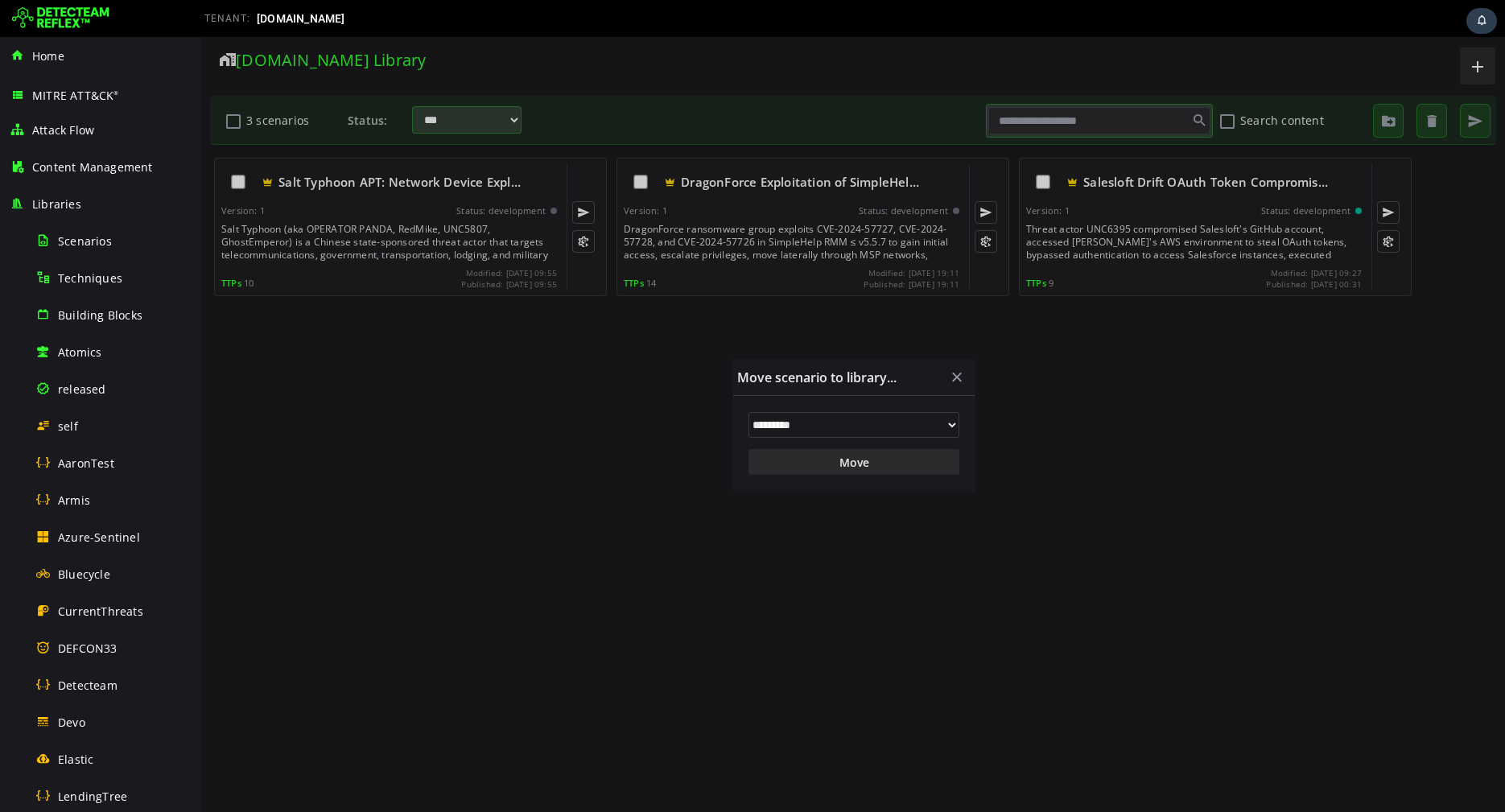
click at [913, 414] on select "**********" at bounding box center [854, 425] width 211 height 26
select select "**"
click at [748, 412] on select "**********" at bounding box center [854, 425] width 211 height 26
click at [839, 460] on button "Move" at bounding box center [854, 462] width 211 height 26
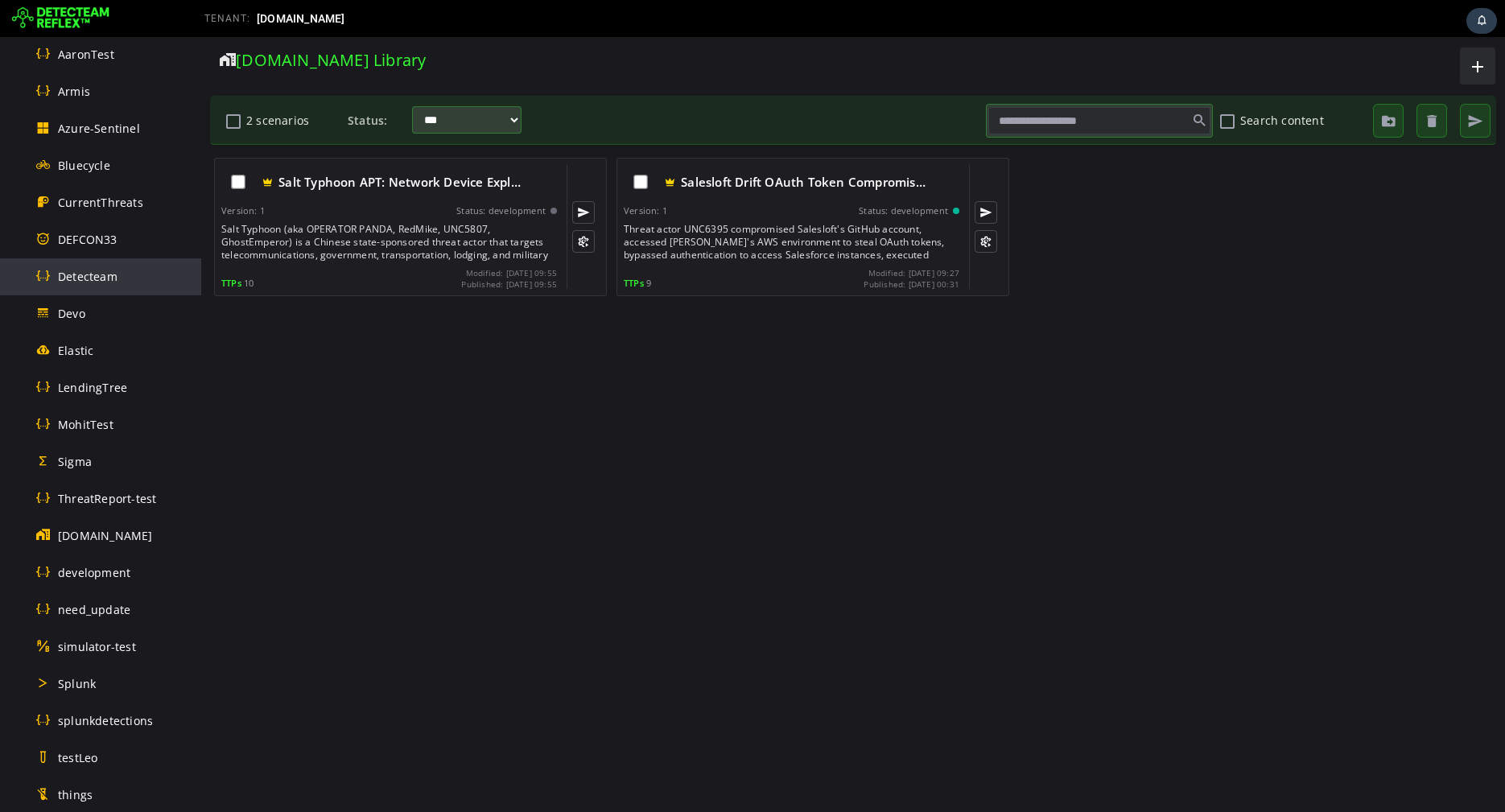
scroll to position [638, 0]
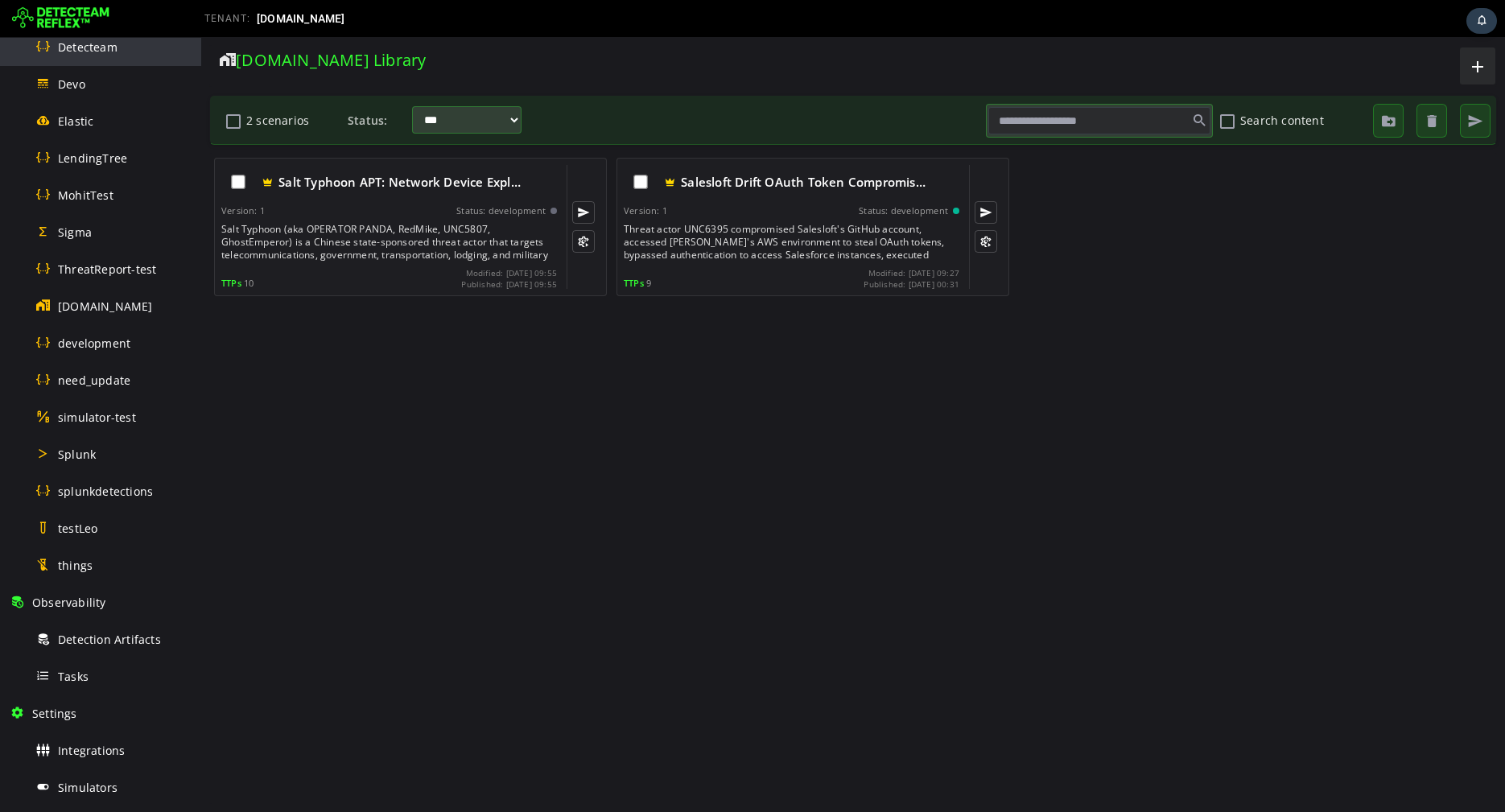
click at [129, 686] on div "Tasks" at bounding box center [113, 676] width 156 height 36
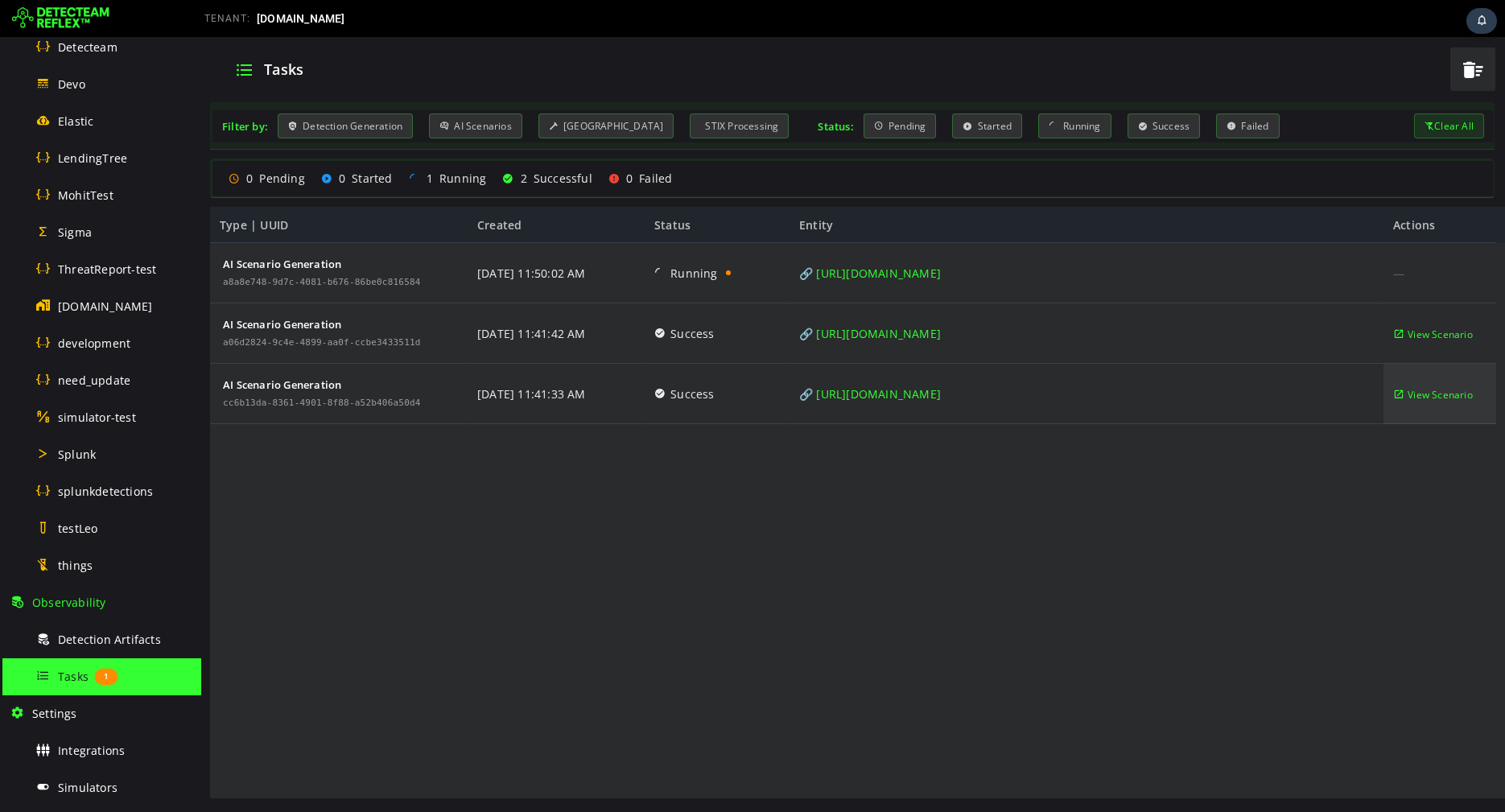
click at [1415, 398] on span "View Scenario" at bounding box center [1440, 395] width 65 height 60
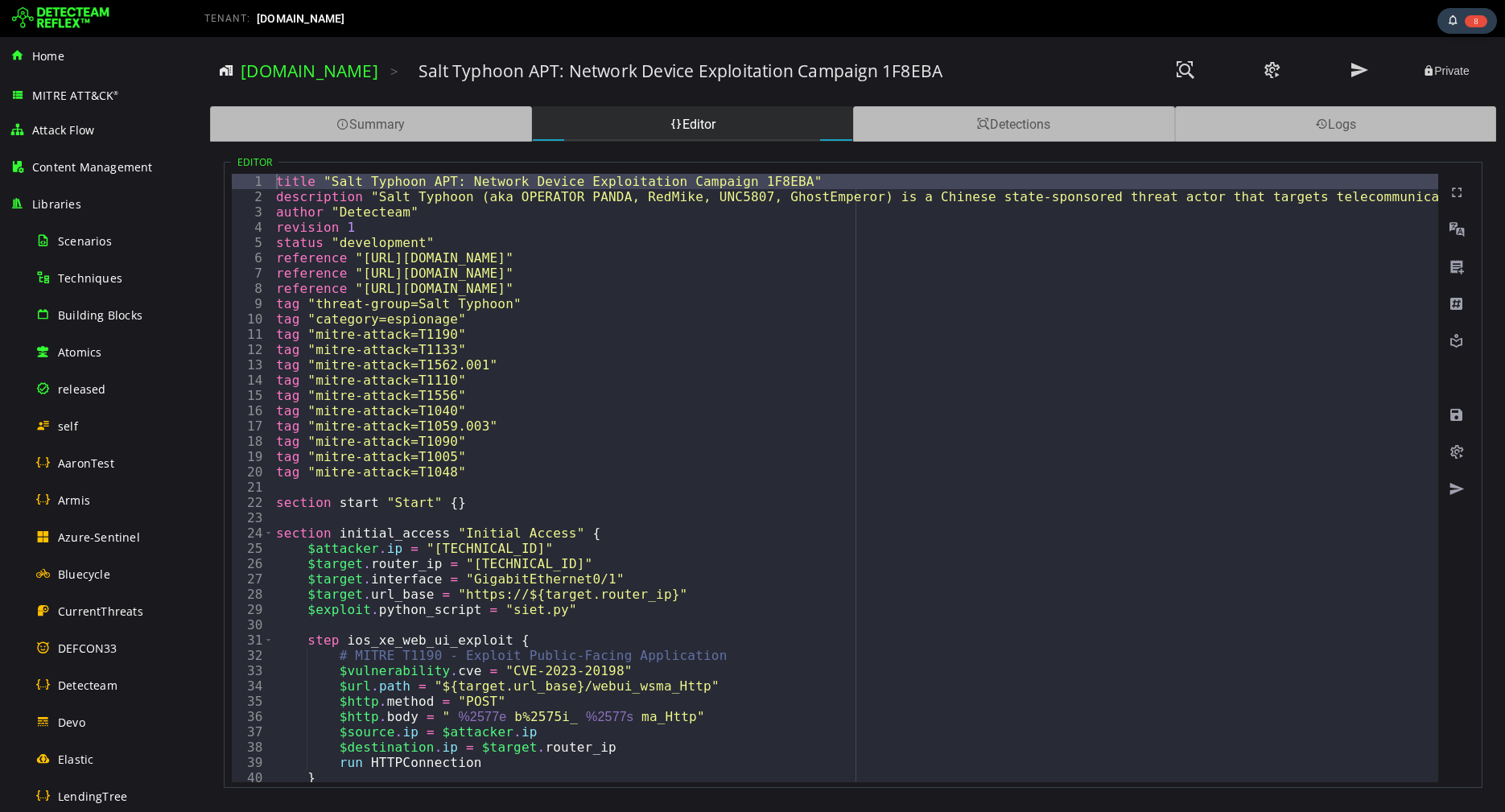
type textarea "**********"
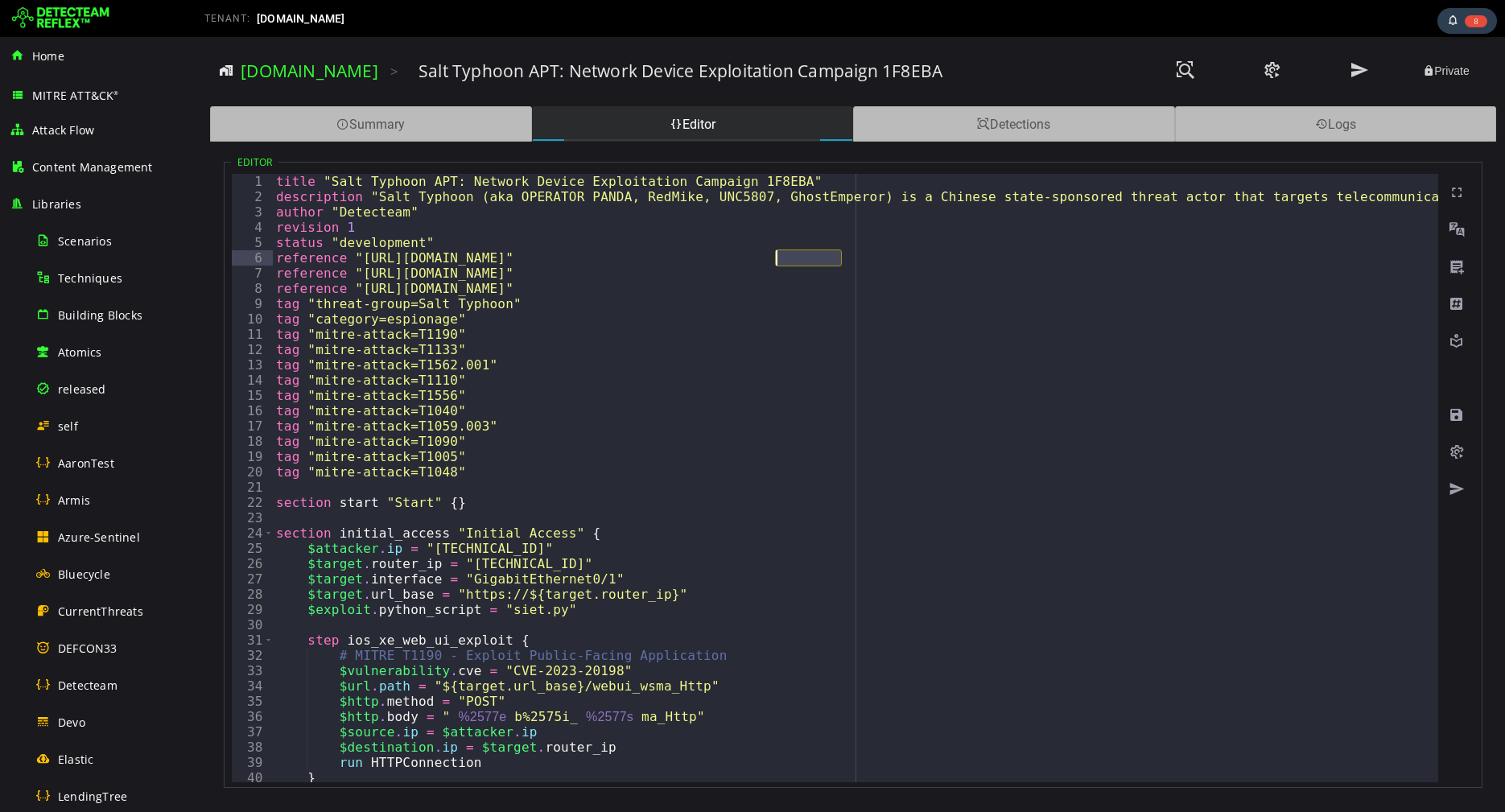
drag, startPoint x: 840, startPoint y: 255, endPoint x: 777, endPoint y: 253, distance: 63.0
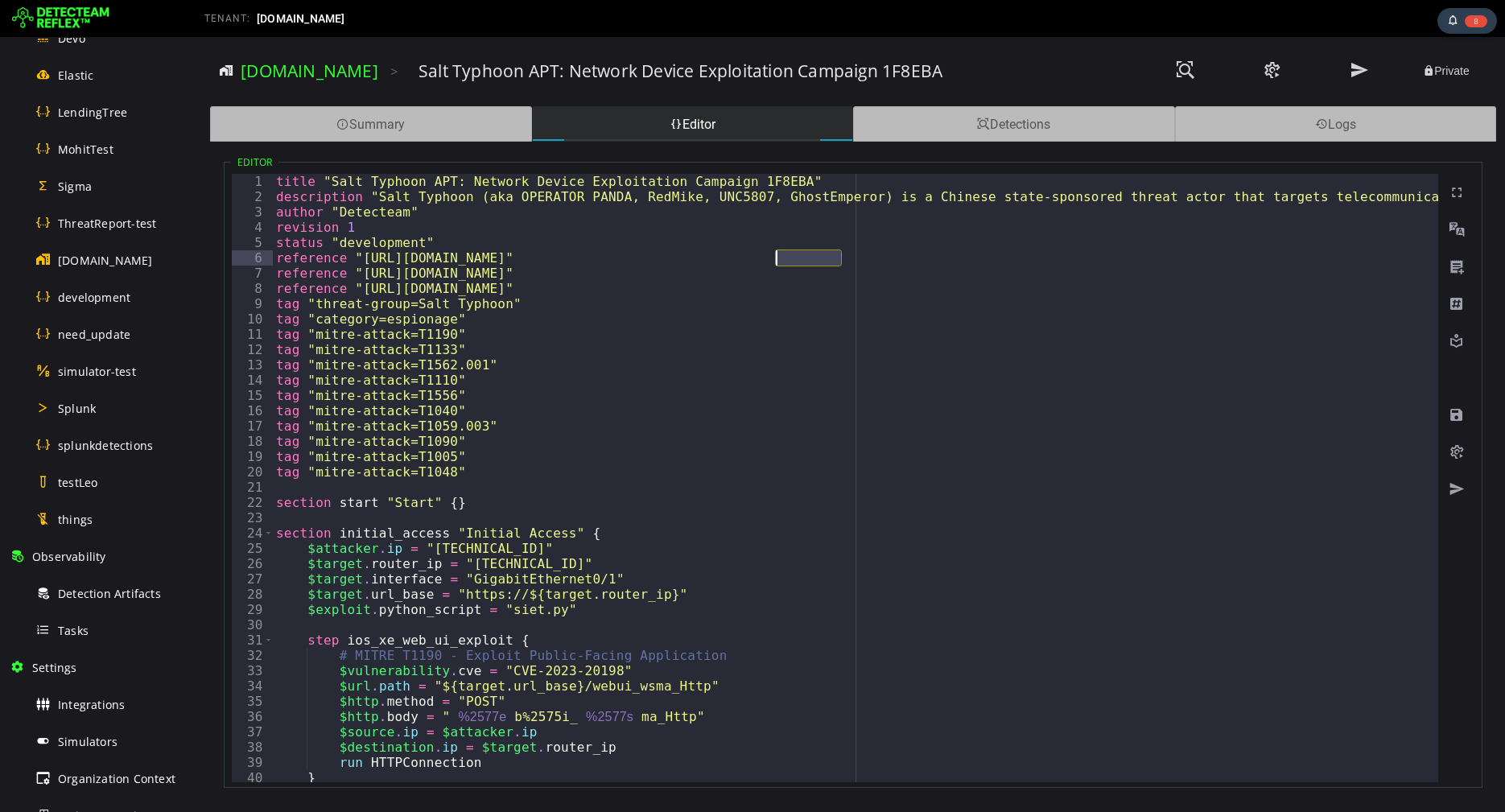
scroll to position [803, 0]
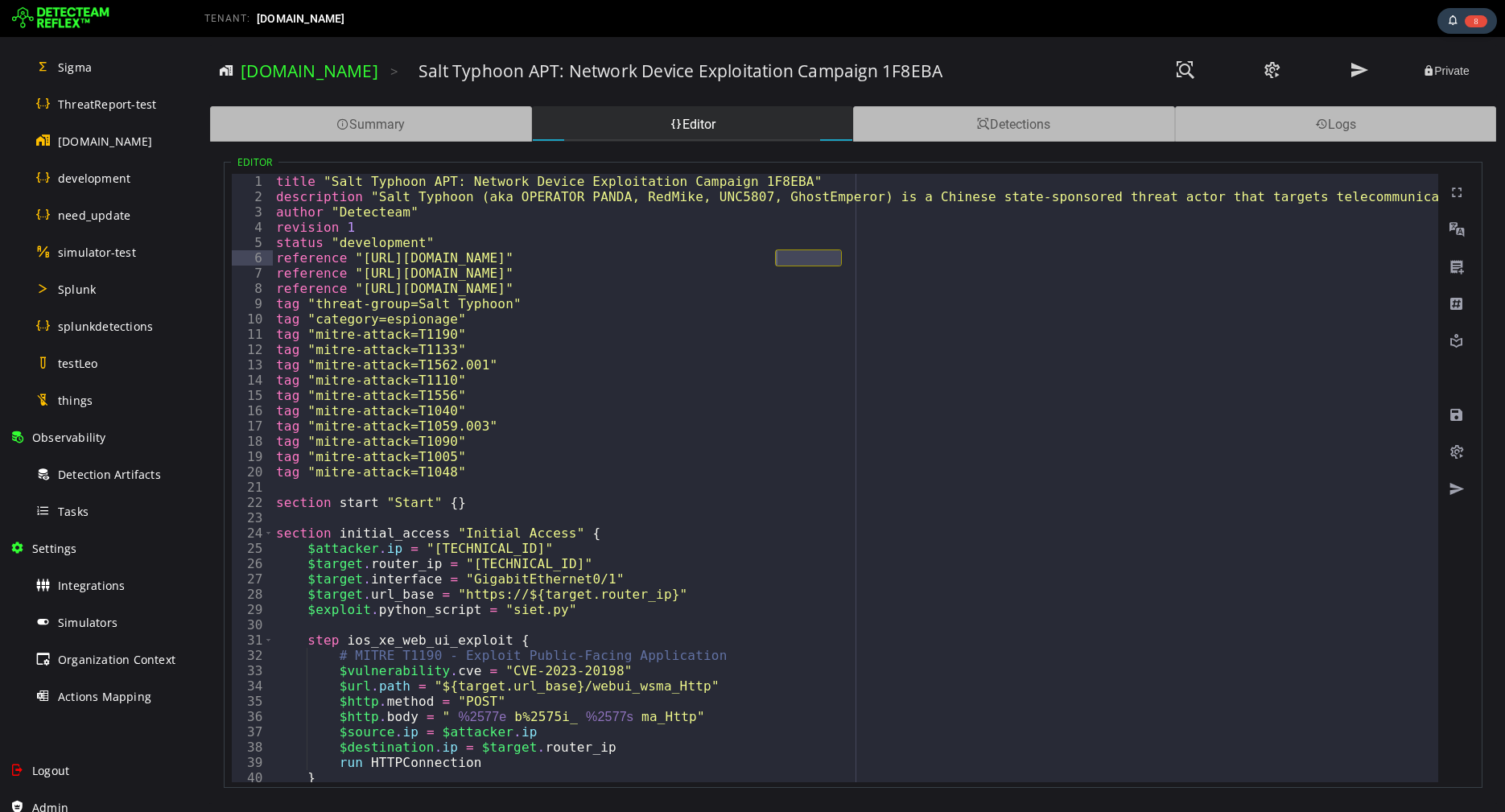
click at [70, 22] on img at bounding box center [60, 19] width 97 height 26
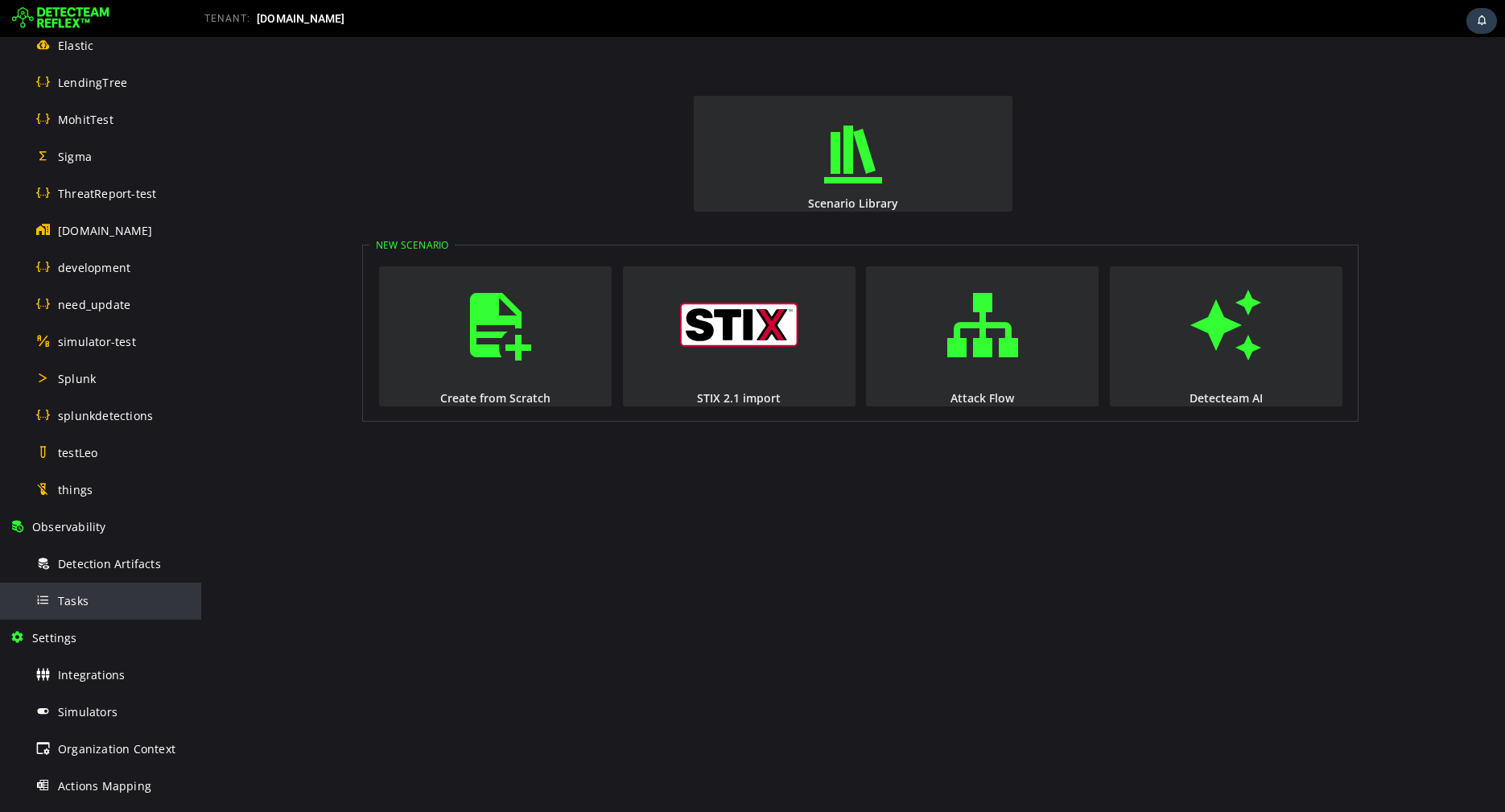
scroll to position [738, 0]
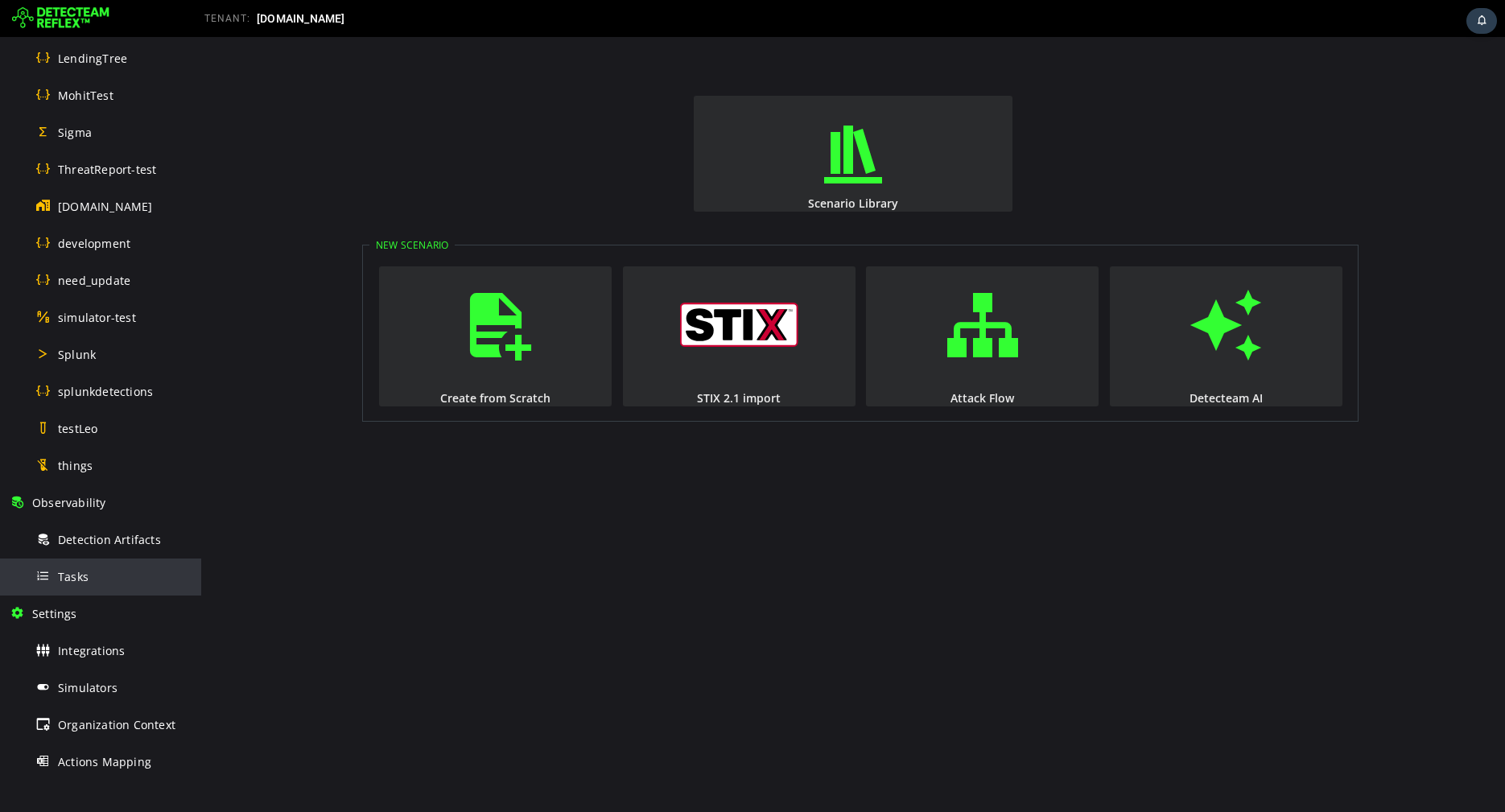
click at [96, 583] on div "Tasks" at bounding box center [113, 577] width 156 height 36
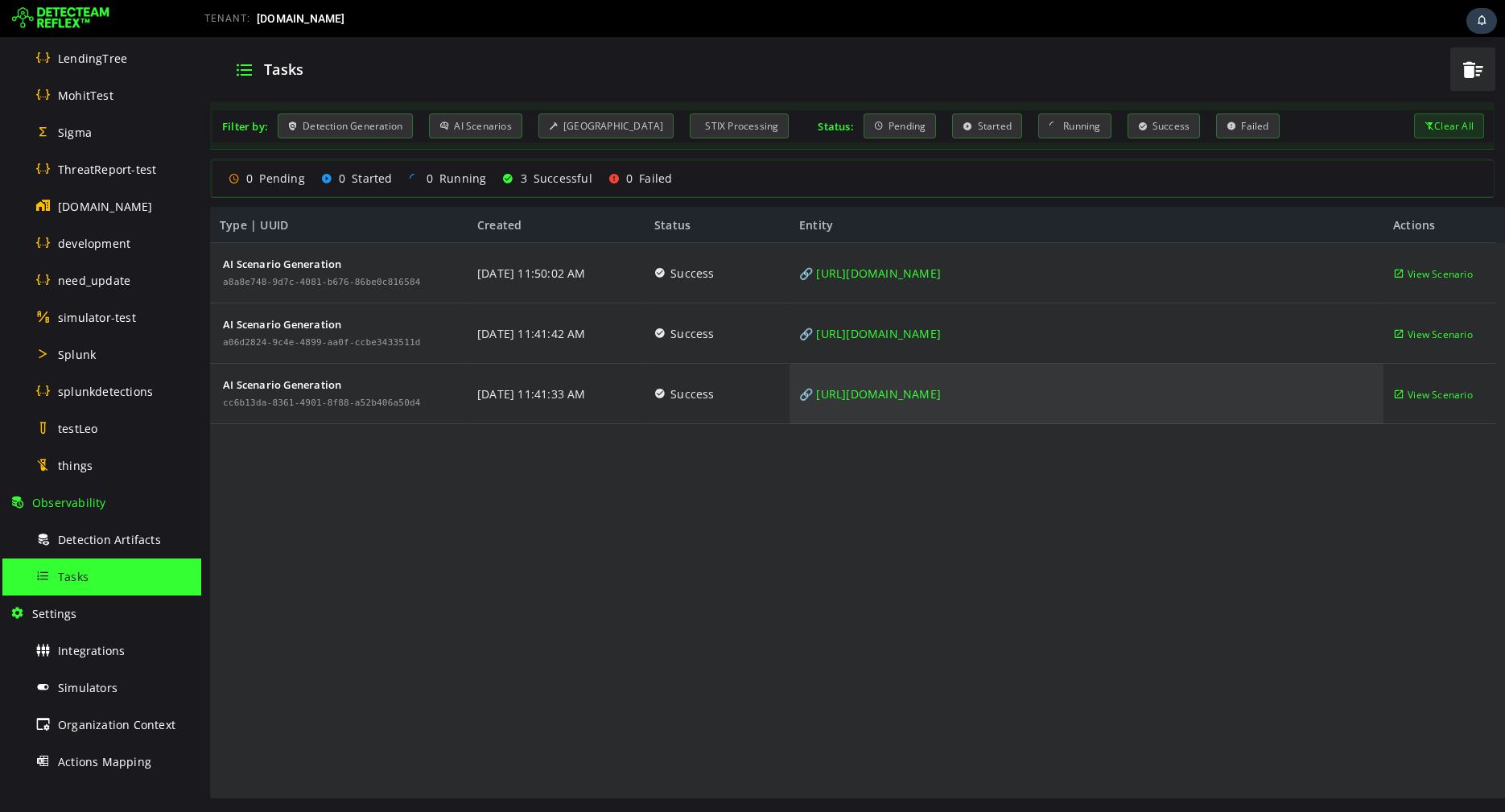
click at [941, 392] on link "🔗 [URL][DOMAIN_NAME]" at bounding box center [869, 394] width 141 height 60
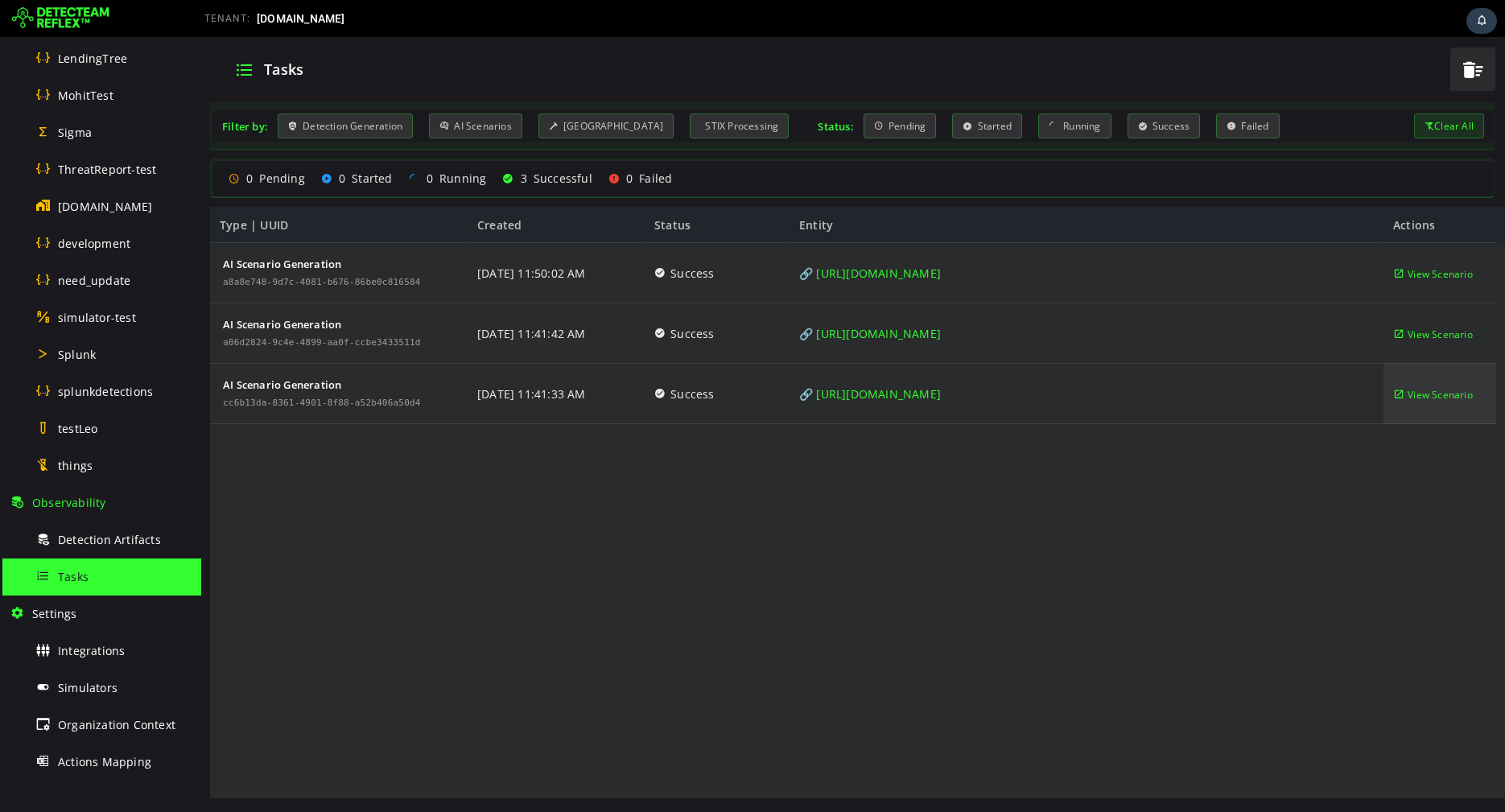
click at [1422, 388] on span "View Scenario" at bounding box center [1440, 395] width 65 height 60
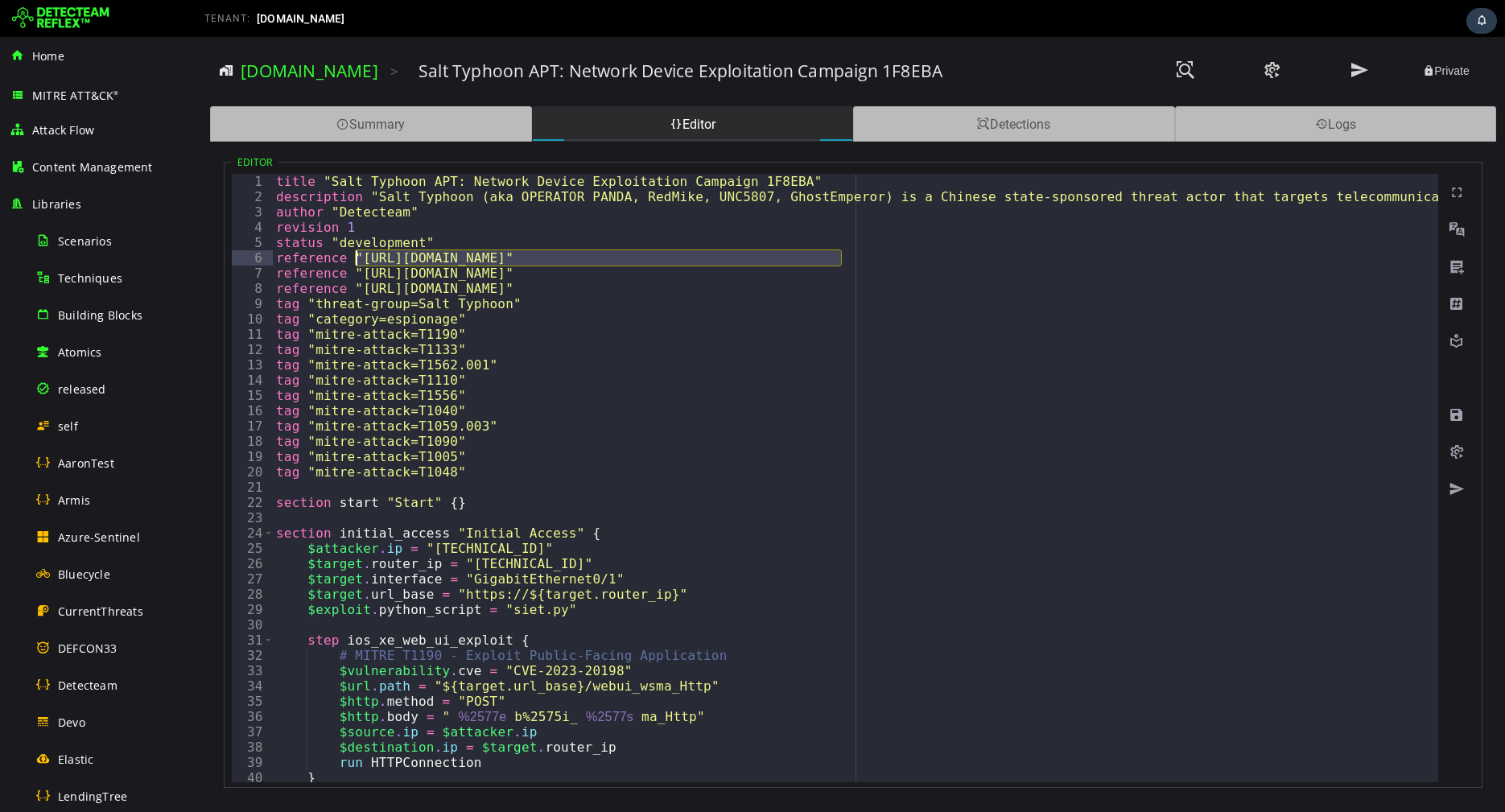
drag, startPoint x: 841, startPoint y: 259, endPoint x: 353, endPoint y: 253, distance: 488.0
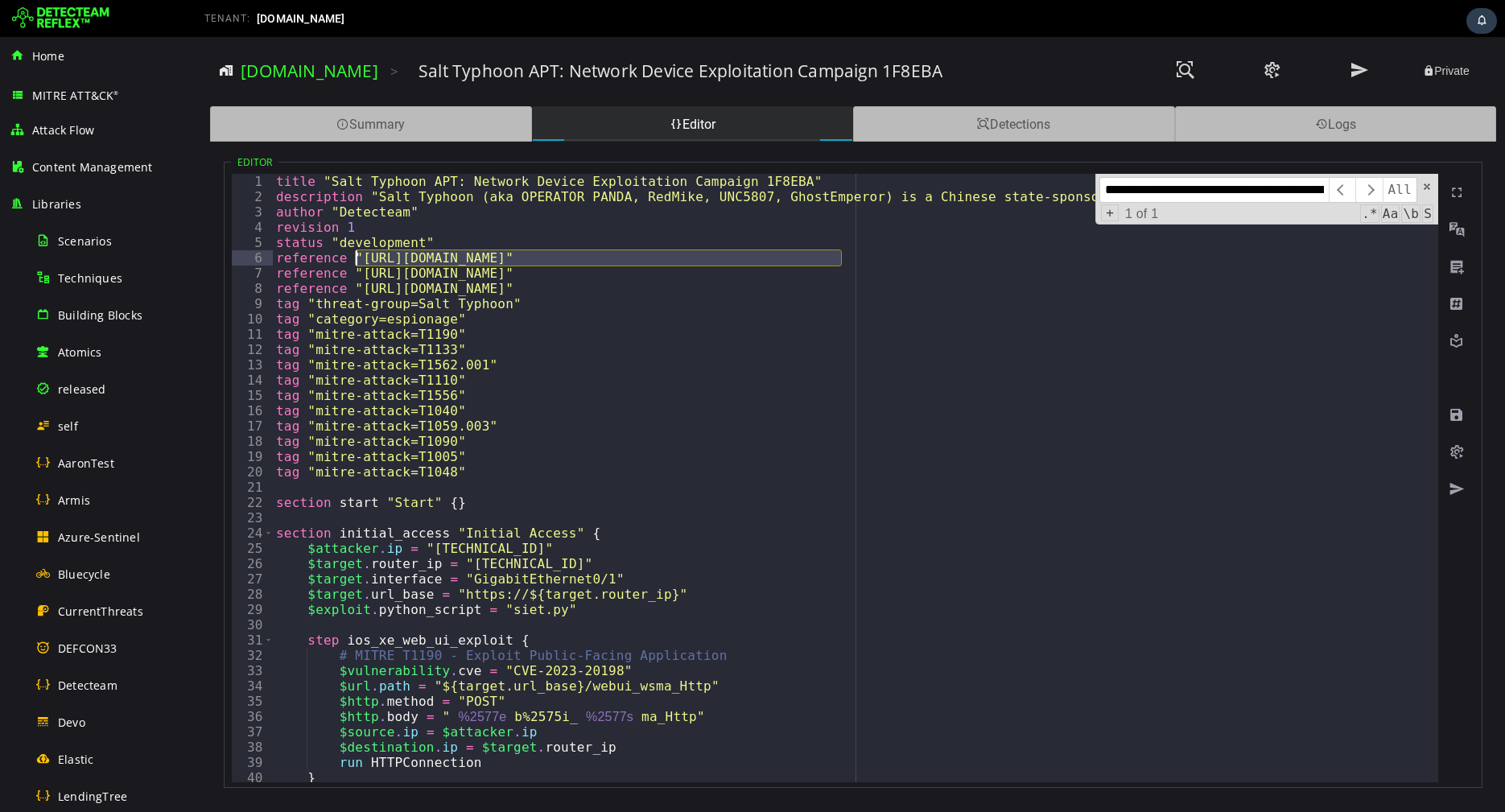
paste textarea
type textarea "**********"
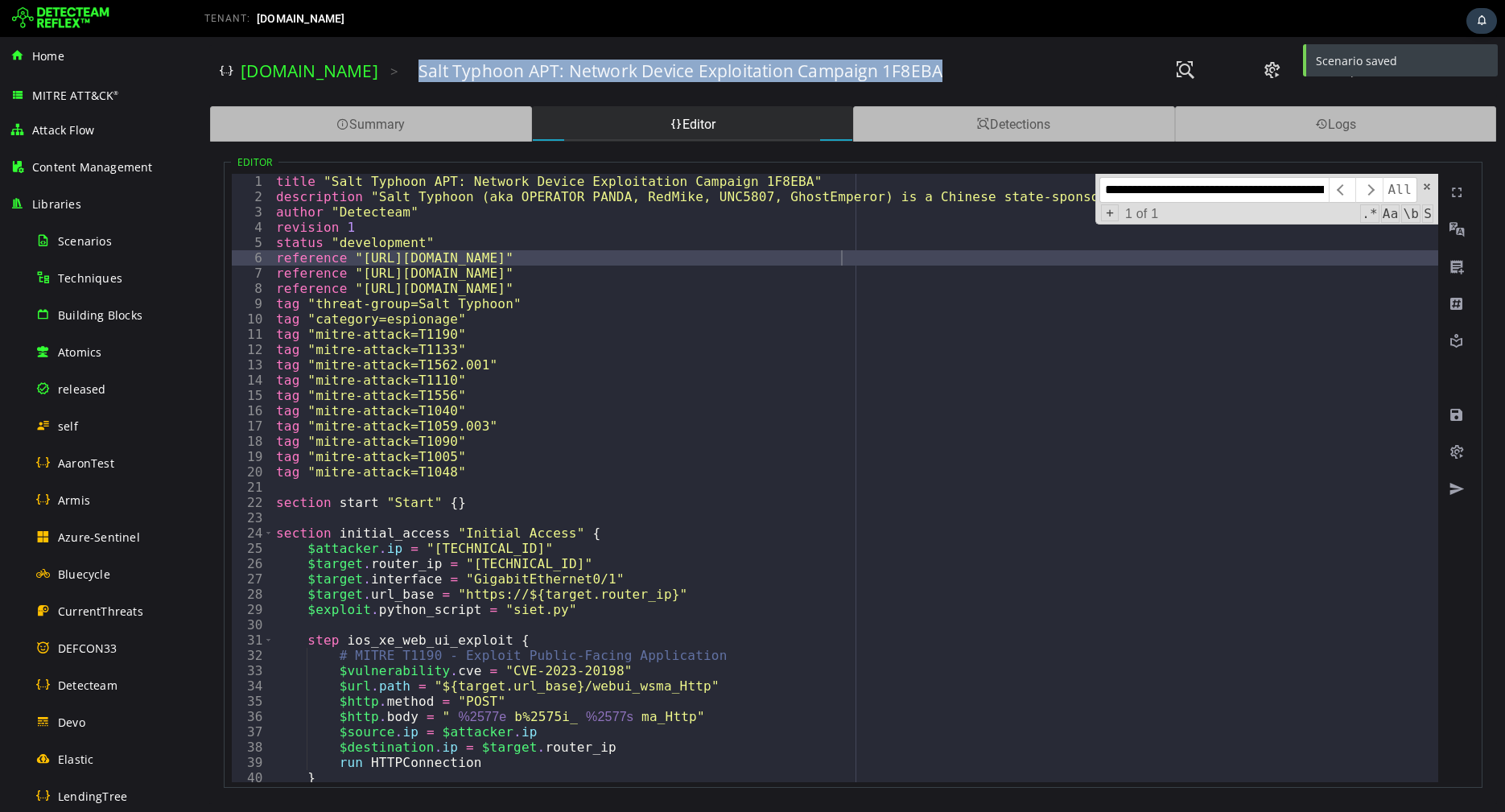
drag, startPoint x: 408, startPoint y: 69, endPoint x: 882, endPoint y: 90, distance: 474.5
click at [882, 90] on div "[DOMAIN_NAME] > Salt Typhoon APT: Network Device Exploitation Campaign 1F8EBA P…" at bounding box center [853, 71] width 1267 height 44
copy h3 "Salt Typhoon APT: Network Device Exploitation Campaign 1F8EBA"
click at [326, 72] on link "[DOMAIN_NAME]" at bounding box center [310, 71] width 137 height 23
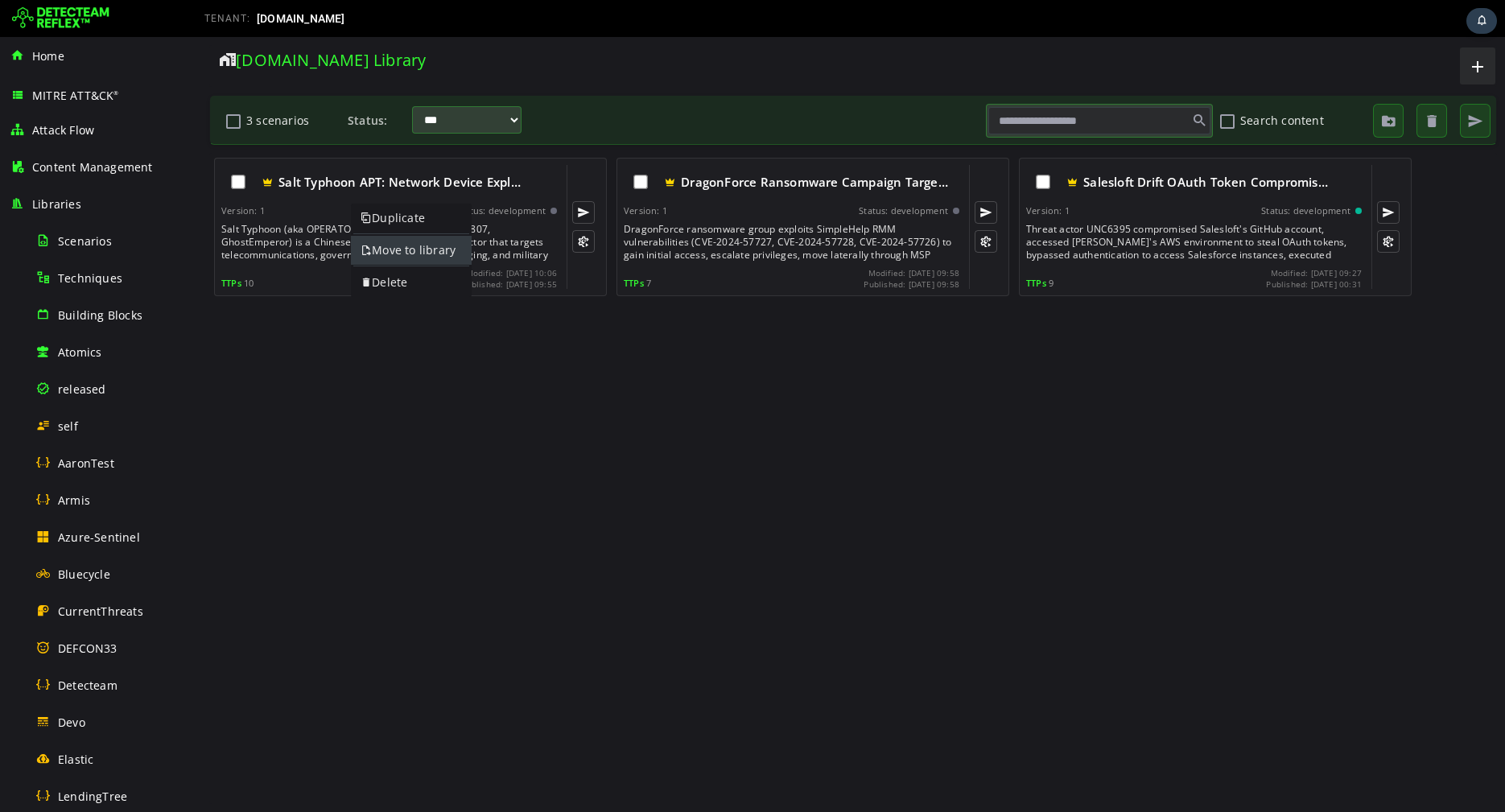
click at [431, 250] on link "Move to library" at bounding box center [412, 250] width 121 height 29
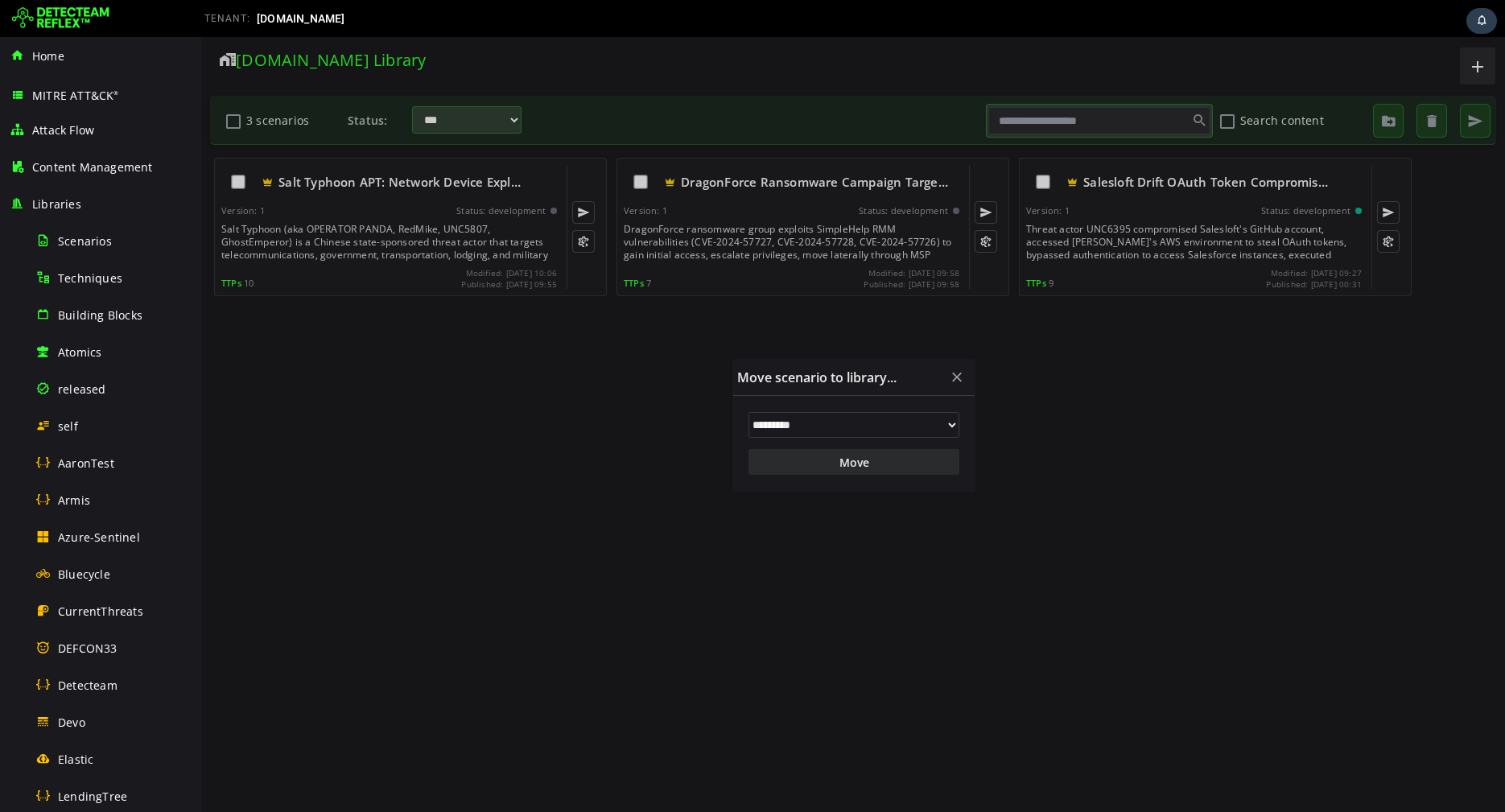
click at [780, 421] on select "**********" at bounding box center [854, 425] width 211 height 26
select select "**"
click at [748, 412] on select "**********" at bounding box center [854, 425] width 211 height 26
click at [800, 462] on button "Move" at bounding box center [854, 462] width 211 height 26
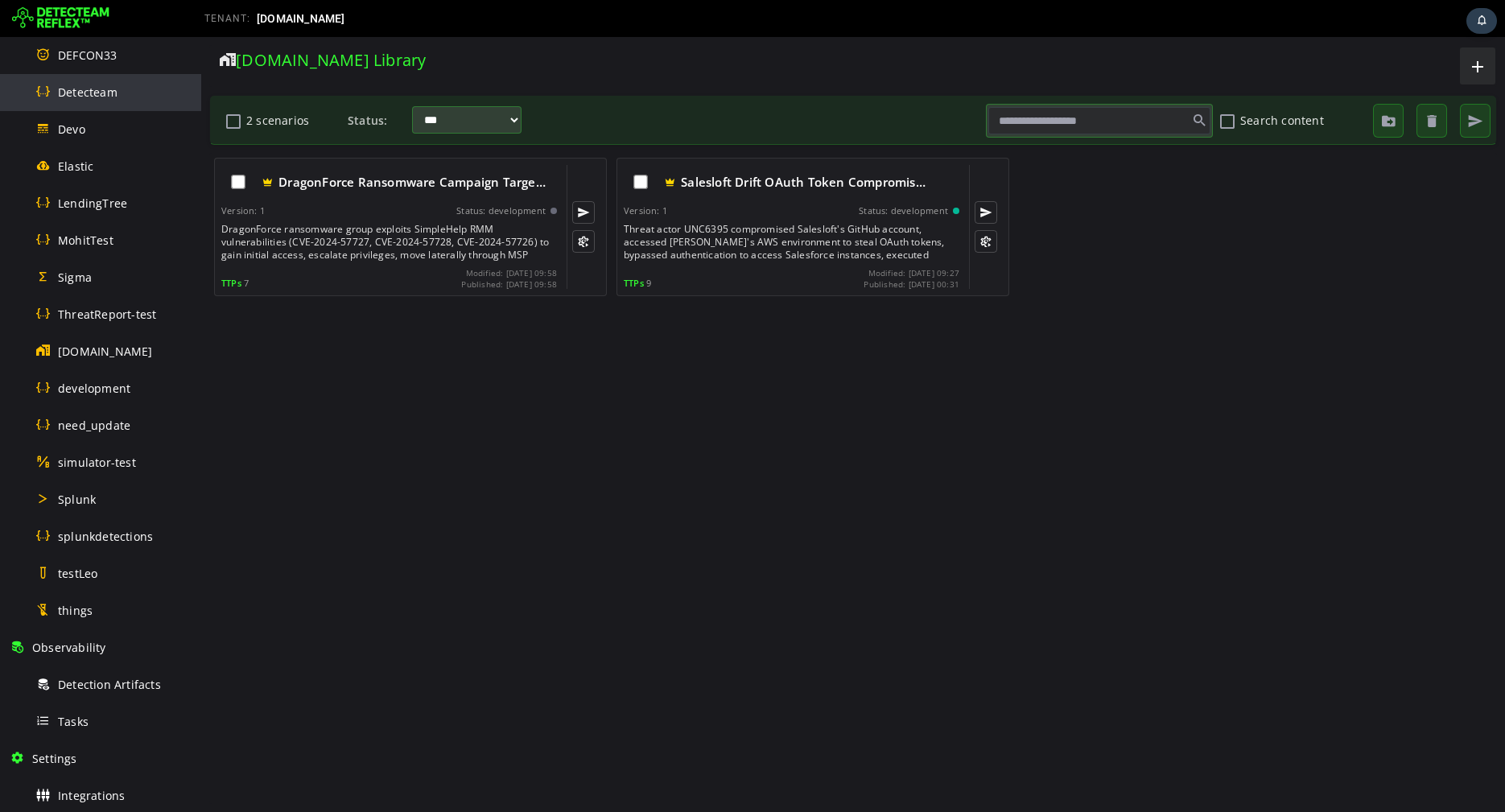
scroll to position [707, 0]
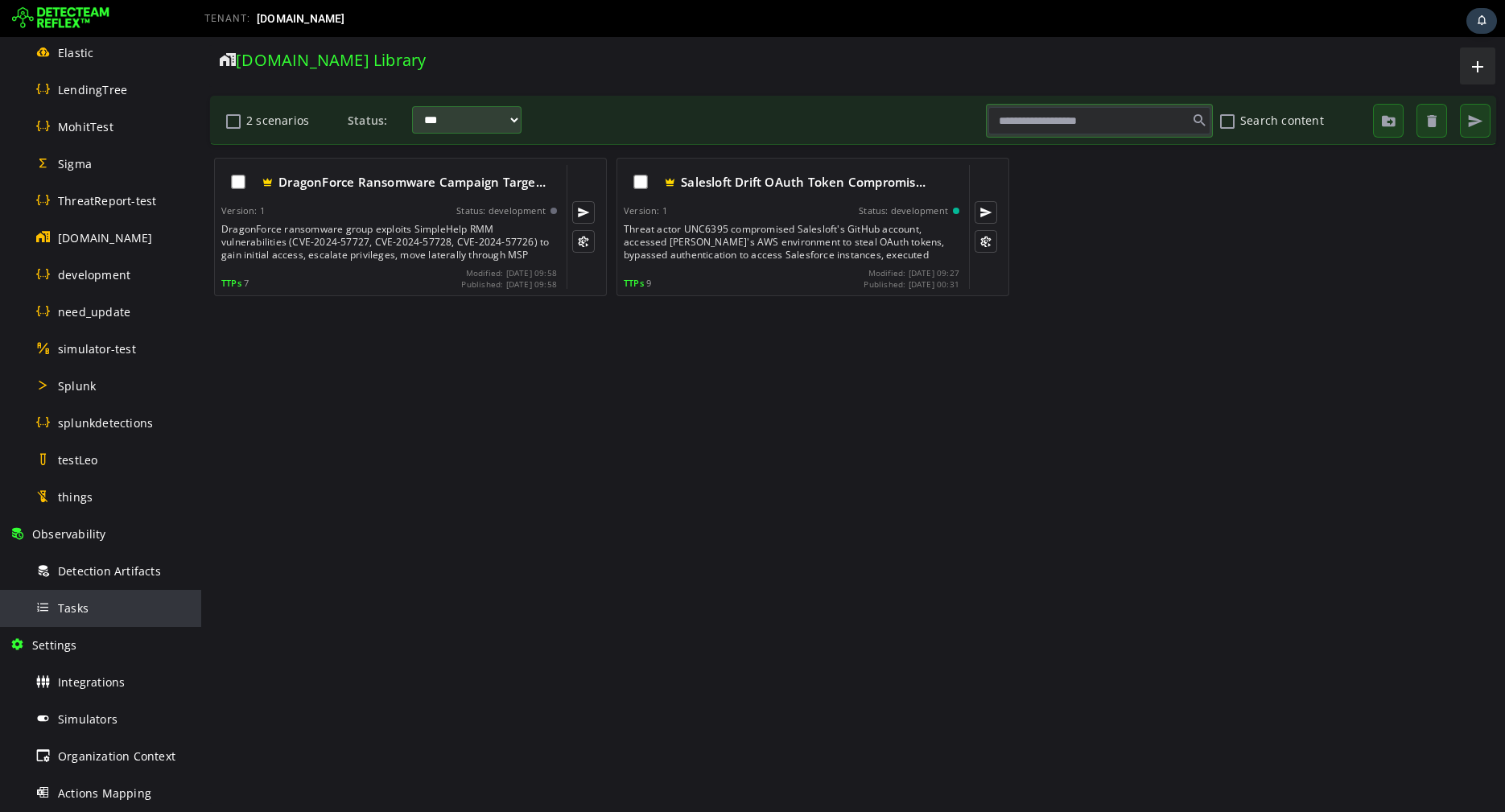
click at [100, 601] on div "Tasks" at bounding box center [113, 608] width 156 height 36
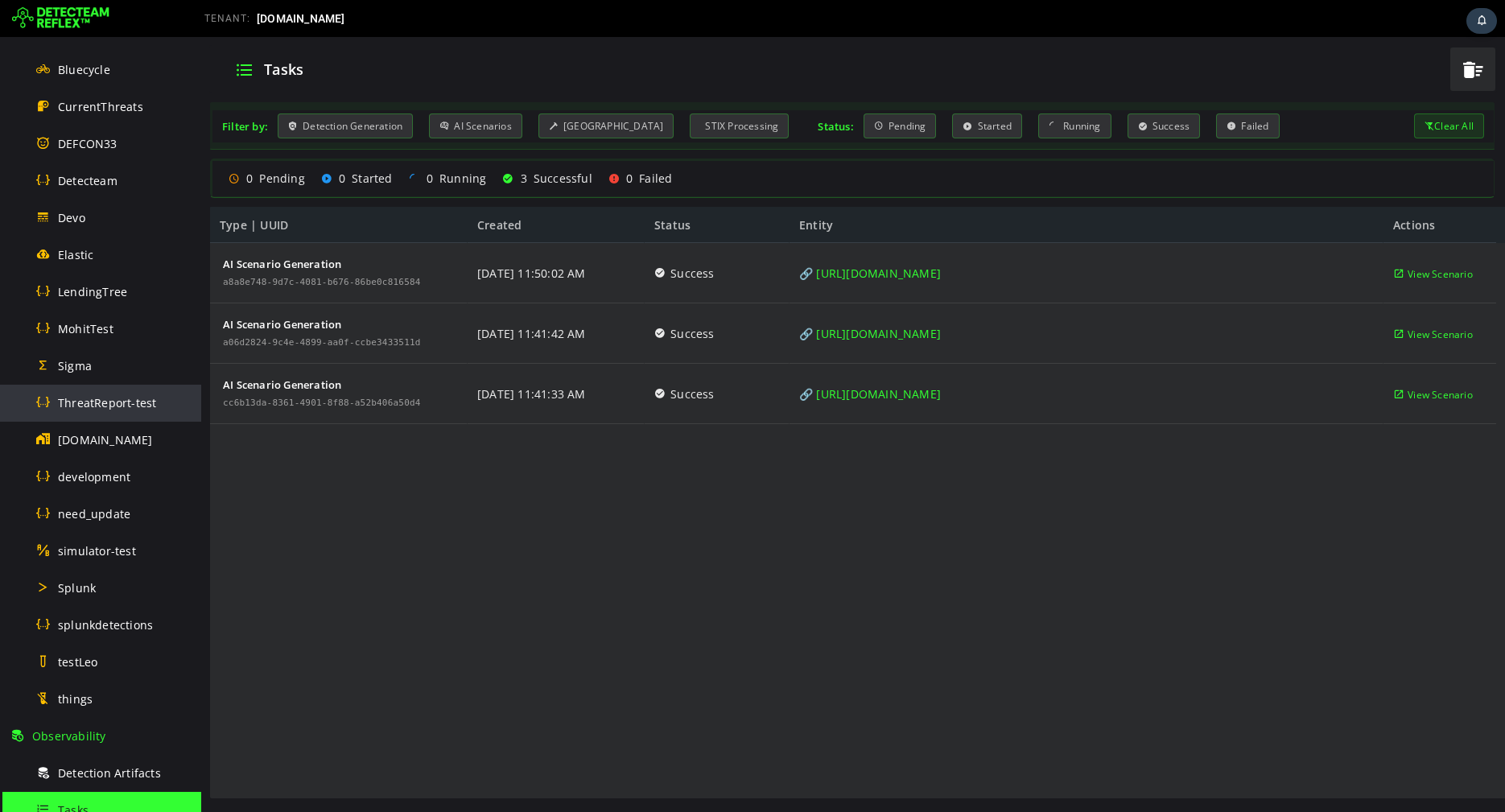
scroll to position [506, 0]
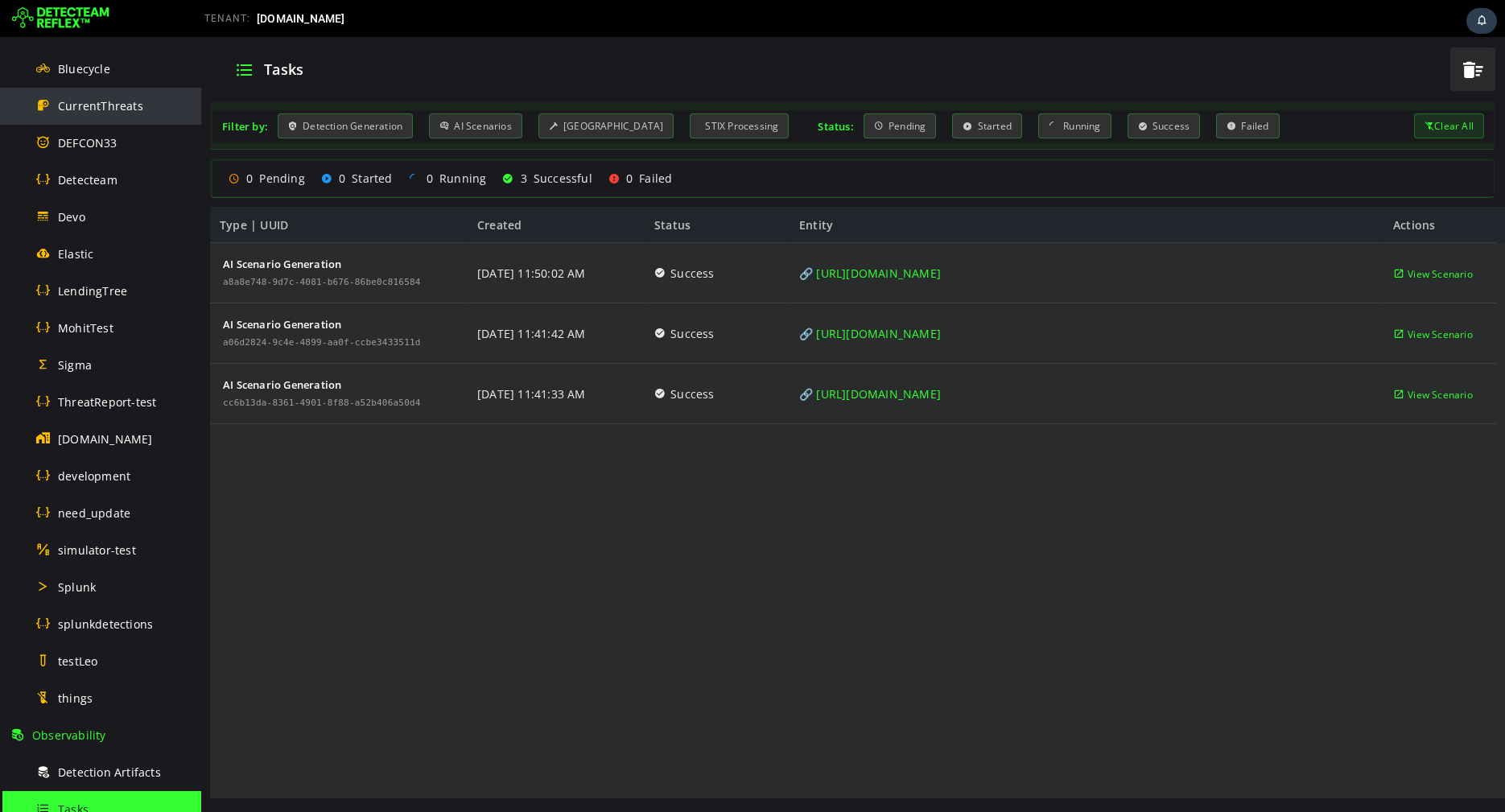
click at [98, 90] on div "CurrentThreats" at bounding box center [113, 105] width 156 height 36
